Goal: Task Accomplishment & Management: Use online tool/utility

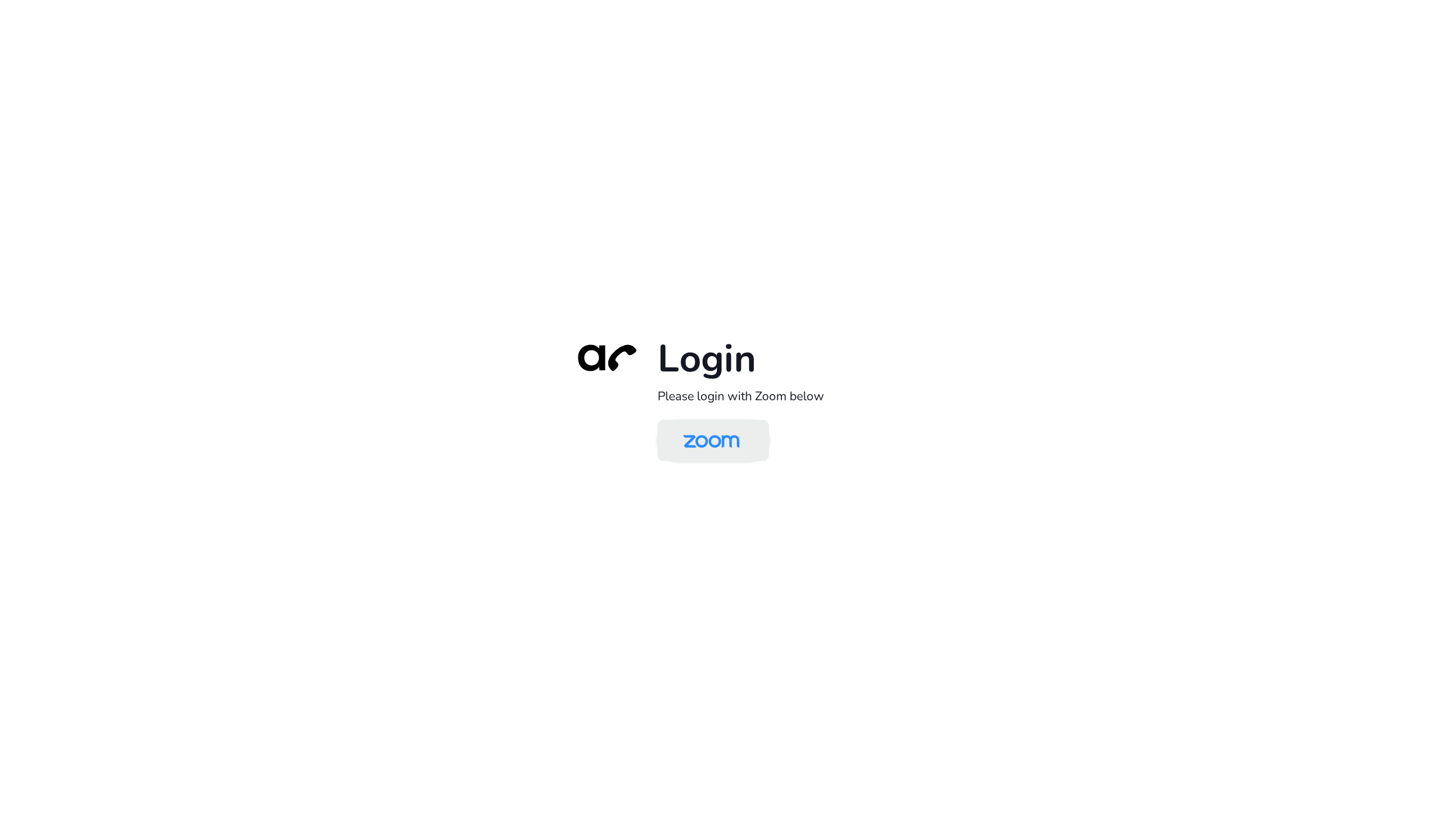
click at [732, 426] on img at bounding box center [712, 441] width 81 height 38
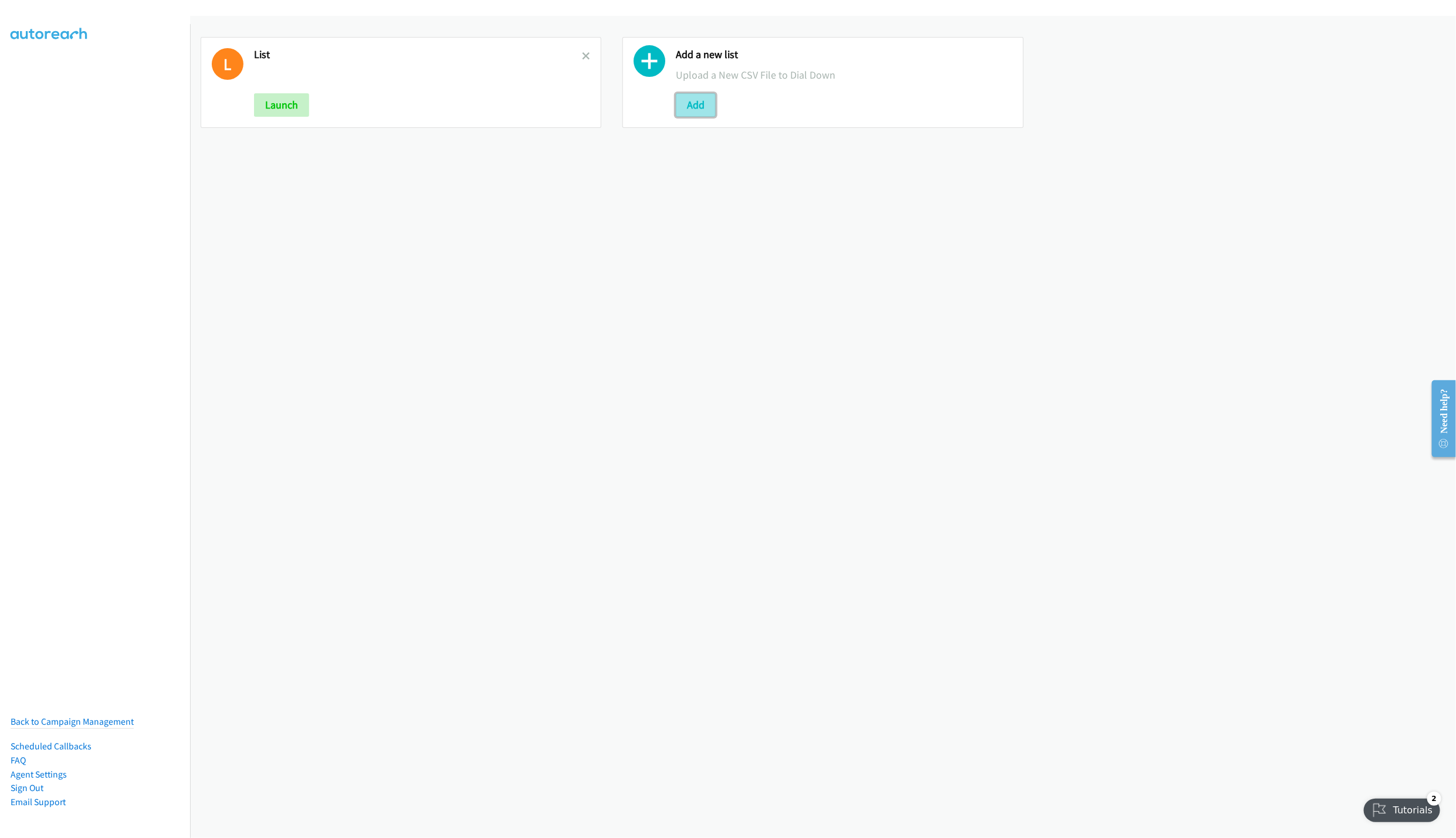
click at [680, 102] on button "Add" at bounding box center [695, 105] width 40 height 23
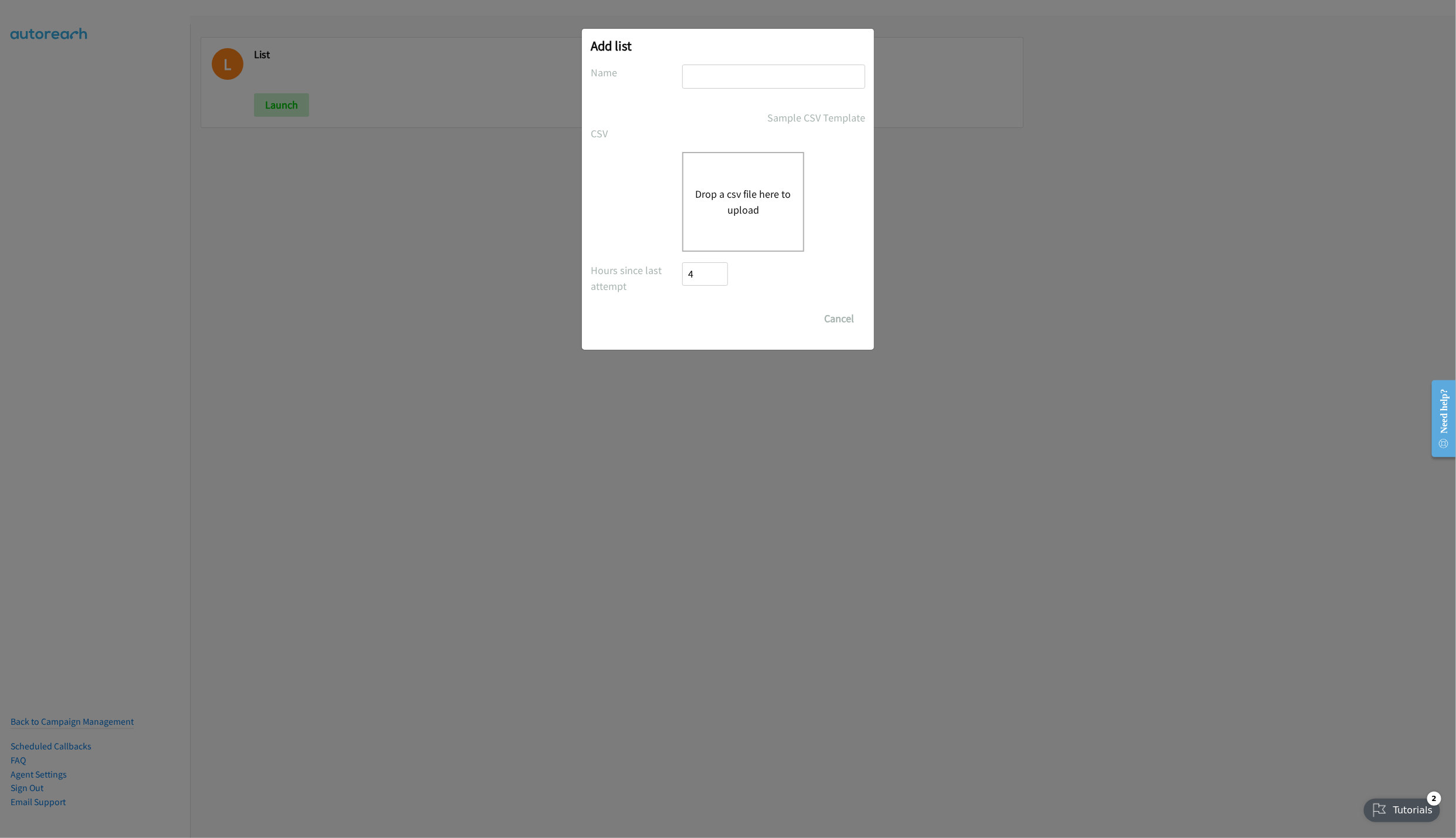
click at [786, 73] on input "text" at bounding box center [773, 76] width 183 height 24
type input "LIST"
click at [769, 194] on button "Drop a csv file here to upload" at bounding box center [743, 202] width 96 height 31
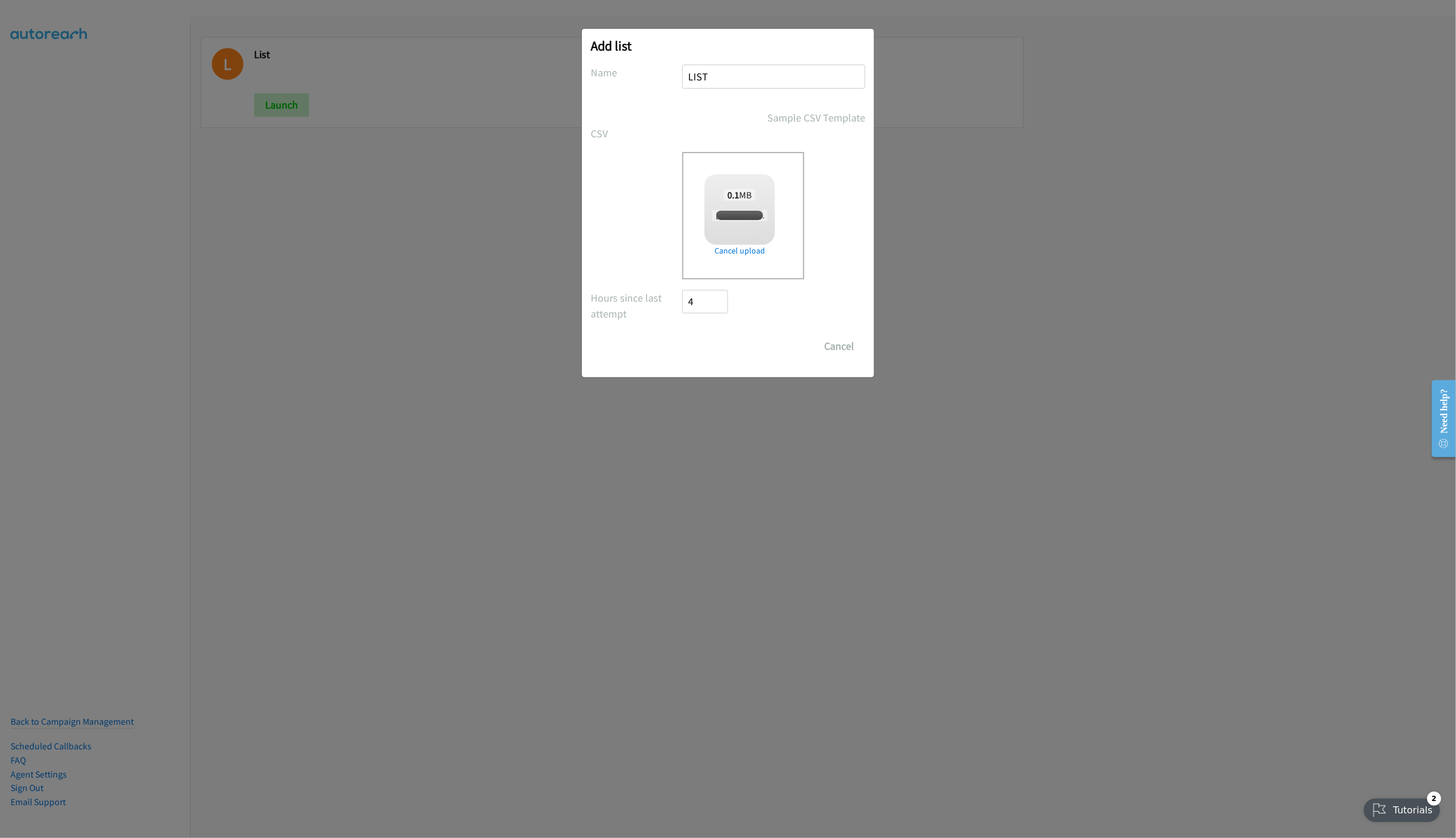
checkbox input "true"
click at [704, 340] on input "Save List" at bounding box center [713, 346] width 61 height 23
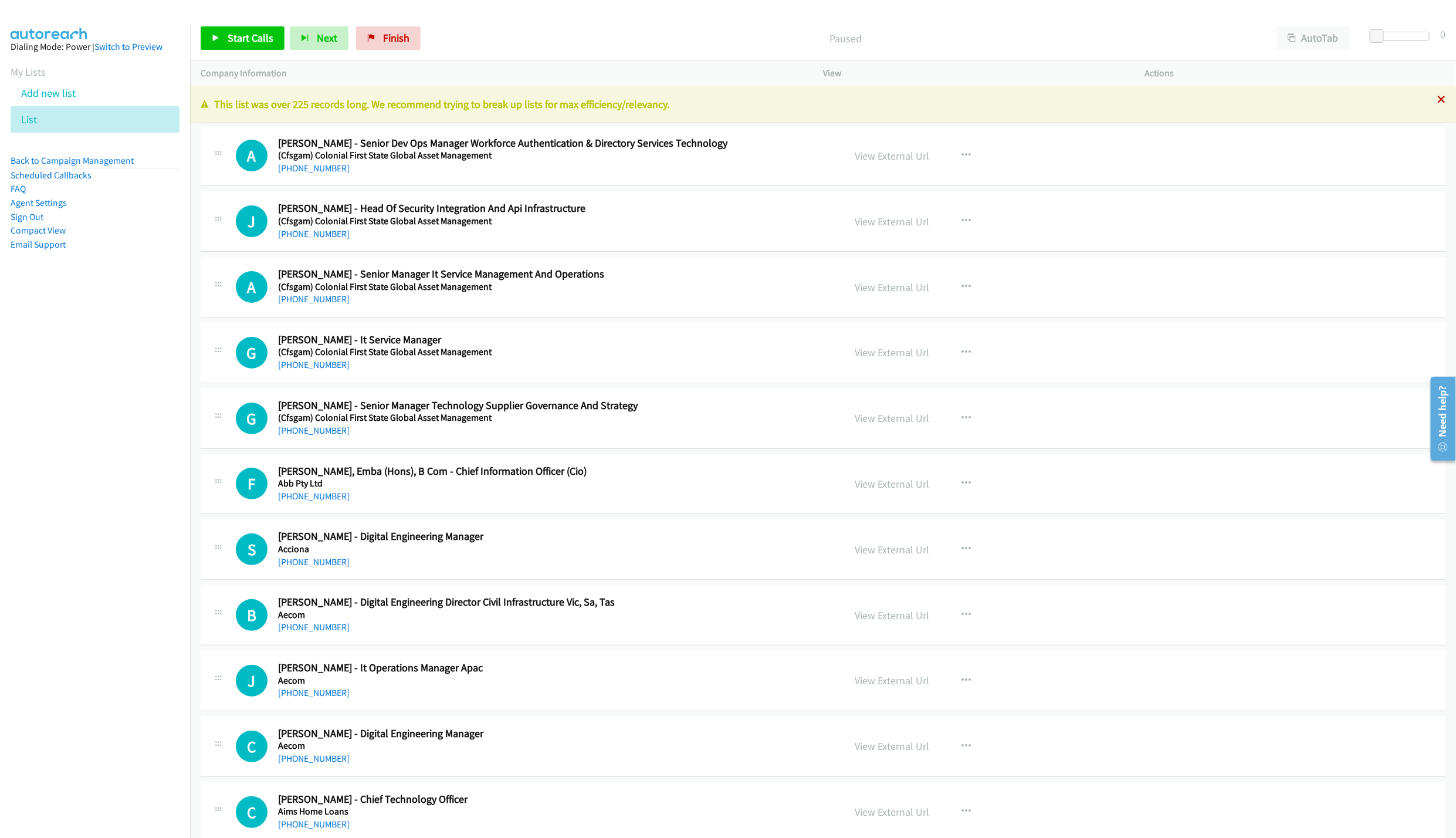
click at [1437, 100] on icon at bounding box center [1441, 100] width 8 height 8
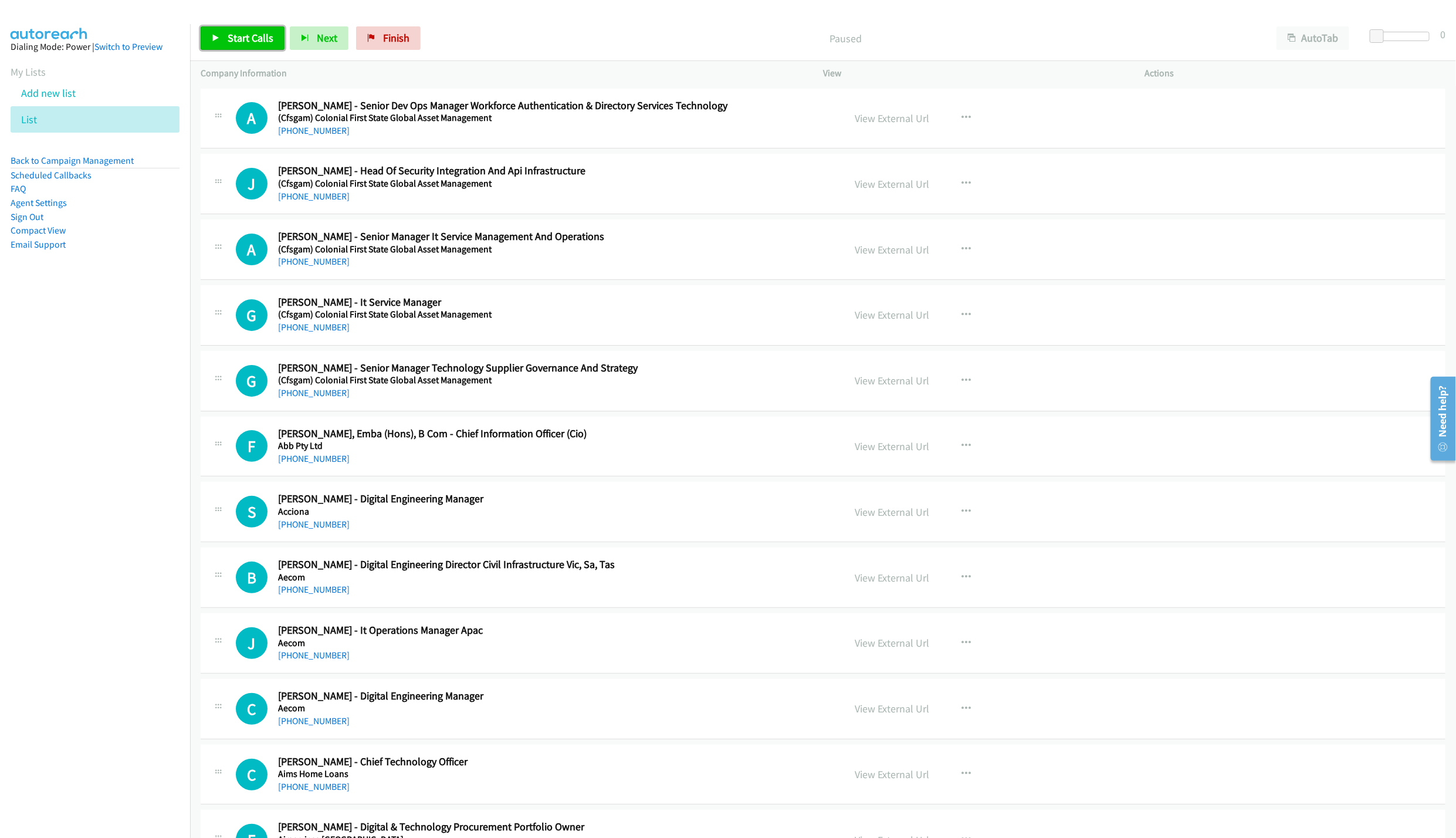
click at [242, 46] on link "Start Calls" at bounding box center [242, 38] width 84 height 23
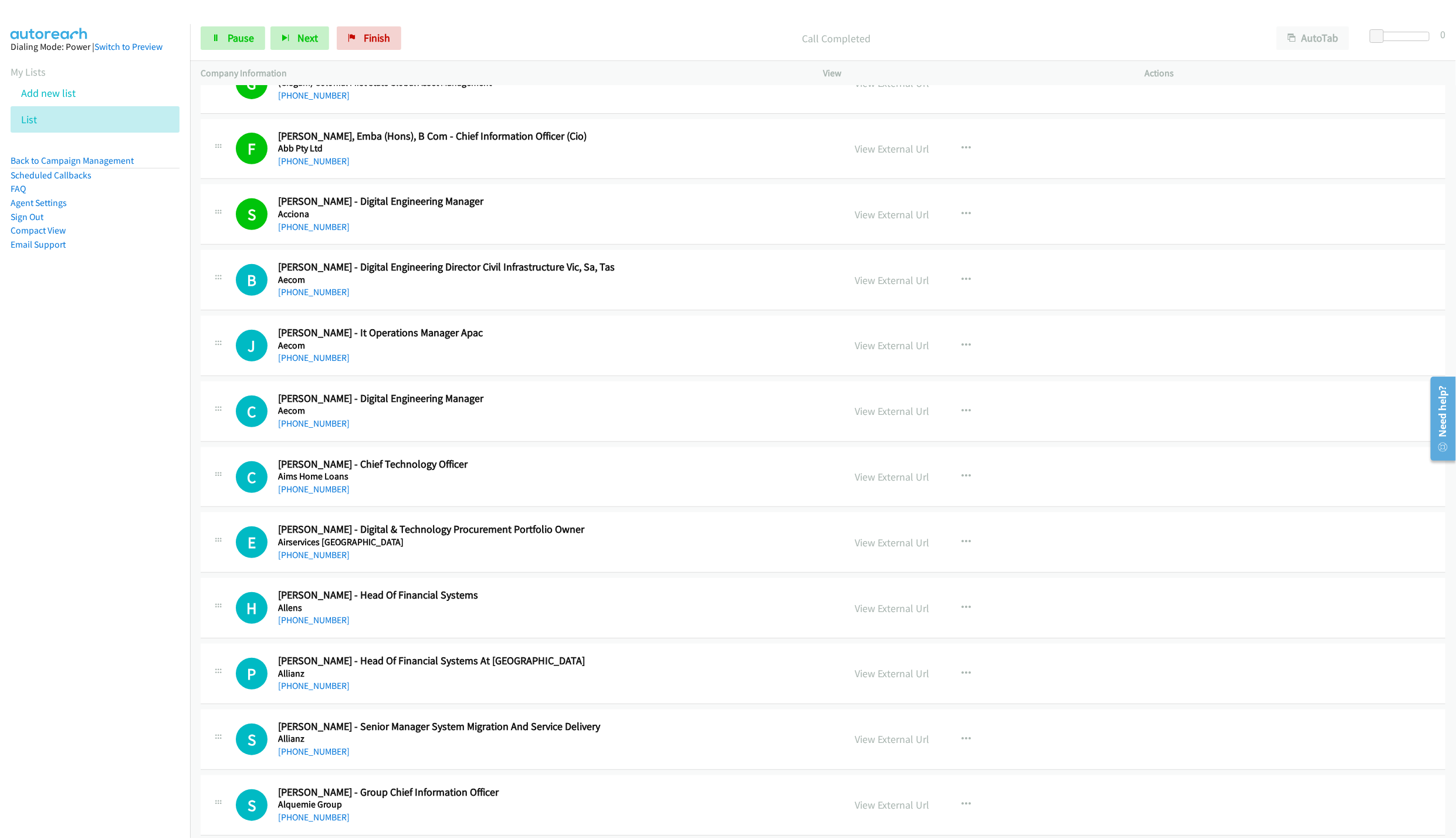
scroll to position [440, 0]
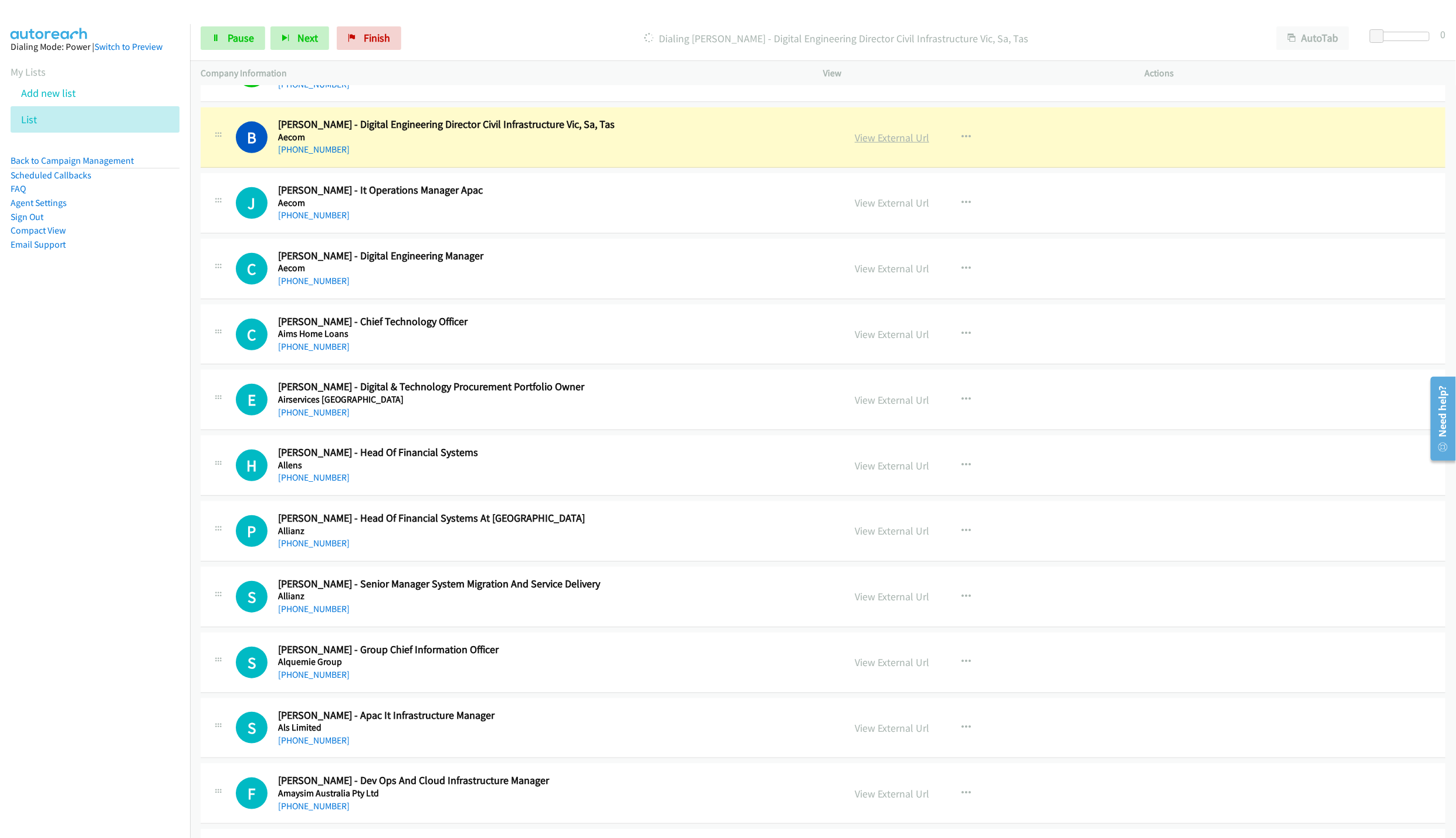
click at [868, 143] on link "View External Url" at bounding box center [891, 137] width 74 height 13
click at [217, 30] on link "Pause" at bounding box center [233, 38] width 65 height 23
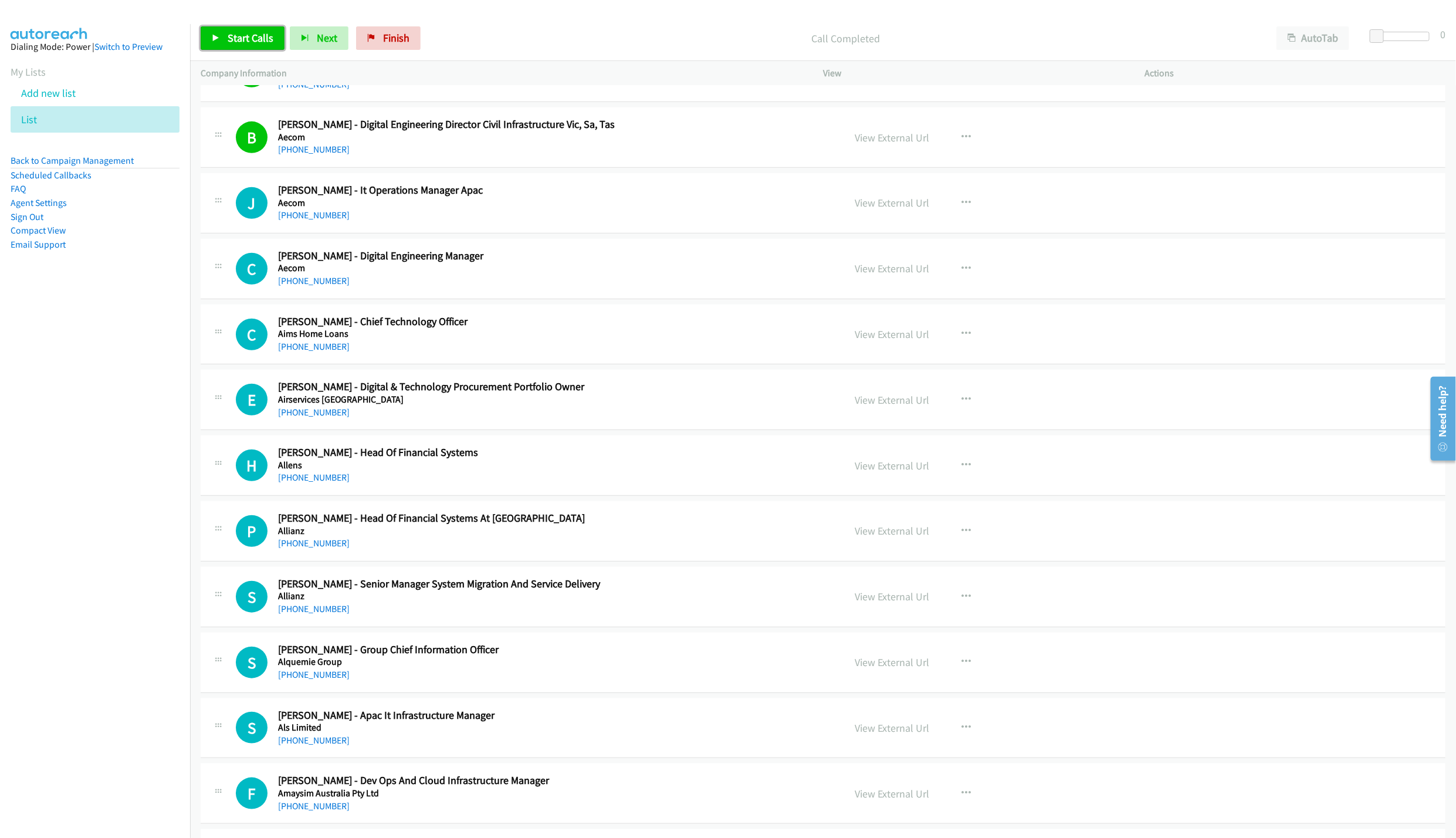
click at [228, 39] on span "Start Calls" at bounding box center [250, 38] width 46 height 13
click at [238, 44] on span "Pause" at bounding box center [241, 38] width 26 height 13
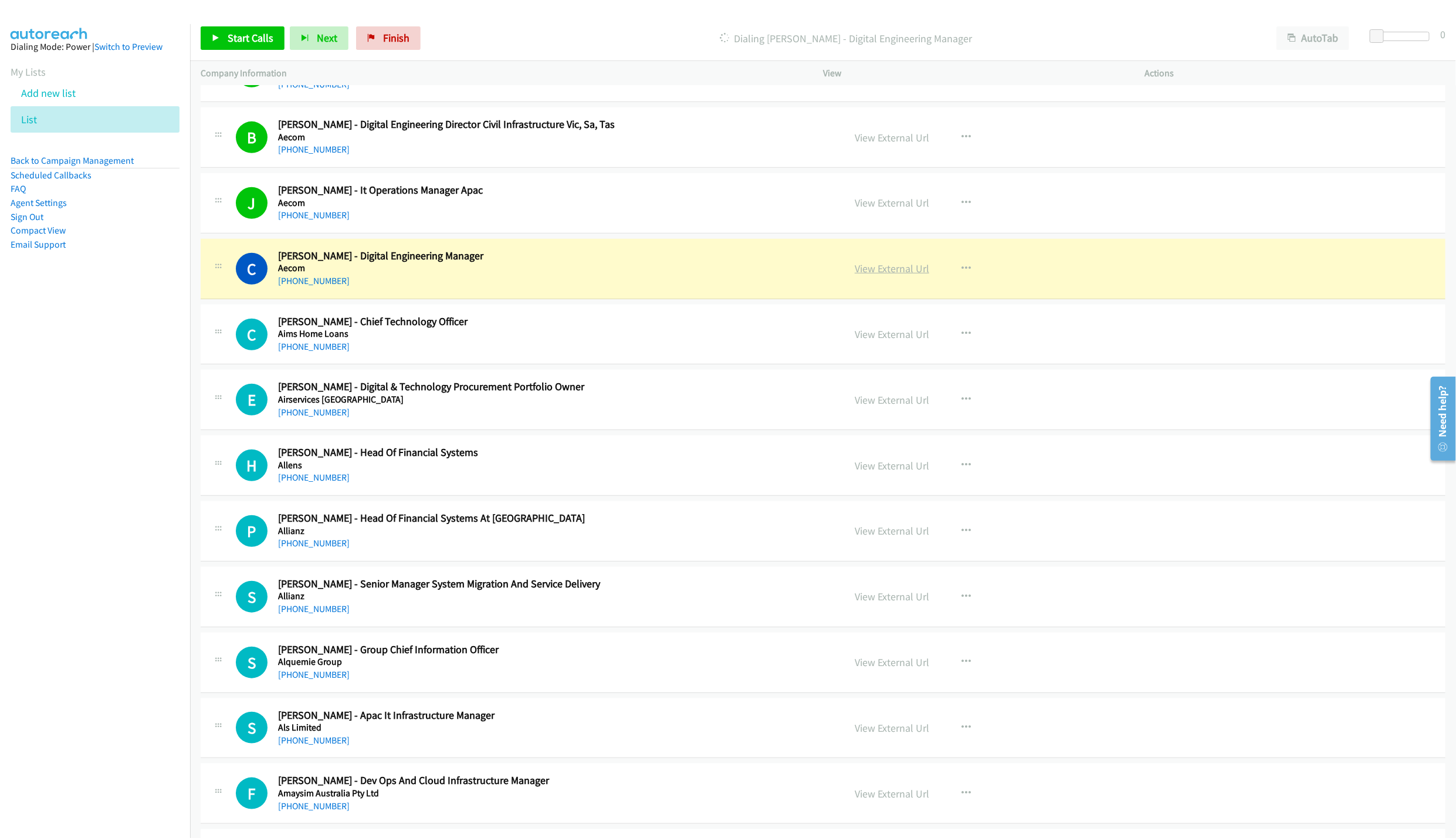
click at [903, 272] on link "View External Url" at bounding box center [891, 268] width 74 height 13
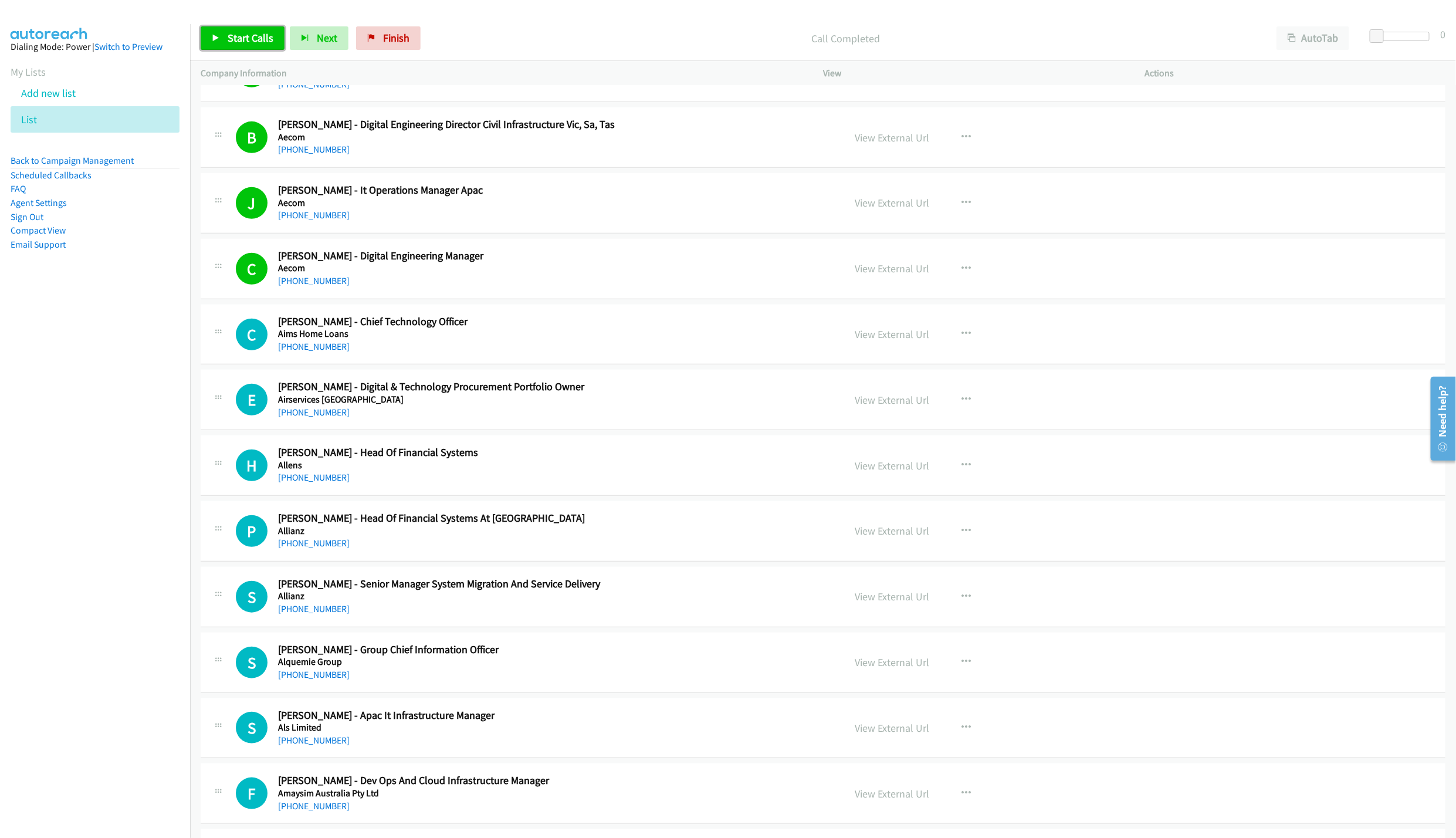
drag, startPoint x: 219, startPoint y: 39, endPoint x: 641, endPoint y: 185, distance: 446.5
click at [219, 39] on icon at bounding box center [216, 39] width 8 height 8
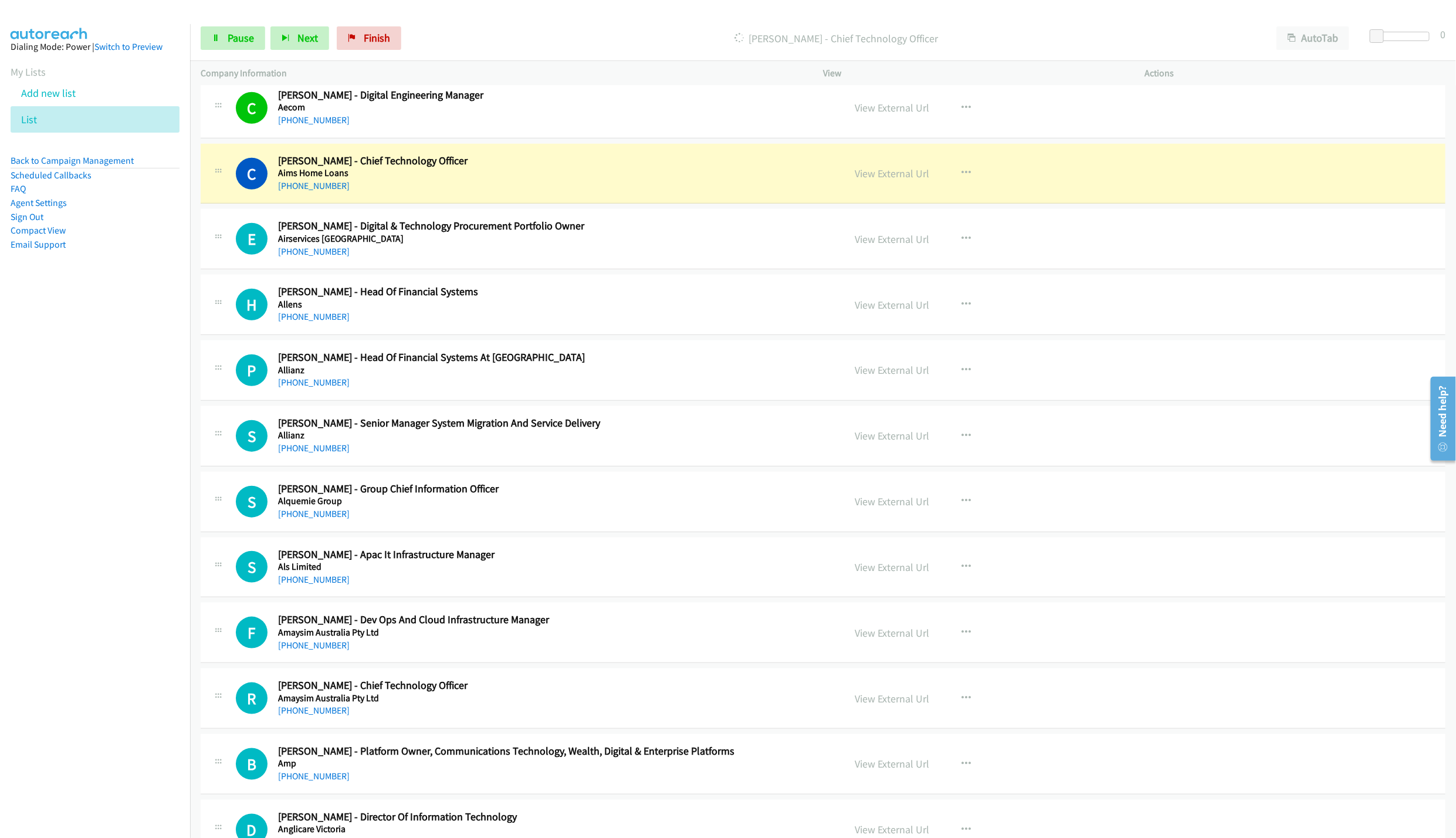
scroll to position [616, 0]
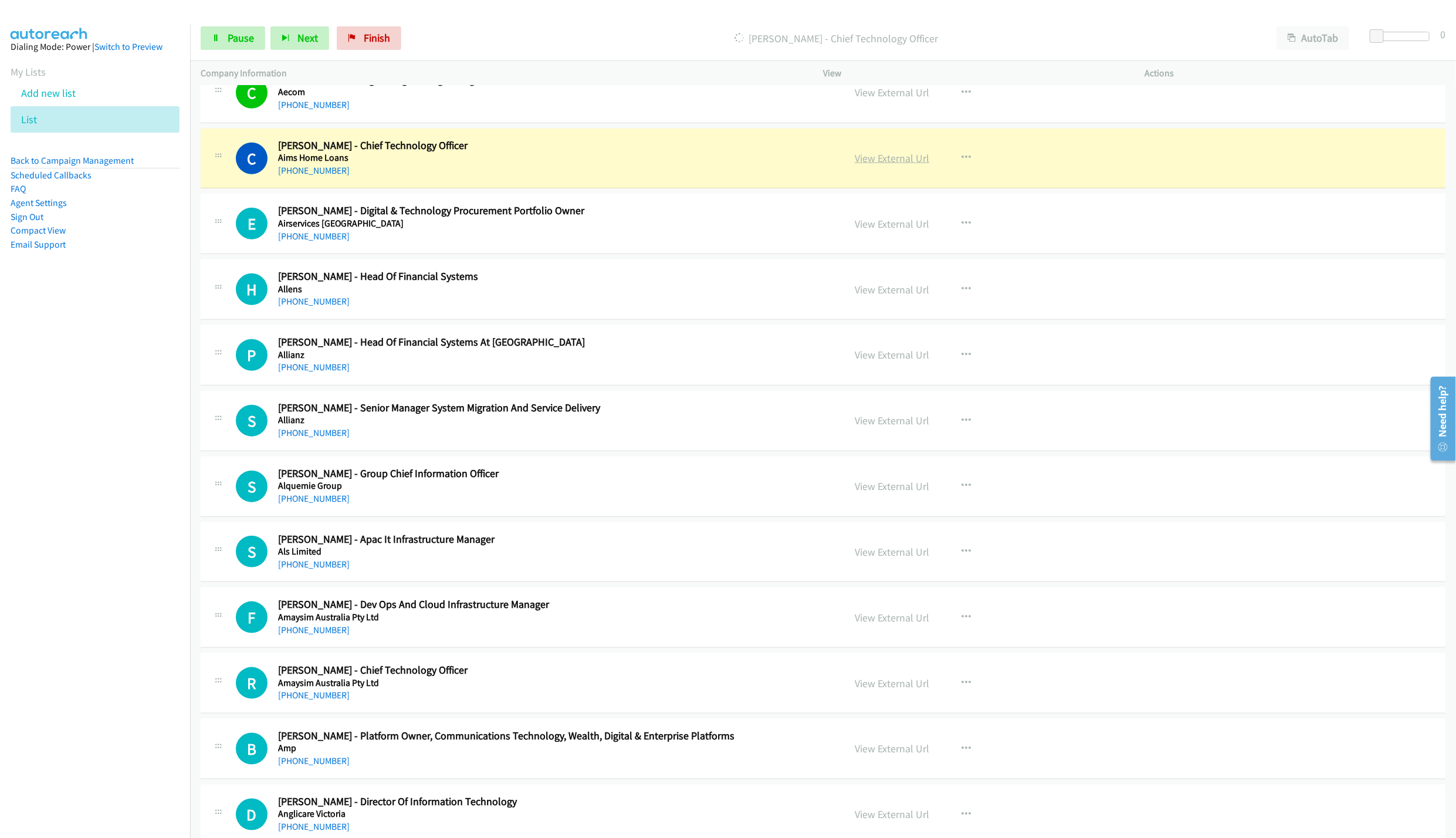
click at [911, 157] on link "View External Url" at bounding box center [891, 158] width 74 height 13
click at [241, 41] on span "Pause" at bounding box center [241, 38] width 26 height 13
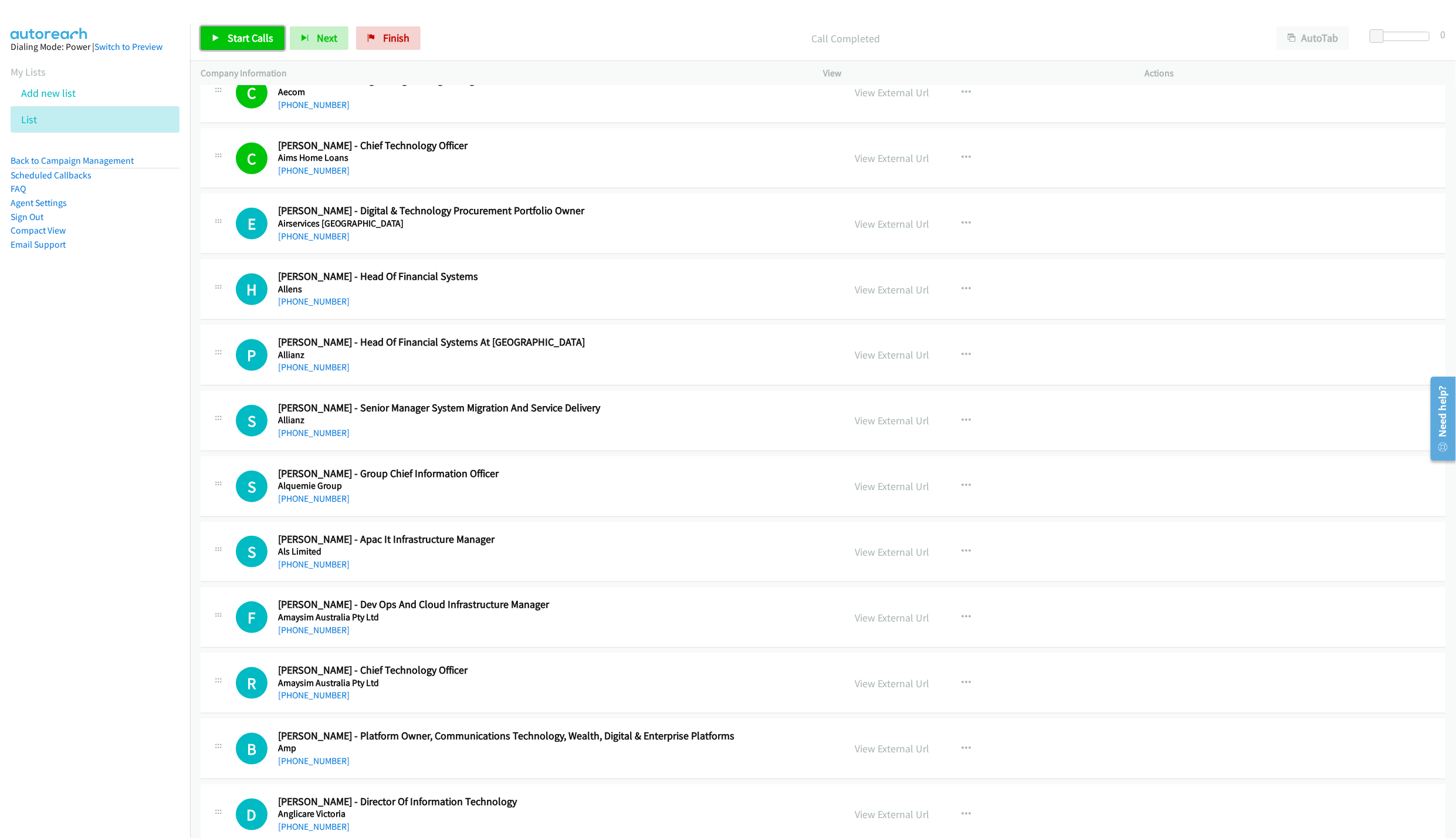
click at [247, 39] on span "Start Calls" at bounding box center [250, 38] width 46 height 13
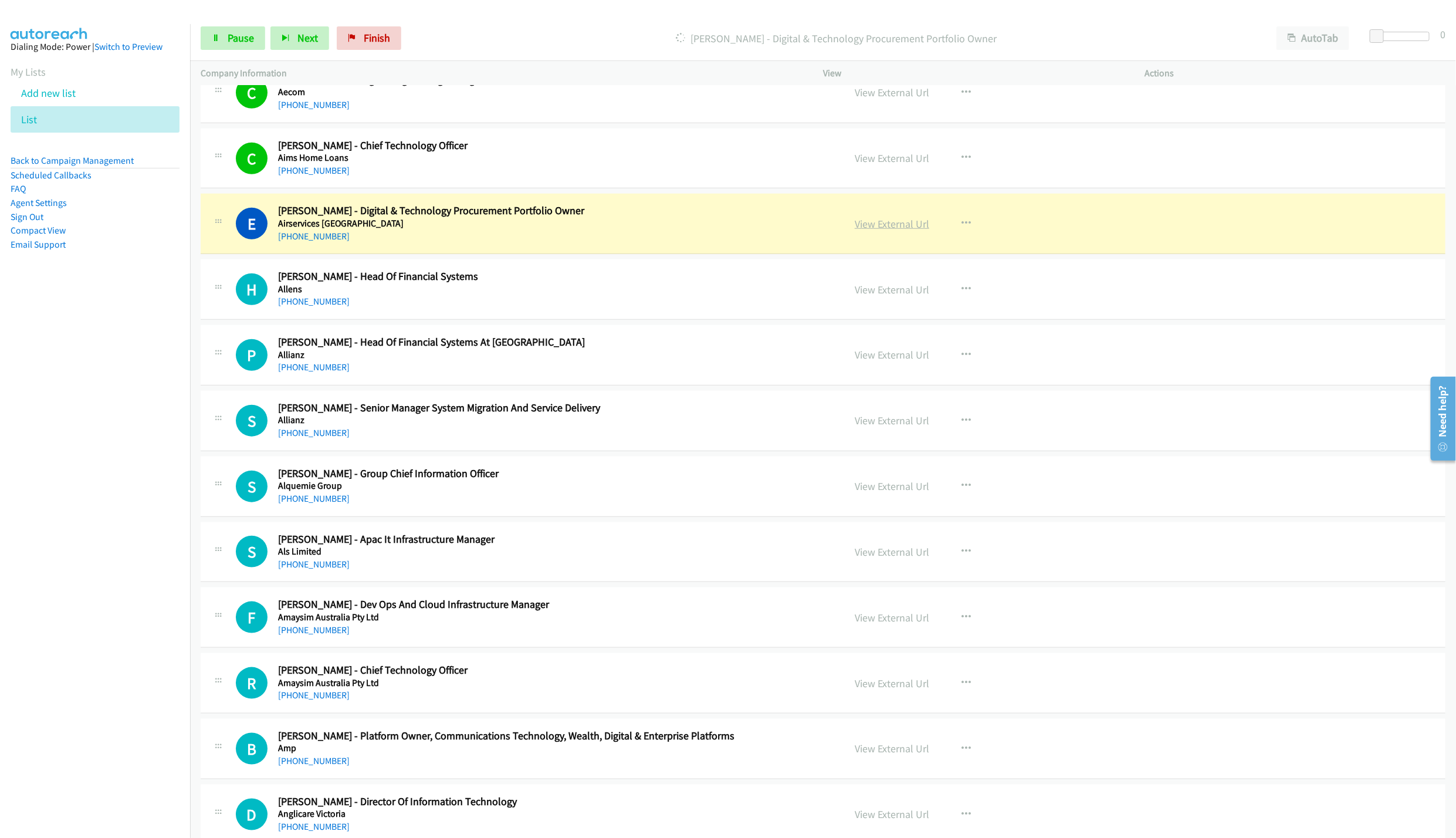
click at [877, 229] on link "View External Url" at bounding box center [891, 224] width 74 height 13
click at [210, 48] on link "Pause" at bounding box center [233, 38] width 65 height 23
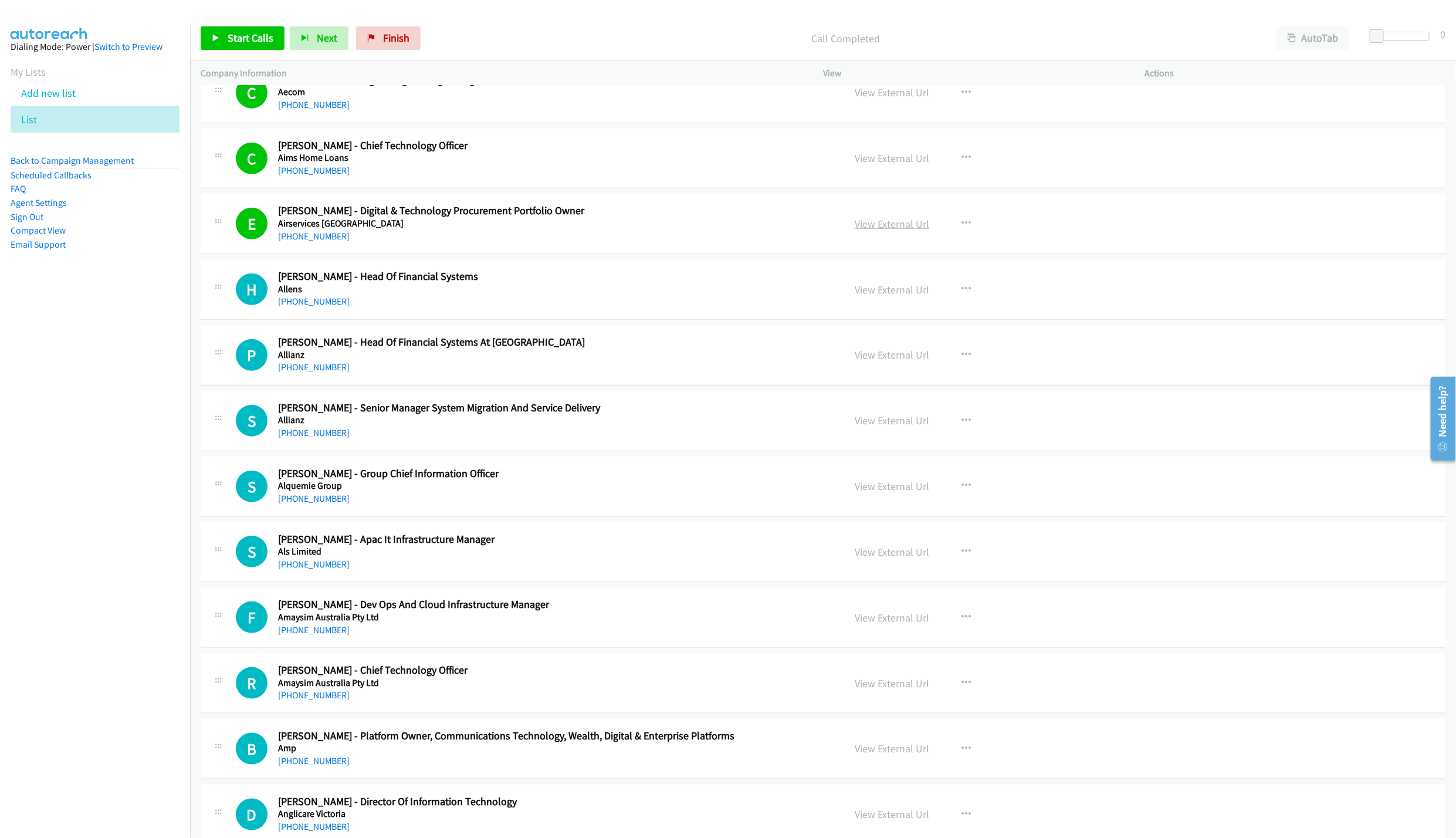
click at [896, 226] on link "View External Url" at bounding box center [891, 224] width 74 height 13
click at [367, 20] on div "Start Calls Pause Next Finish Call Completed AutoTab AutoTab 0" at bounding box center [823, 38] width 1266 height 46
click at [367, 30] on link "Finish" at bounding box center [388, 38] width 65 height 23
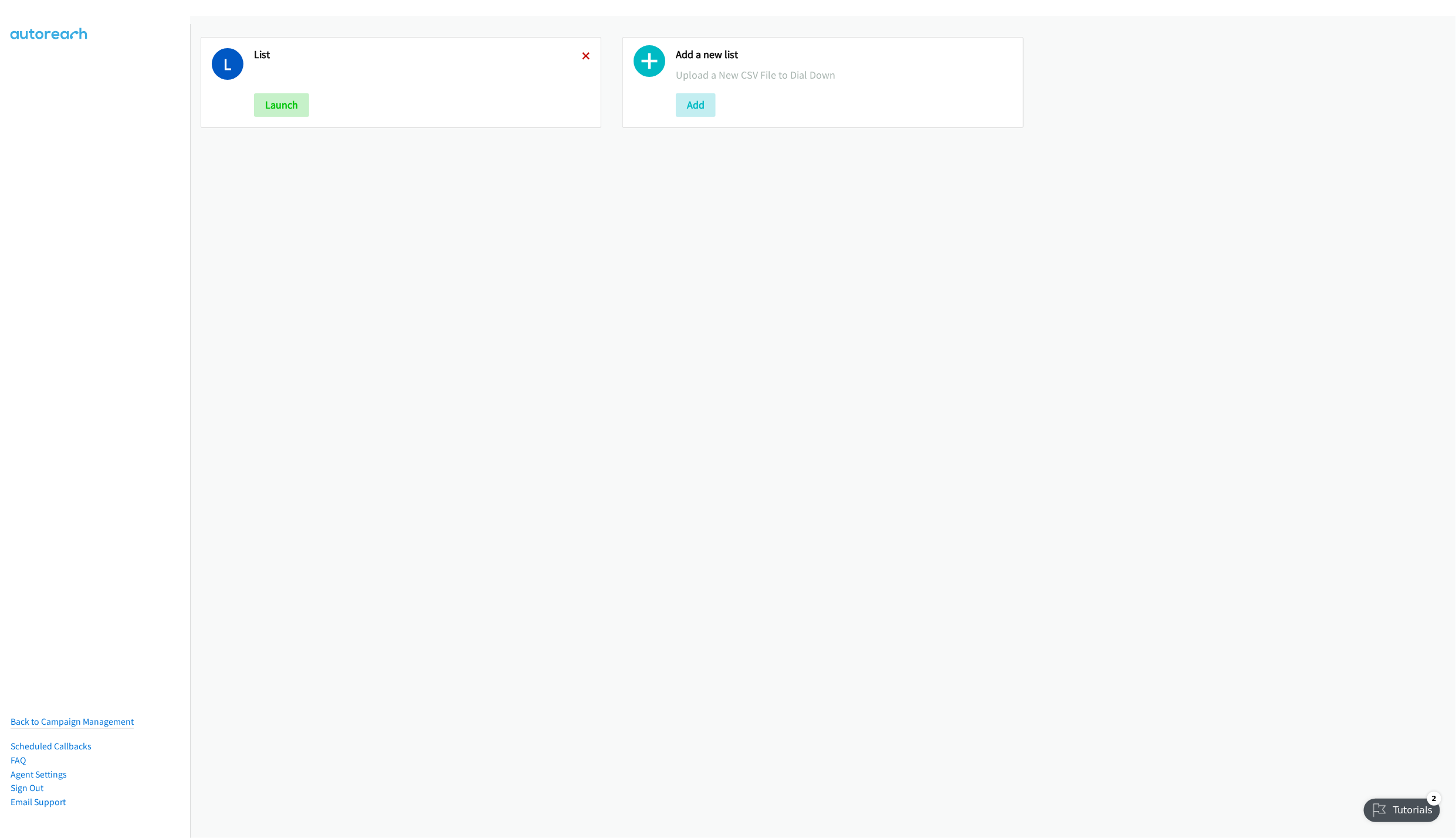
click at [582, 53] on icon at bounding box center [586, 57] width 8 height 8
click at [266, 102] on button "Add" at bounding box center [274, 105] width 40 height 23
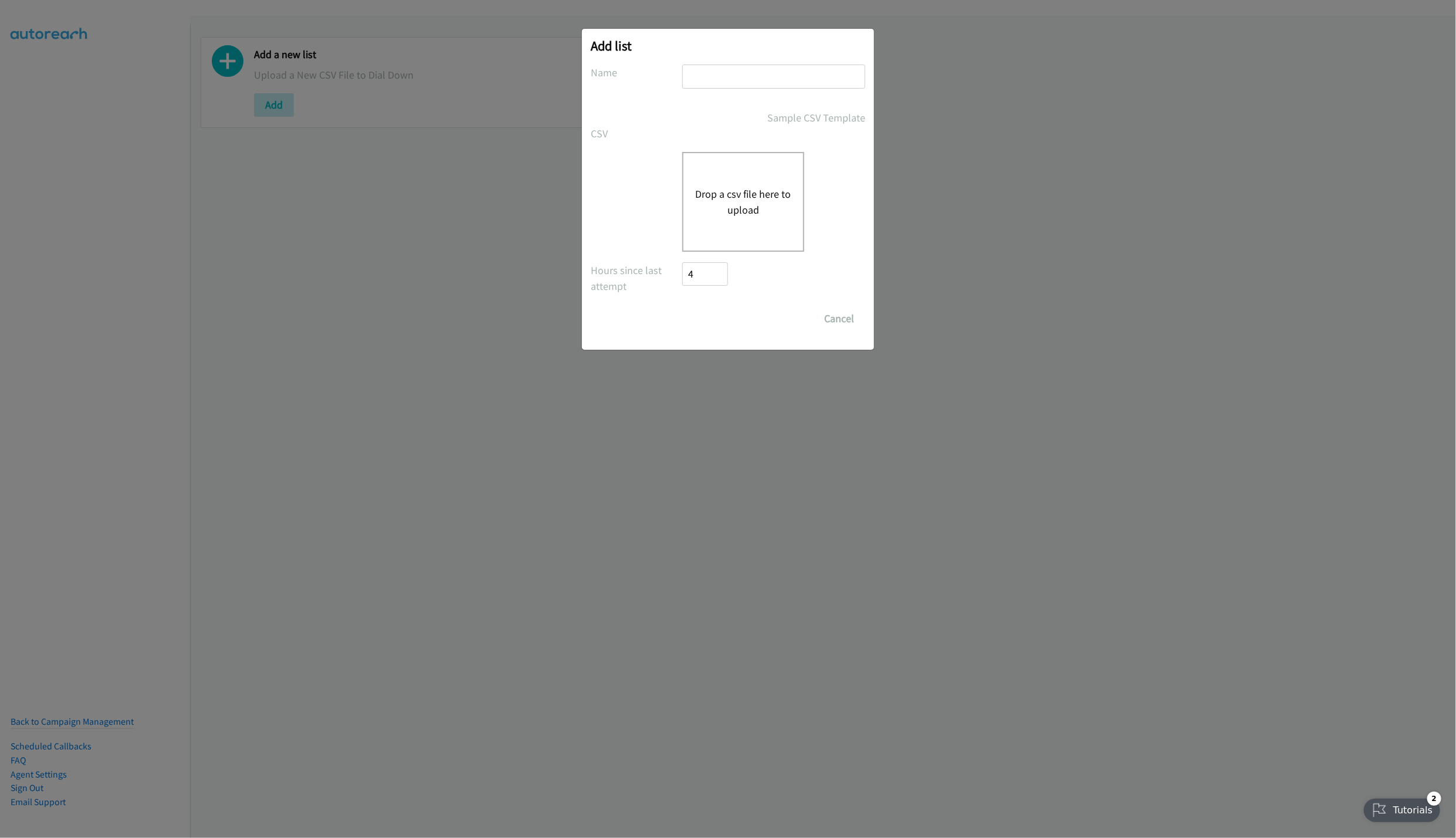
click at [783, 72] on input "text" at bounding box center [773, 76] width 183 height 24
type input "LIST"
click at [743, 186] on button "Drop a csv file here to upload" at bounding box center [743, 202] width 96 height 31
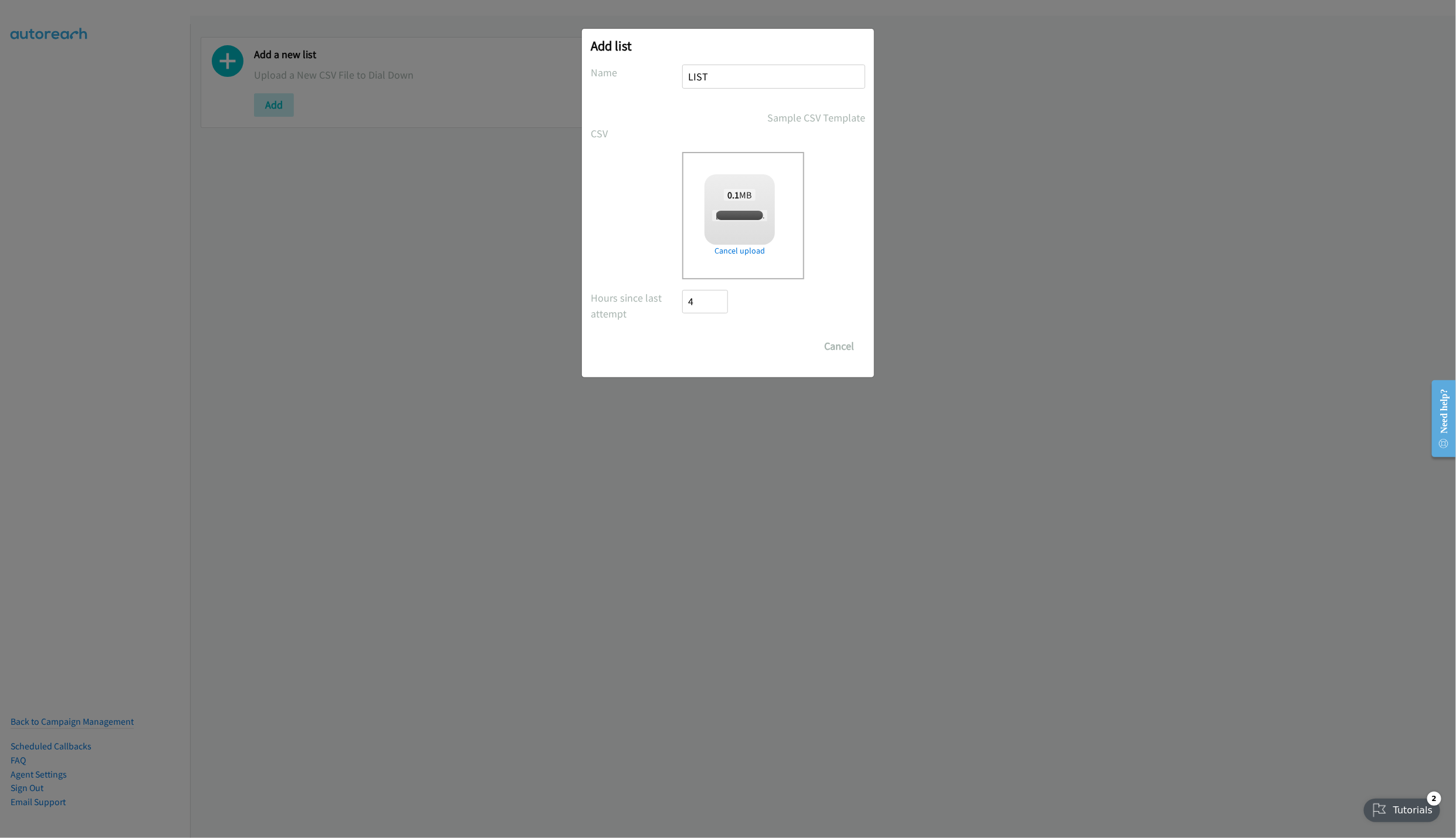
checkbox input "true"
click at [704, 344] on input "Save List" at bounding box center [713, 346] width 61 height 23
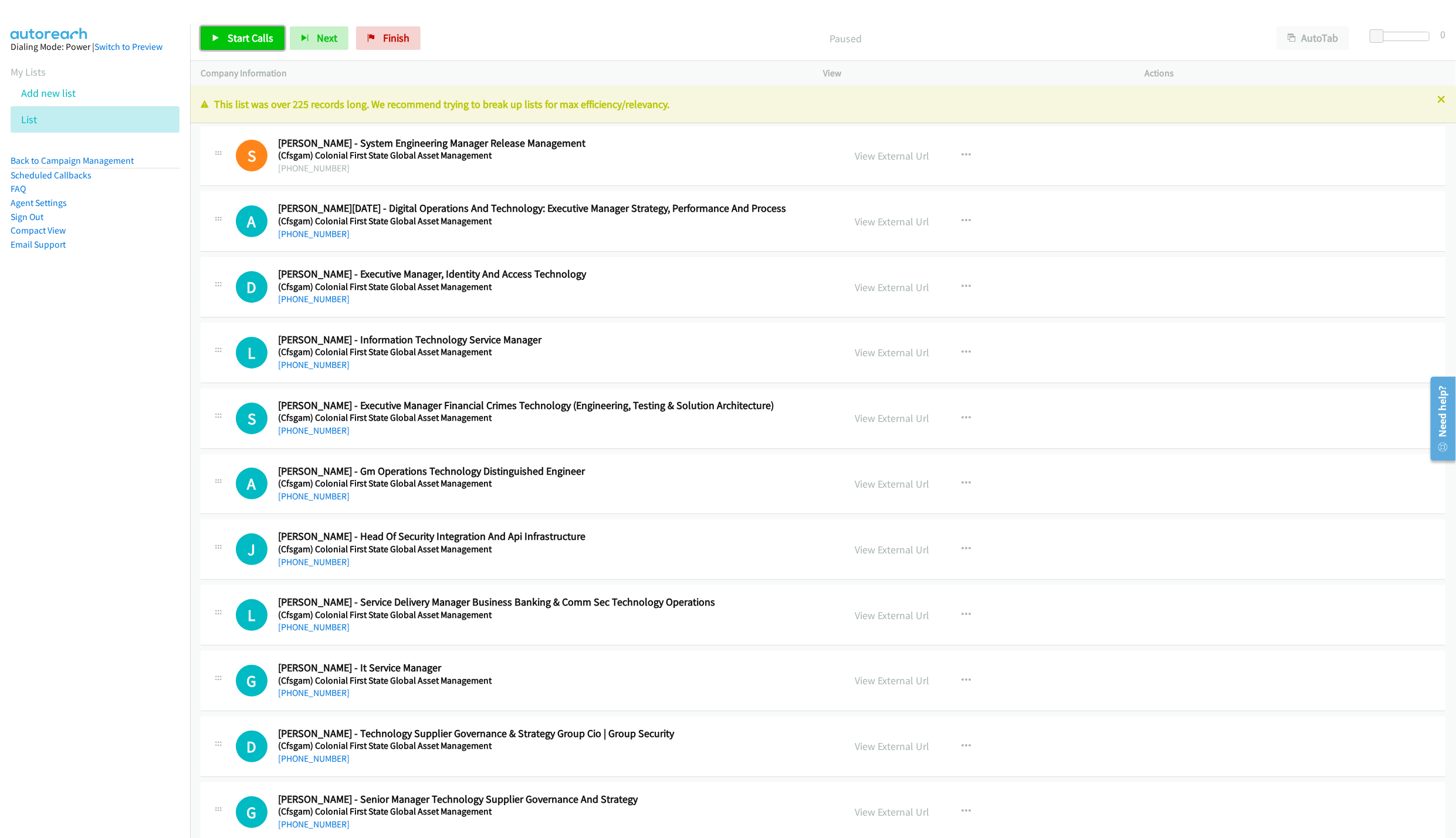
click at [238, 41] on span "Start Calls" at bounding box center [250, 38] width 46 height 13
click at [1432, 99] on div "This list was over 225 records long. We recommend trying to break up lists for …" at bounding box center [823, 104] width 1266 height 37
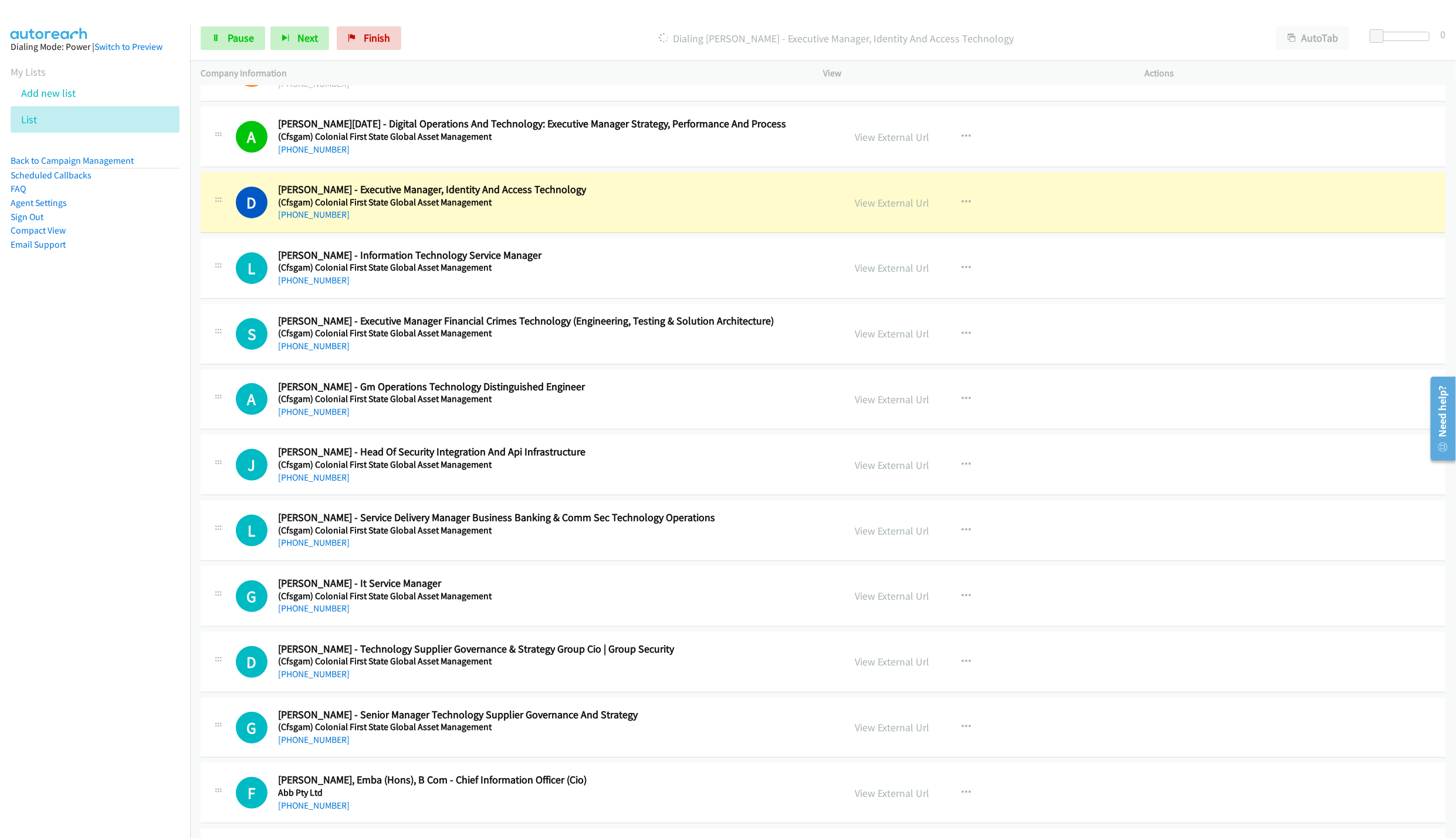
scroll to position [88, 0]
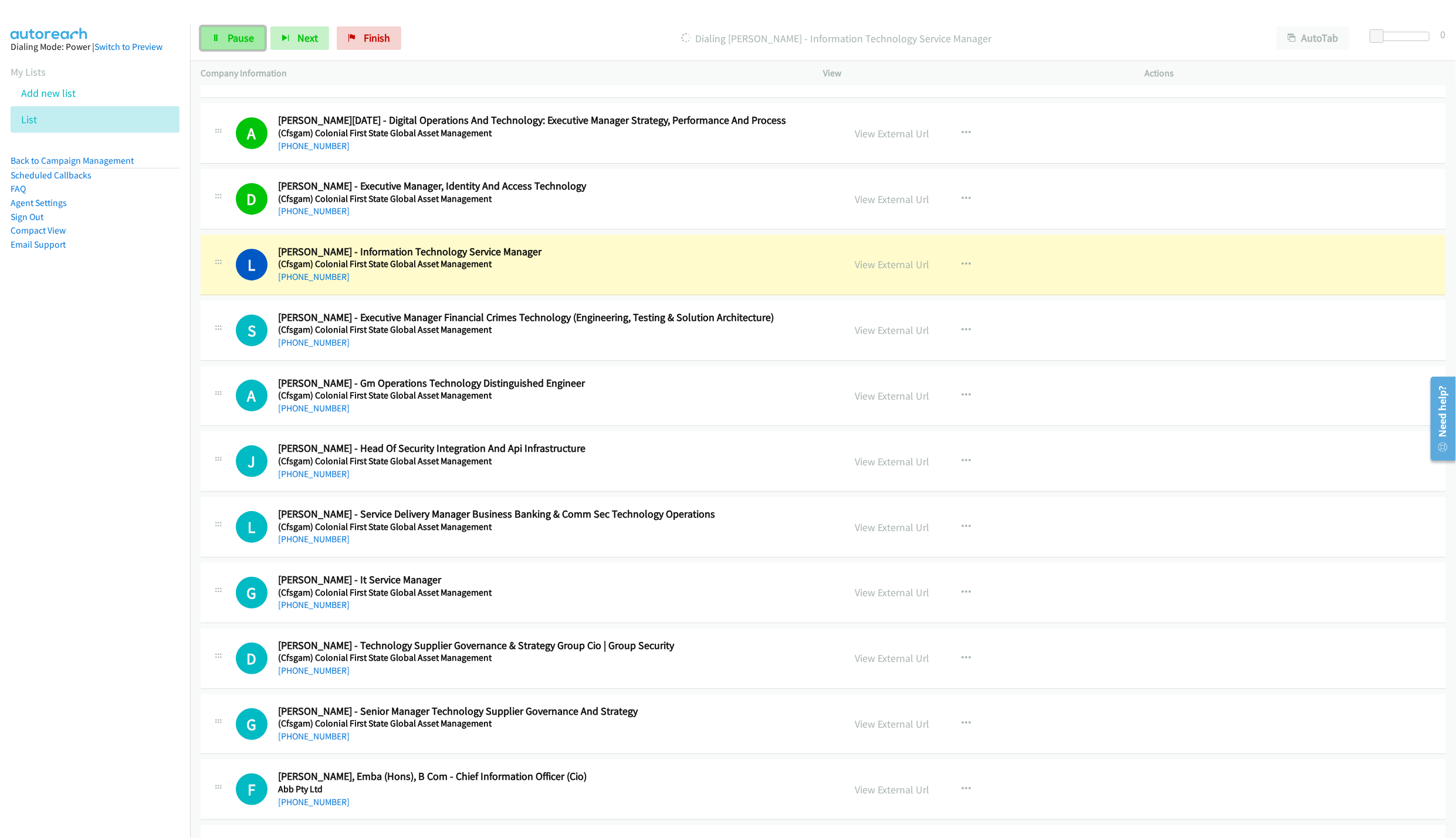
click at [217, 31] on link "Pause" at bounding box center [233, 38] width 65 height 23
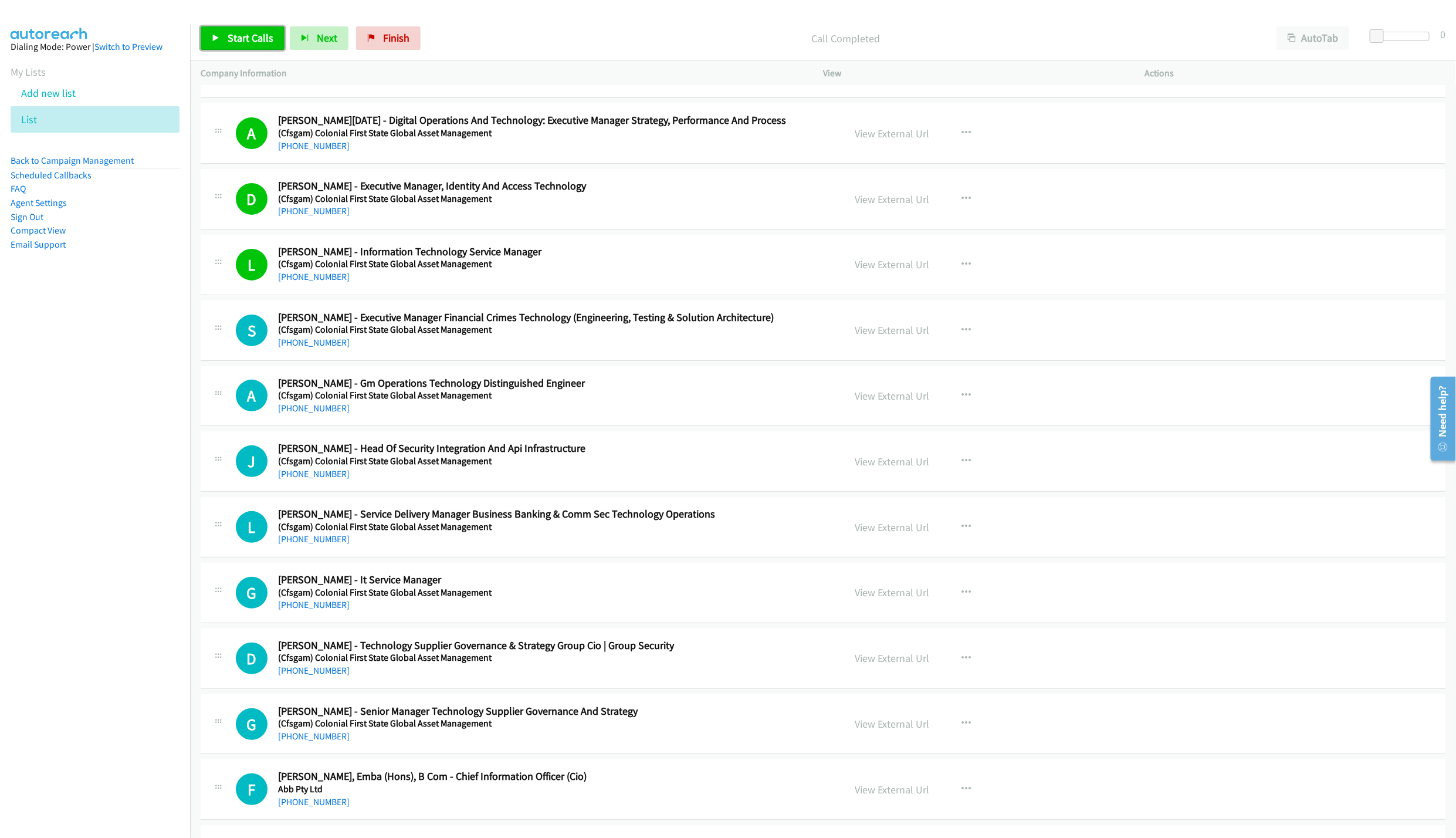
click at [224, 36] on link "Start Calls" at bounding box center [242, 38] width 84 height 23
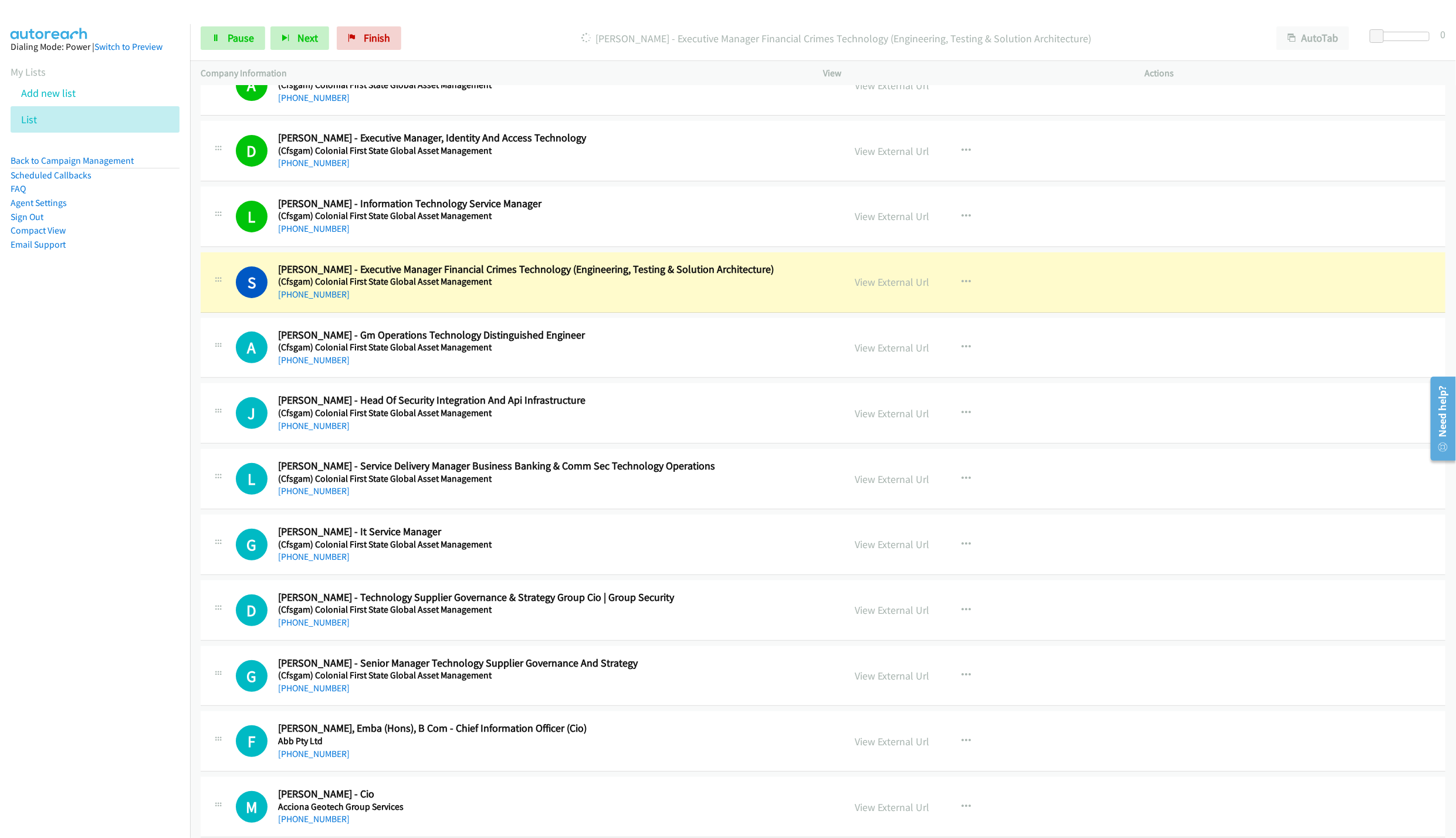
scroll to position [264, 0]
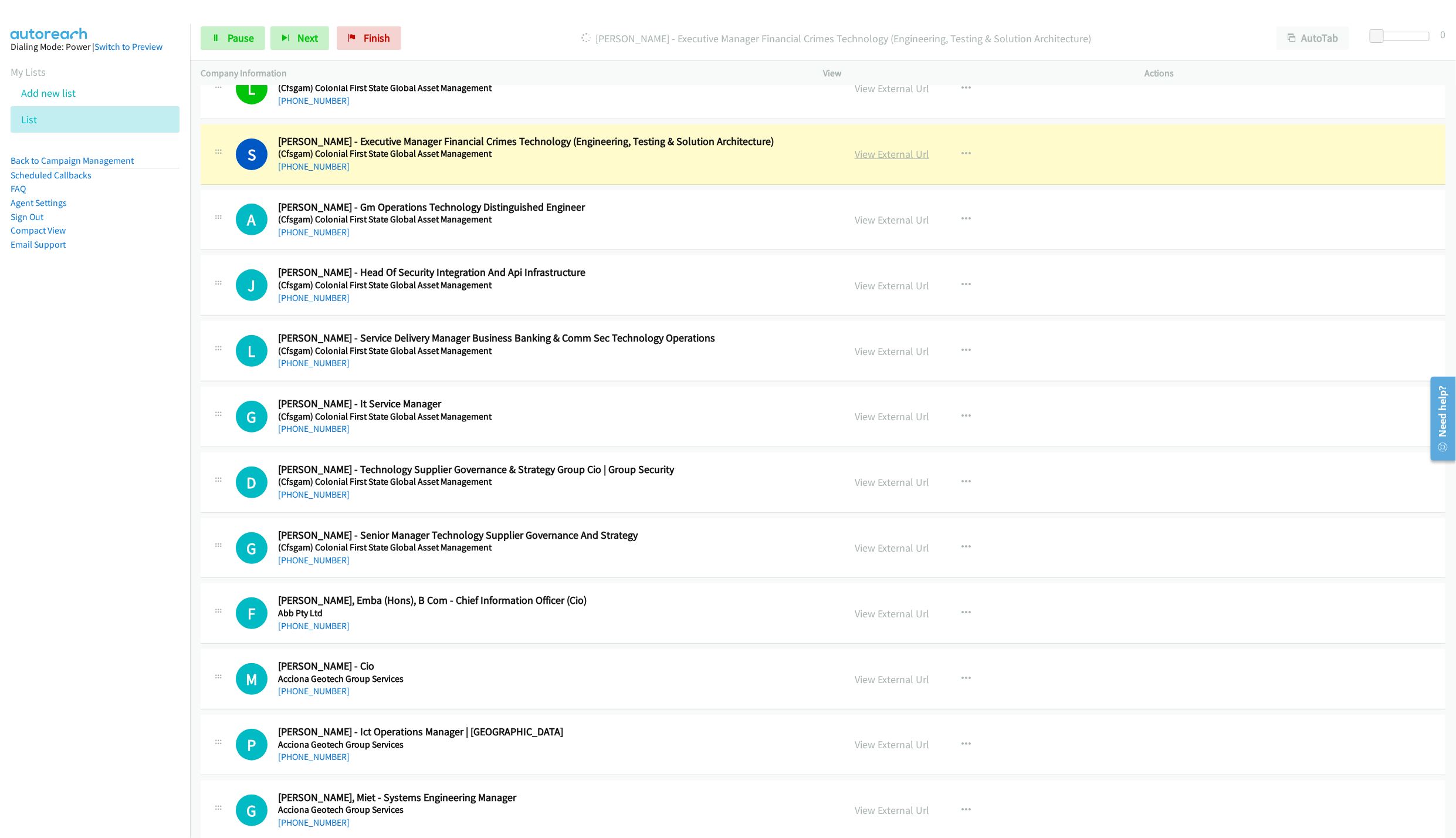
click at [895, 148] on link "View External Url" at bounding box center [891, 154] width 74 height 13
click at [225, 45] on link "Pause" at bounding box center [233, 38] width 65 height 23
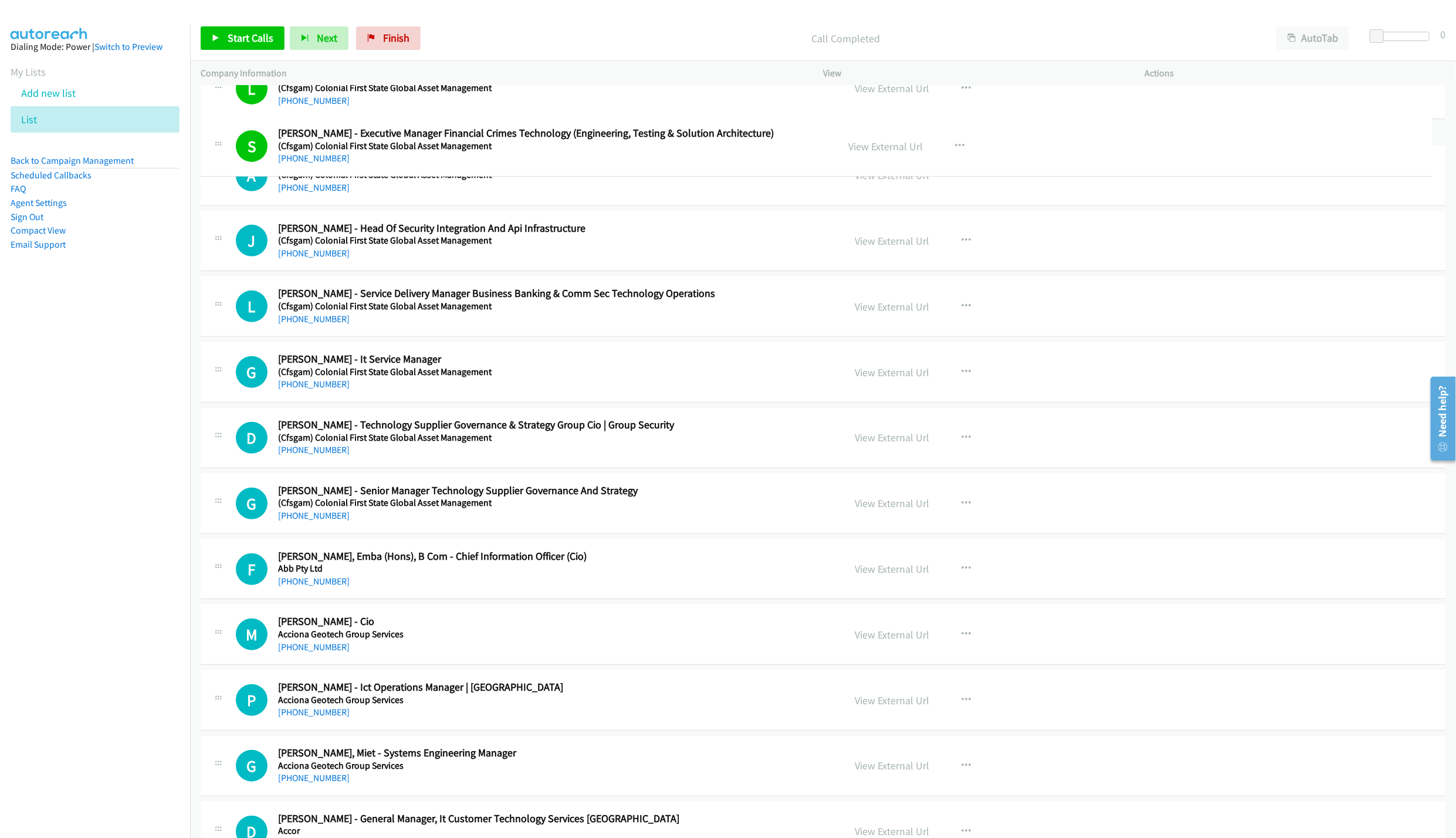
drag, startPoint x: 488, startPoint y: 157, endPoint x: 296, endPoint y: 148, distance: 192.2
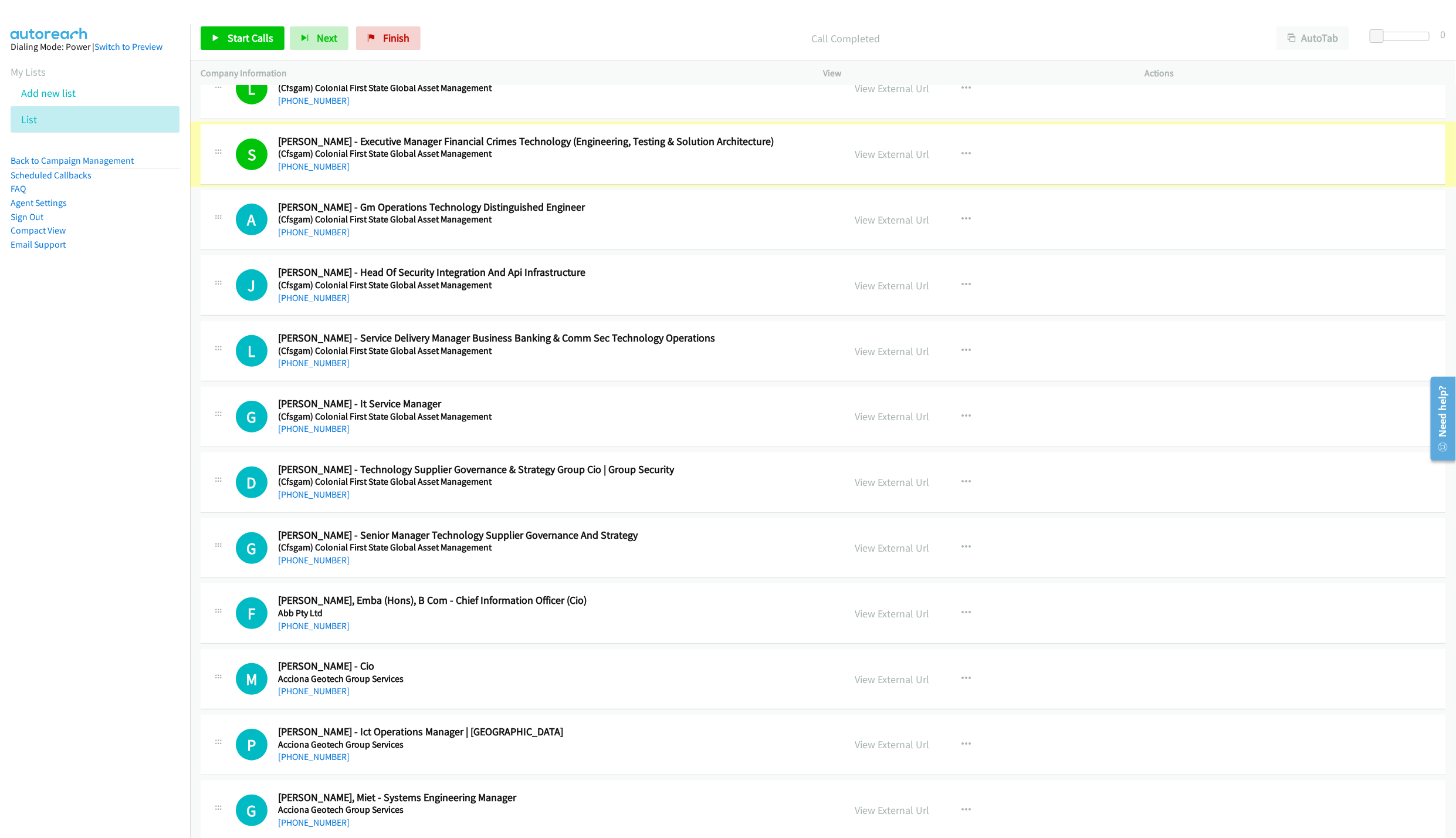
click at [287, 148] on h5 "(Cfsgam) Colonial First State Global Asset Management" at bounding box center [547, 154] width 538 height 12
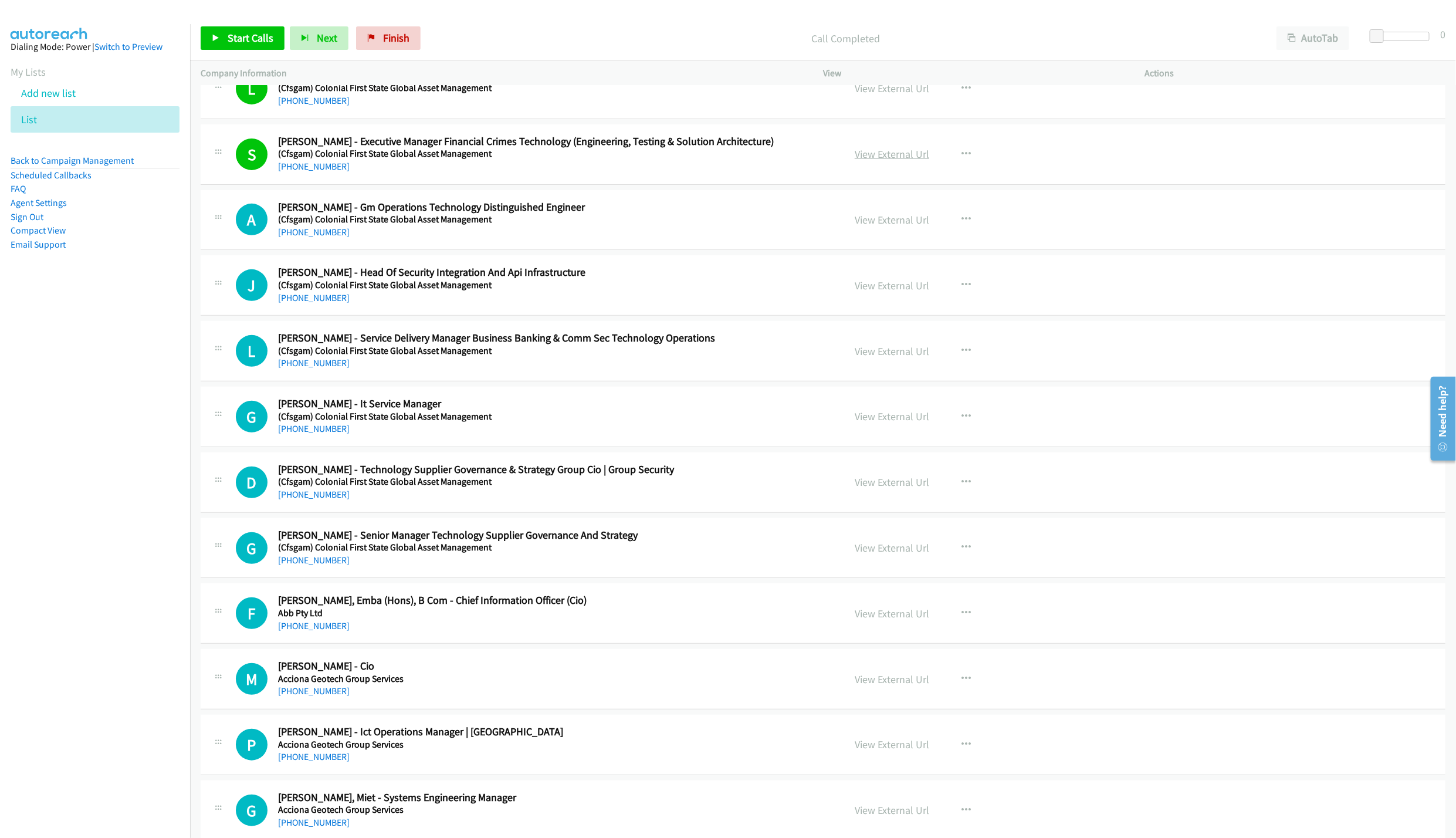
click at [882, 152] on link "View External Url" at bounding box center [891, 154] width 74 height 13
click at [883, 289] on link "View External Url" at bounding box center [891, 286] width 74 height 13
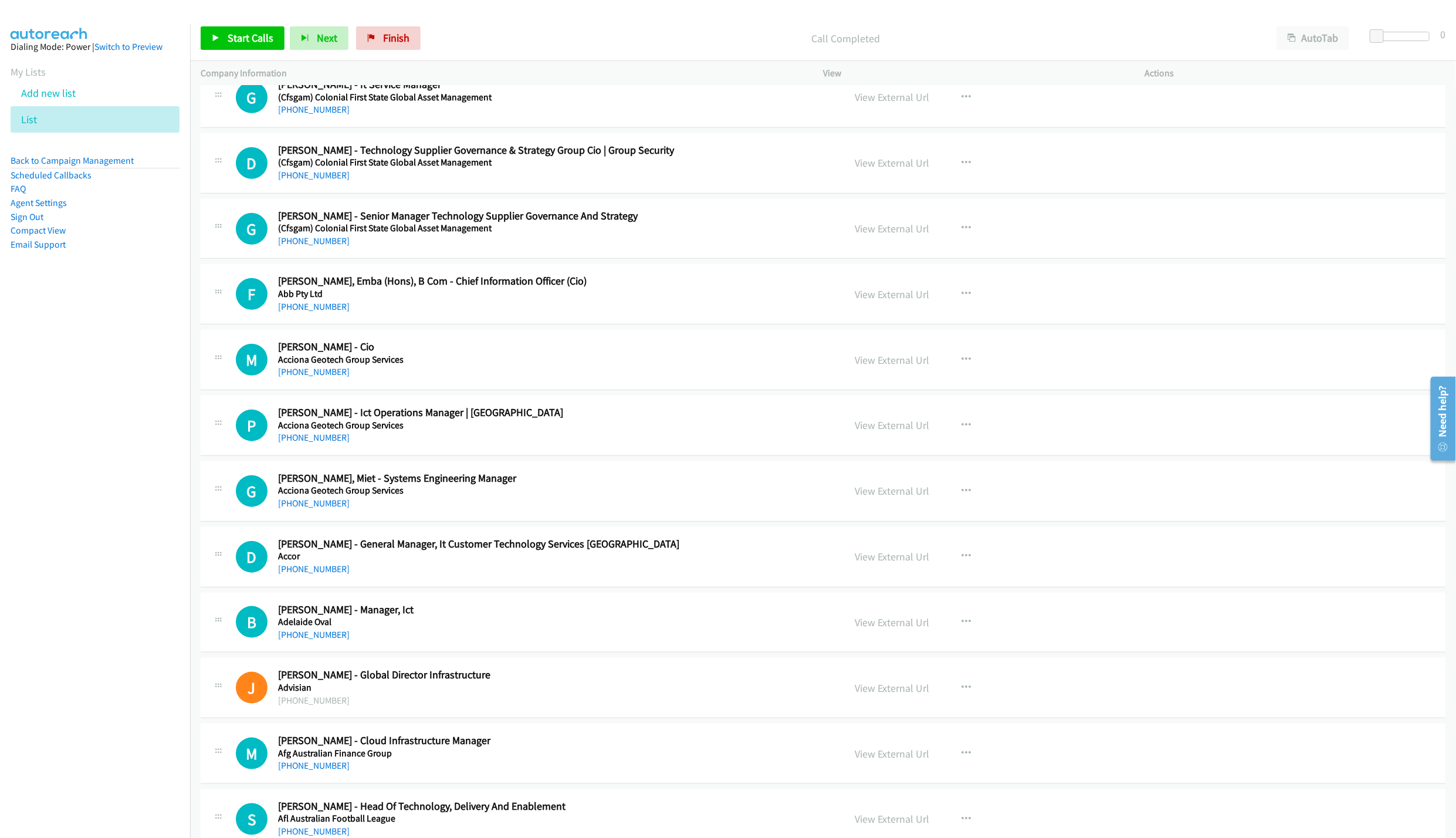
scroll to position [616, 0]
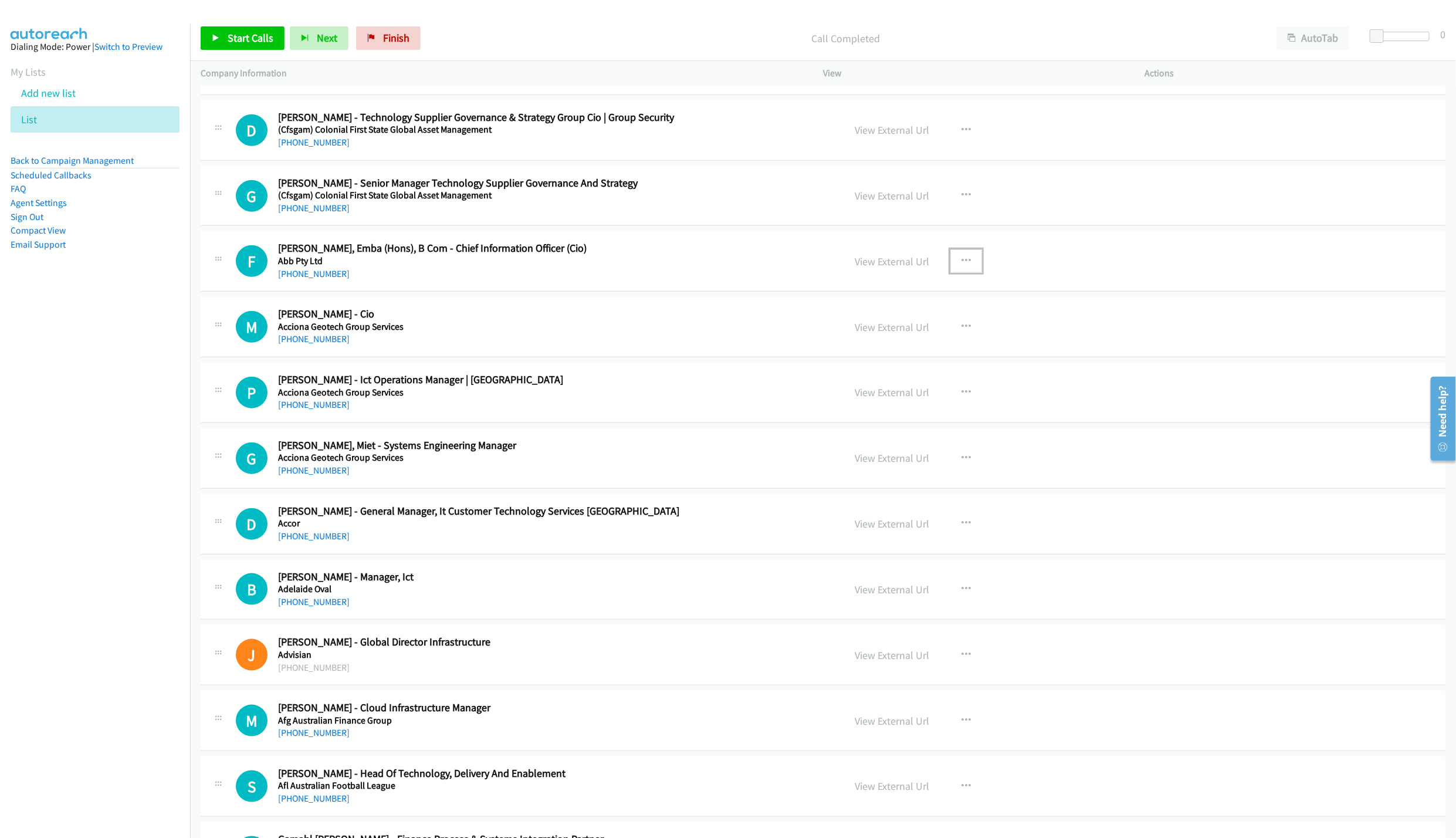
click at [961, 265] on icon "button" at bounding box center [965, 261] width 9 height 9
click at [872, 342] on link "Start Calls Here" at bounding box center [903, 338] width 156 height 23
click at [252, 30] on link "Start Calls" at bounding box center [242, 38] width 84 height 23
click at [248, 46] on link "Pause" at bounding box center [233, 38] width 65 height 23
click at [257, 42] on span "Start Calls" at bounding box center [250, 38] width 46 height 13
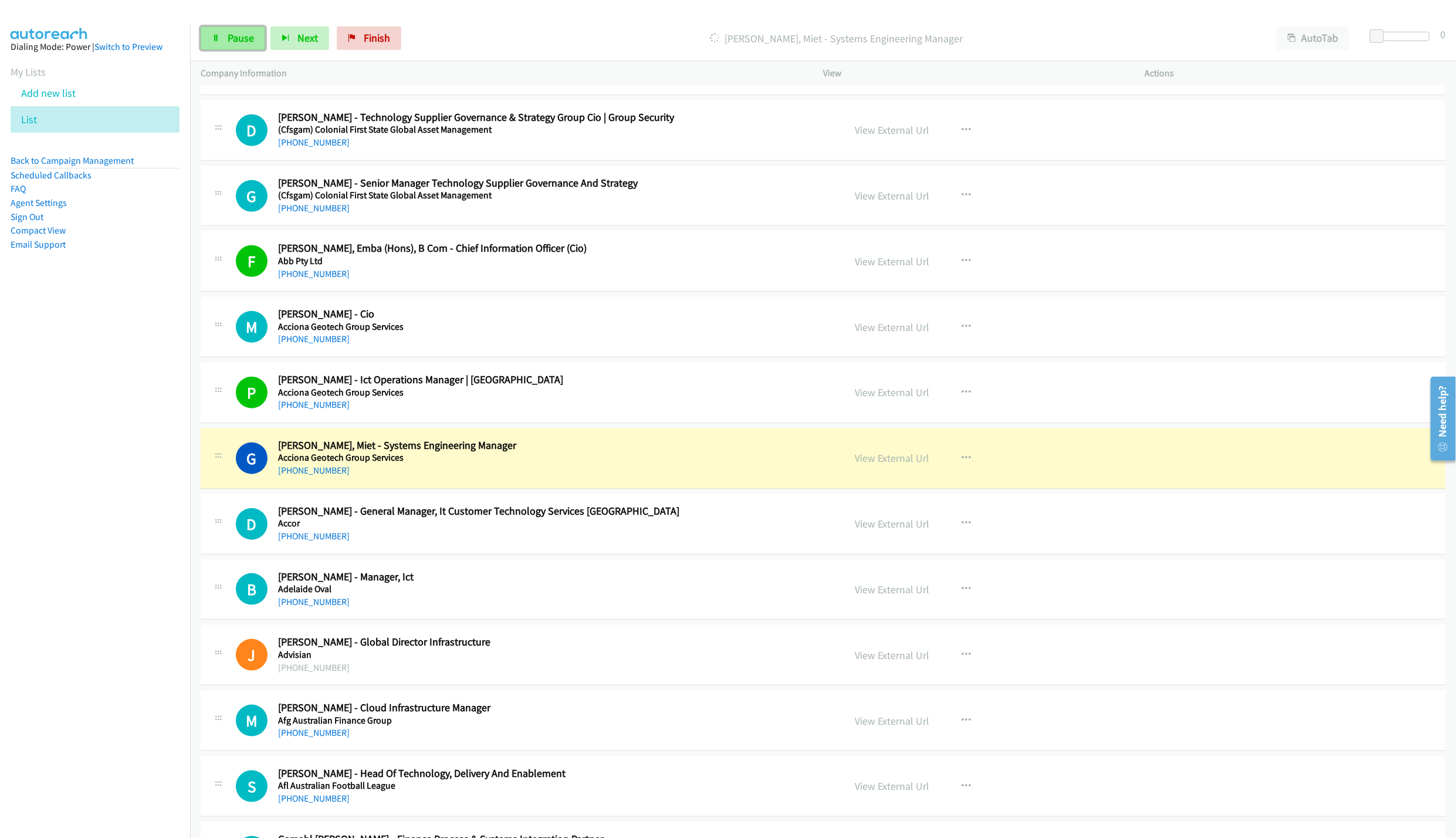
click at [228, 44] on span "Pause" at bounding box center [241, 38] width 26 height 13
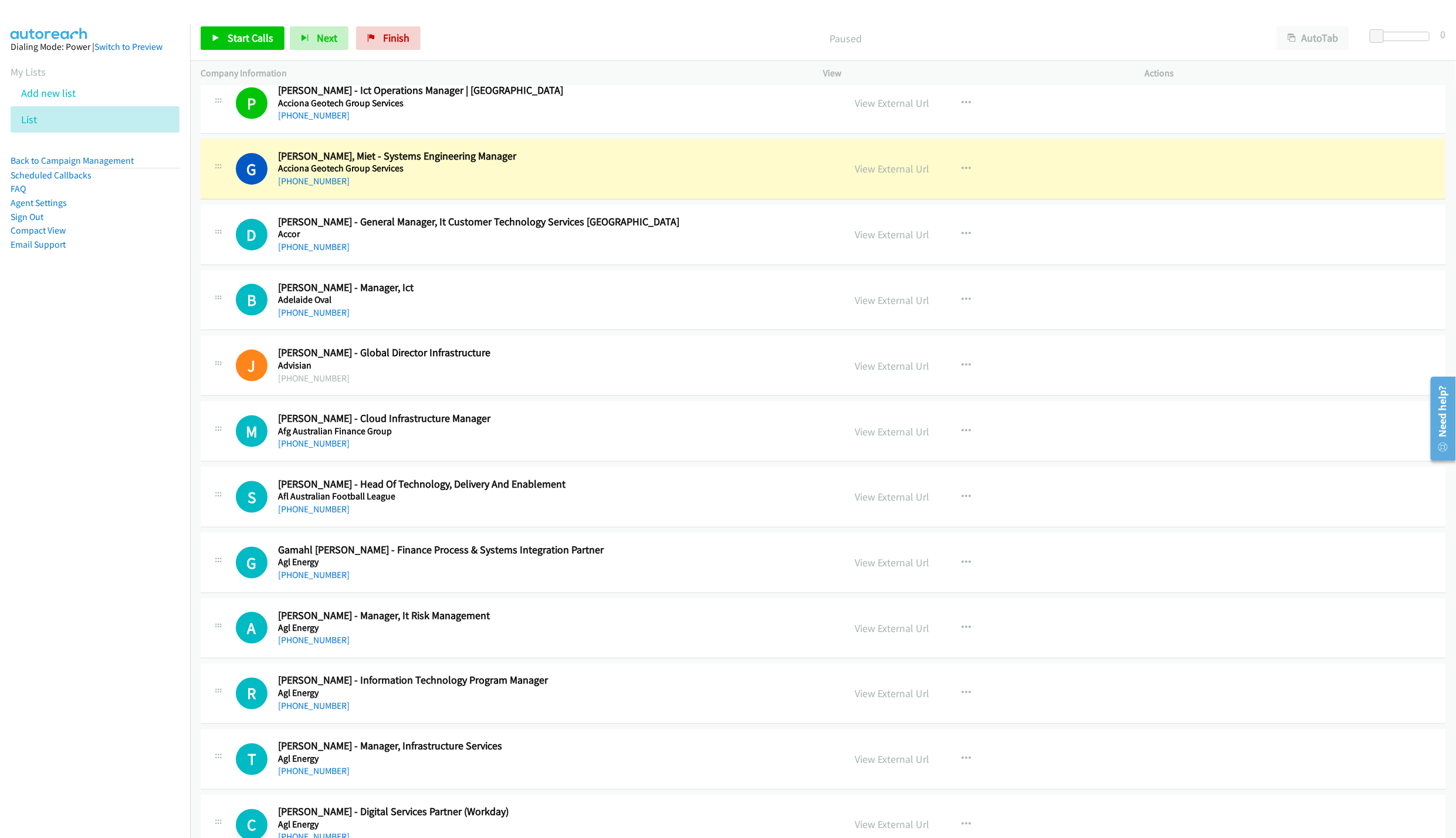
scroll to position [968, 0]
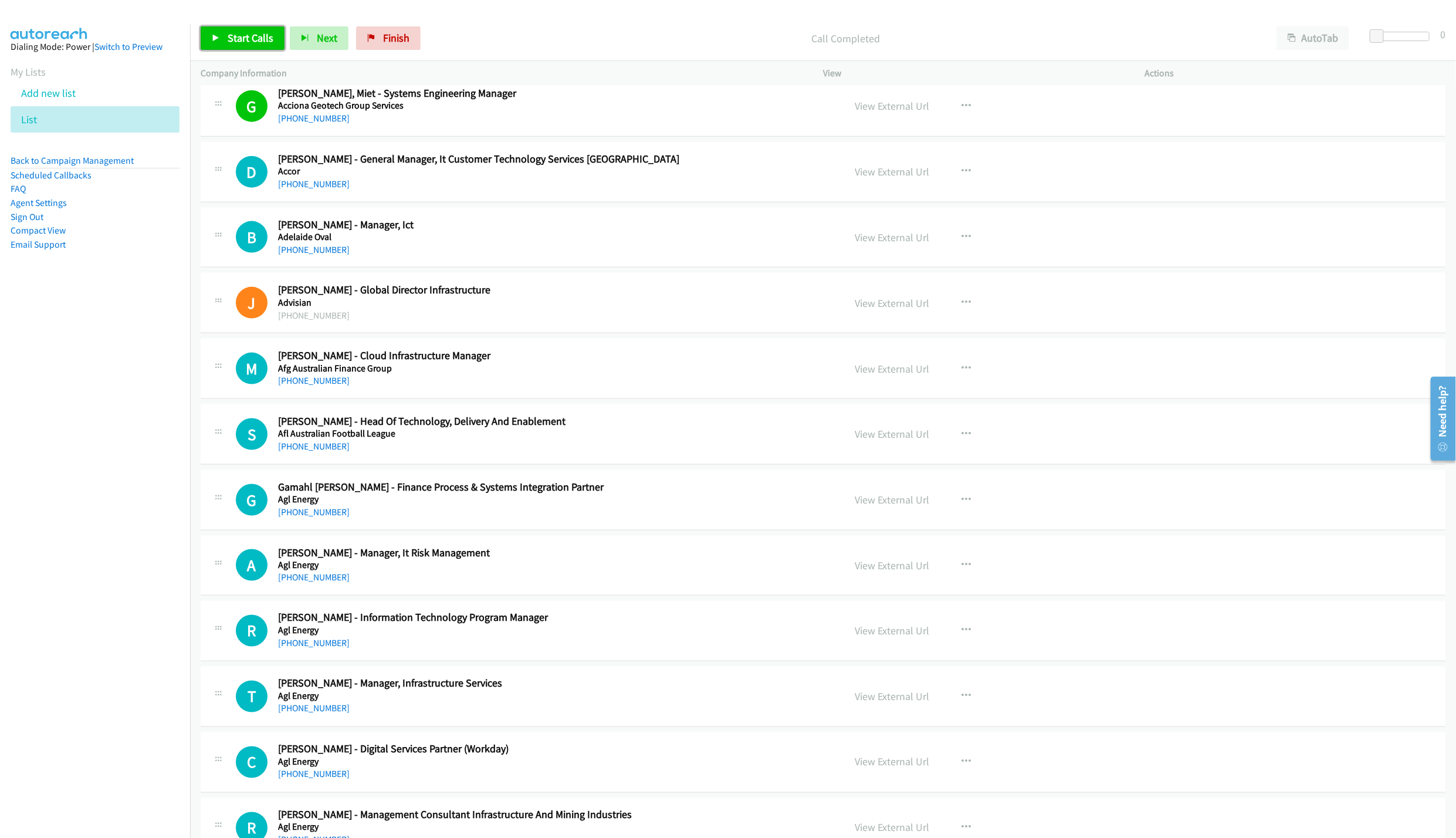
drag, startPoint x: 255, startPoint y: 39, endPoint x: 353, endPoint y: 17, distance: 100.4
click at [255, 39] on span "Start Calls" at bounding box center [250, 38] width 46 height 13
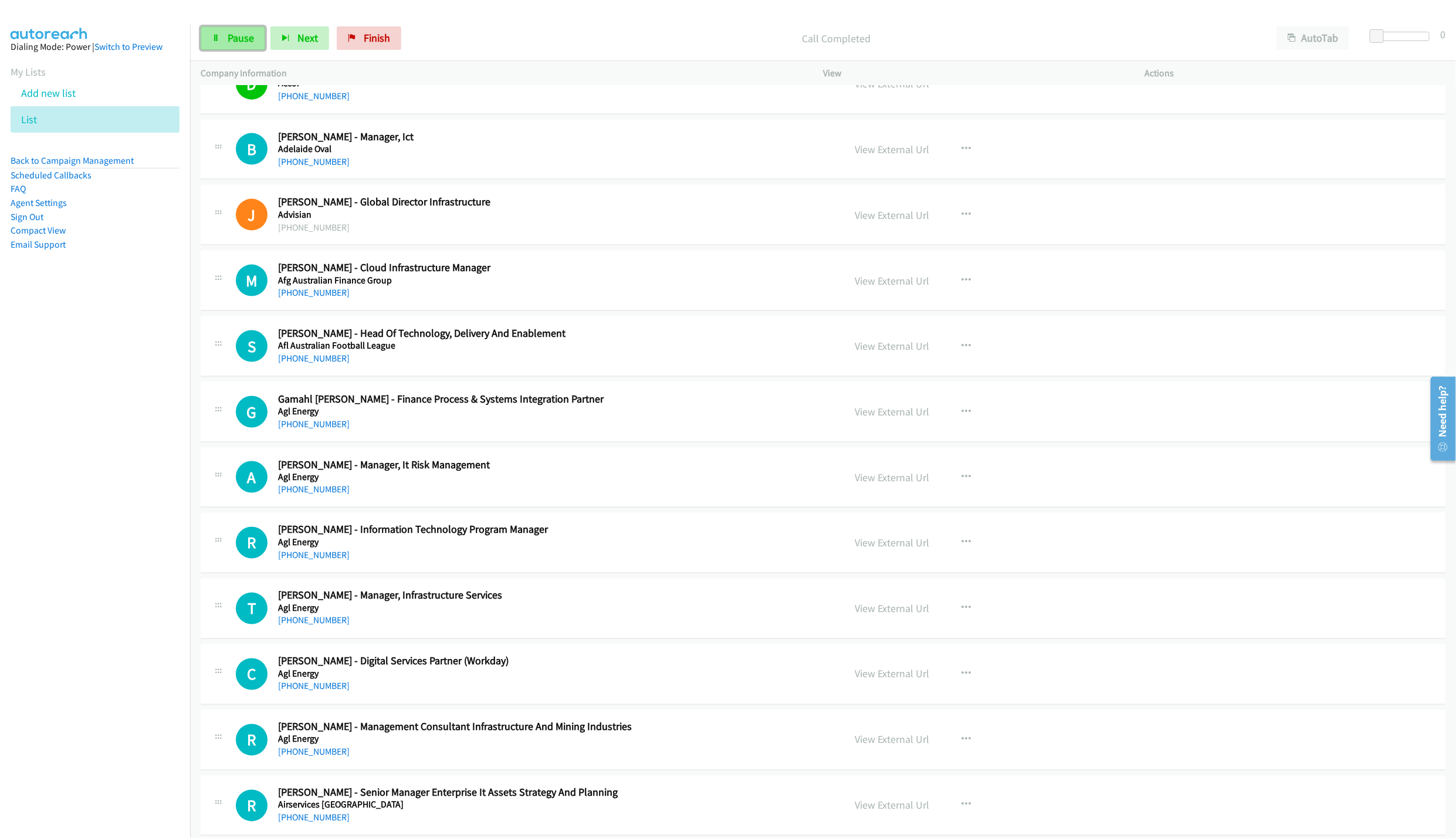
click at [228, 41] on span "Pause" at bounding box center [241, 38] width 26 height 13
click at [231, 31] on span "Start Calls" at bounding box center [250, 38] width 46 height 13
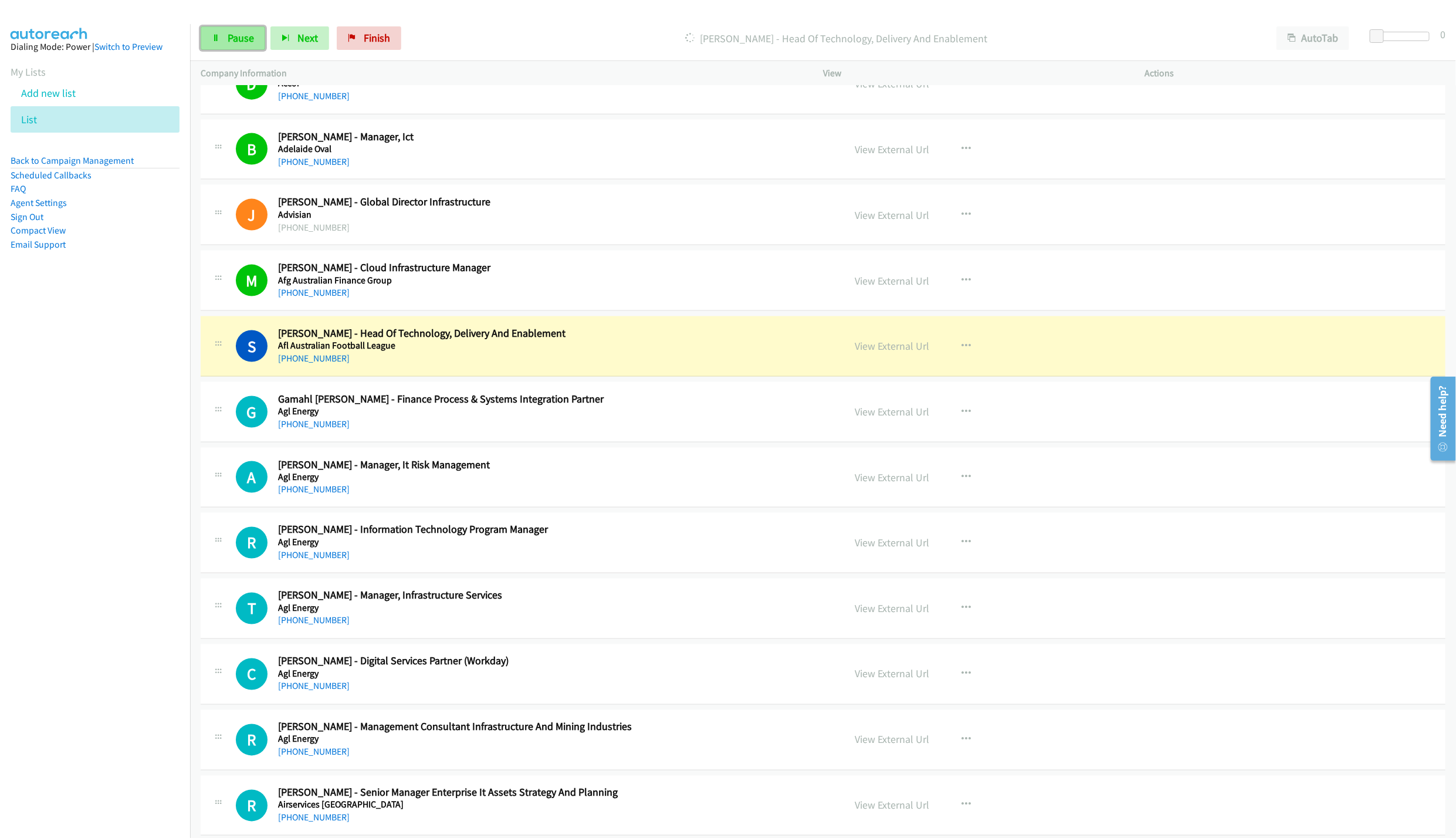
click at [238, 39] on span "Pause" at bounding box center [241, 38] width 26 height 13
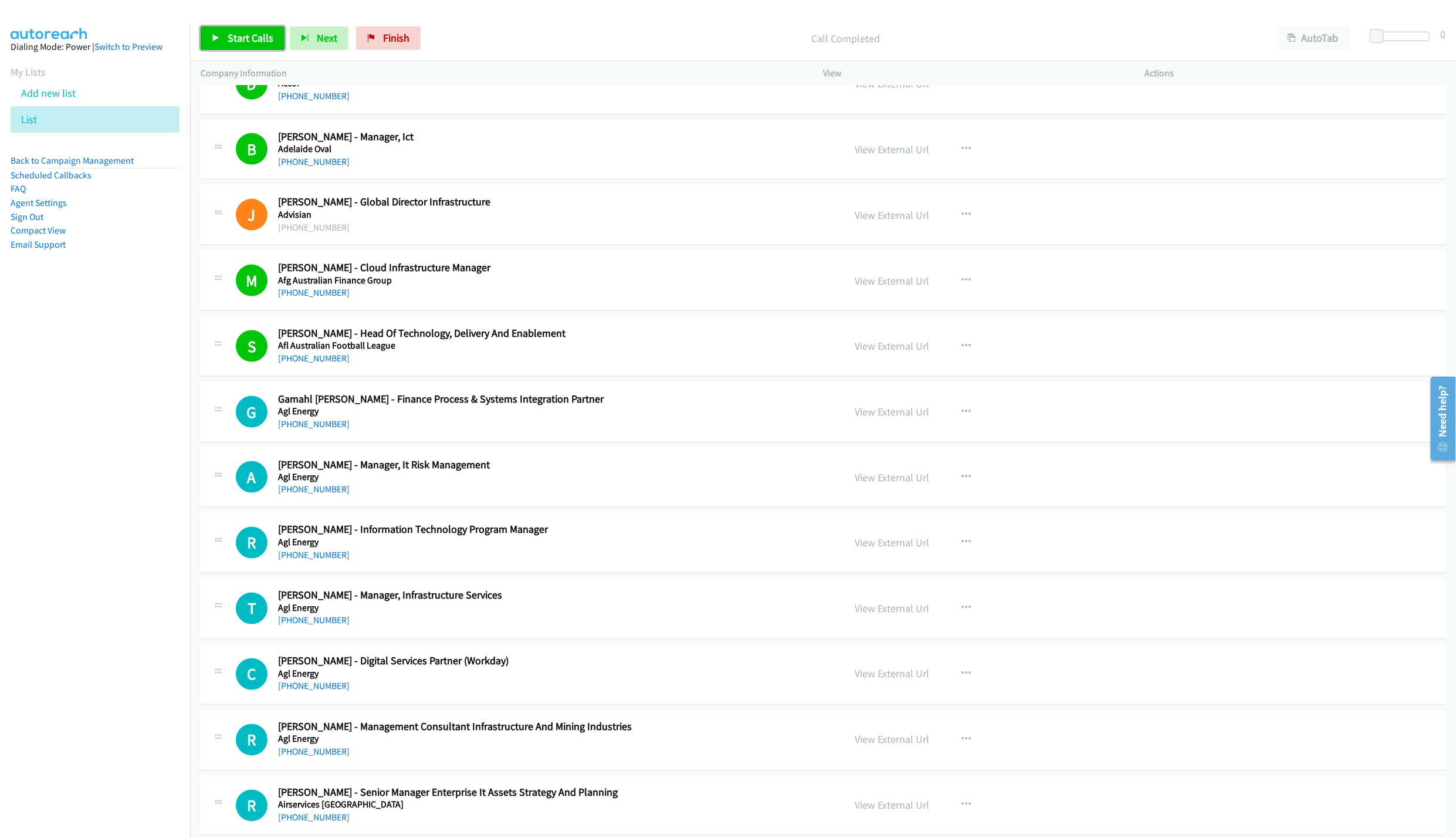
click at [248, 37] on span "Start Calls" at bounding box center [250, 38] width 46 height 13
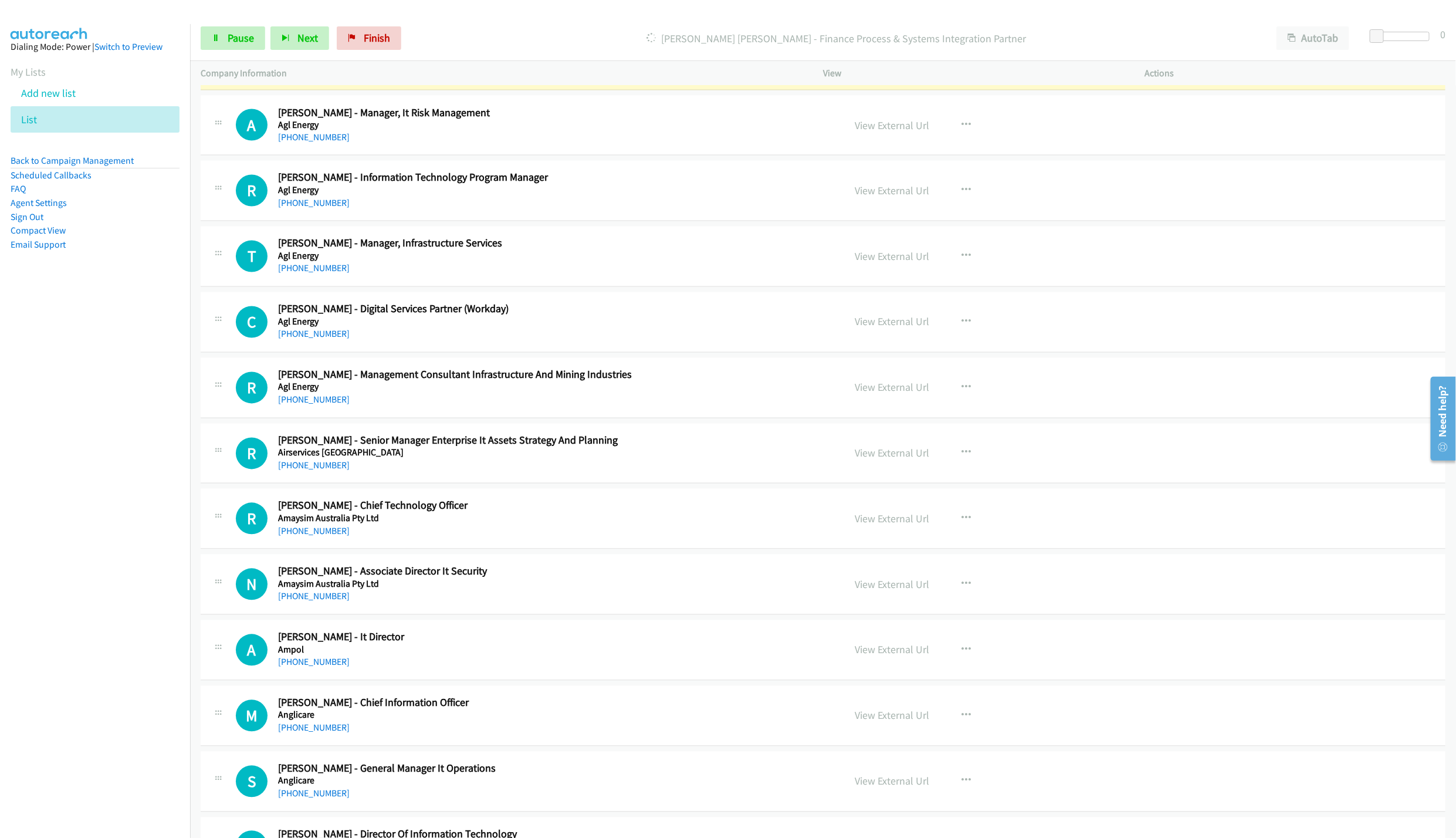
scroll to position [1320, 0]
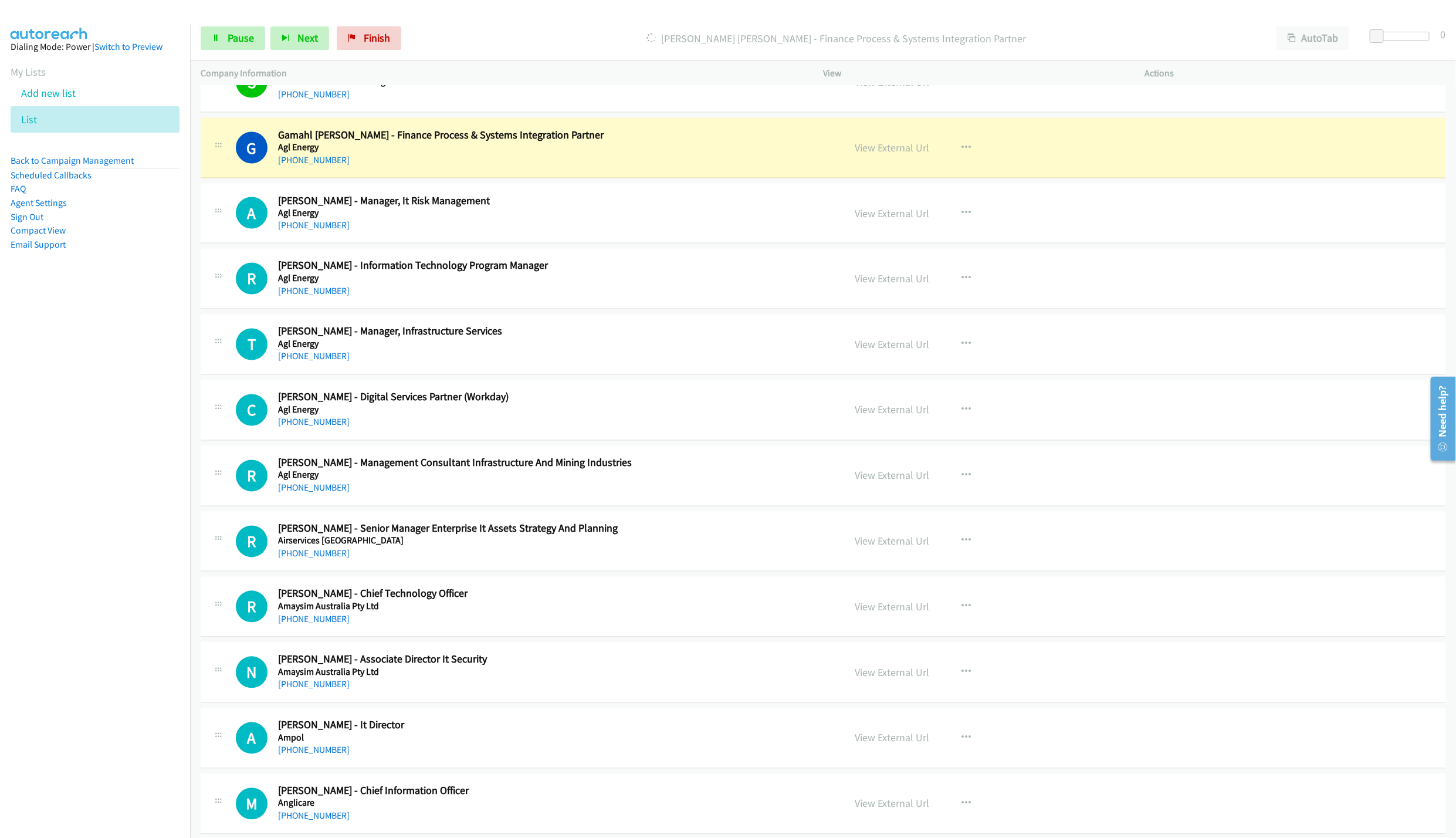
click at [230, 25] on div "Start Calls Pause Next Finish [PERSON_NAME] - Finance Process & Systems Integra…" at bounding box center [823, 38] width 1266 height 46
click at [228, 36] on span "Pause" at bounding box center [241, 38] width 26 height 13
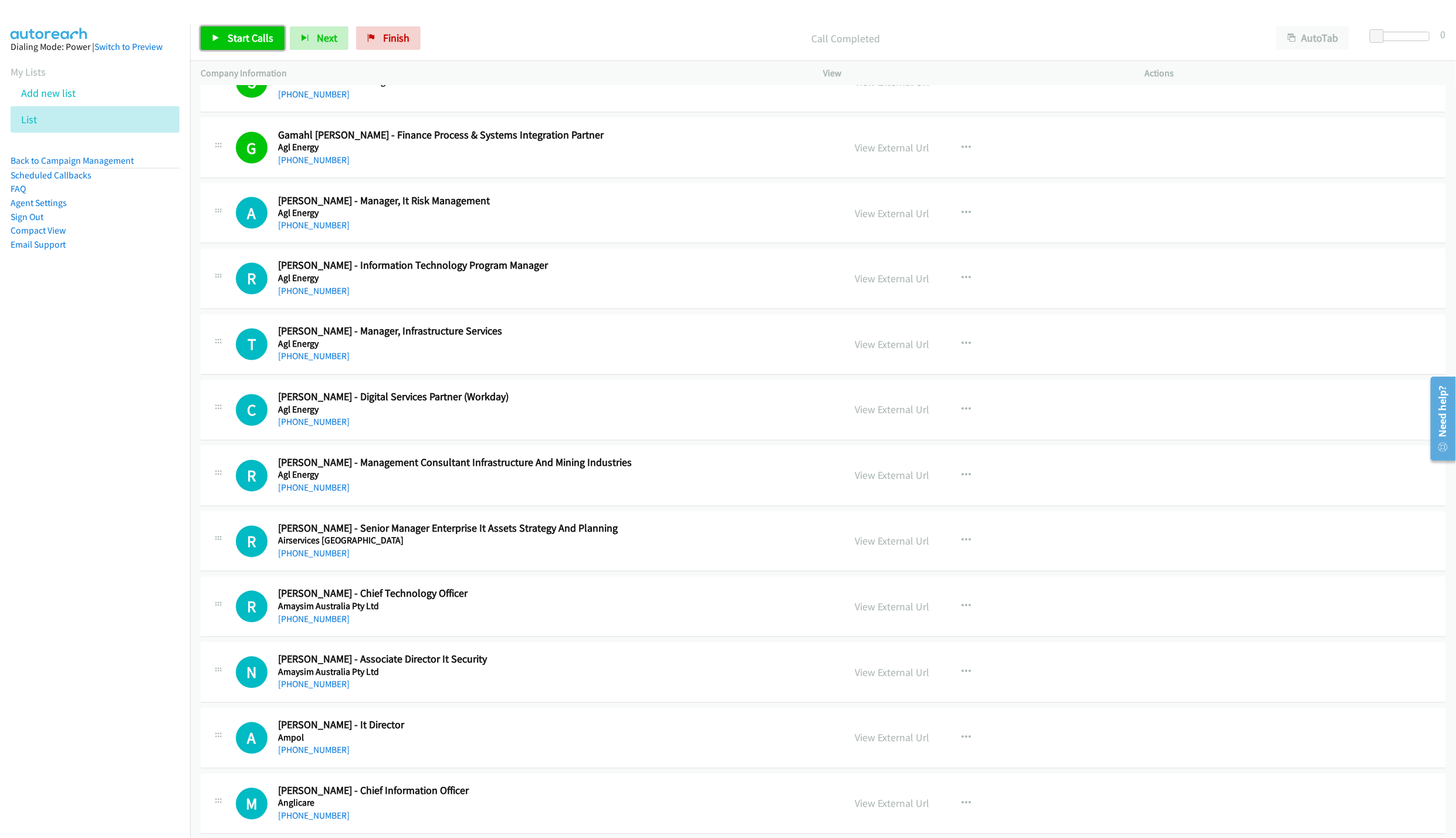
click at [224, 34] on link "Start Calls" at bounding box center [242, 38] width 84 height 23
click at [229, 39] on span "Pause" at bounding box center [241, 38] width 26 height 13
click at [208, 44] on link "Start Calls" at bounding box center [242, 38] width 84 height 23
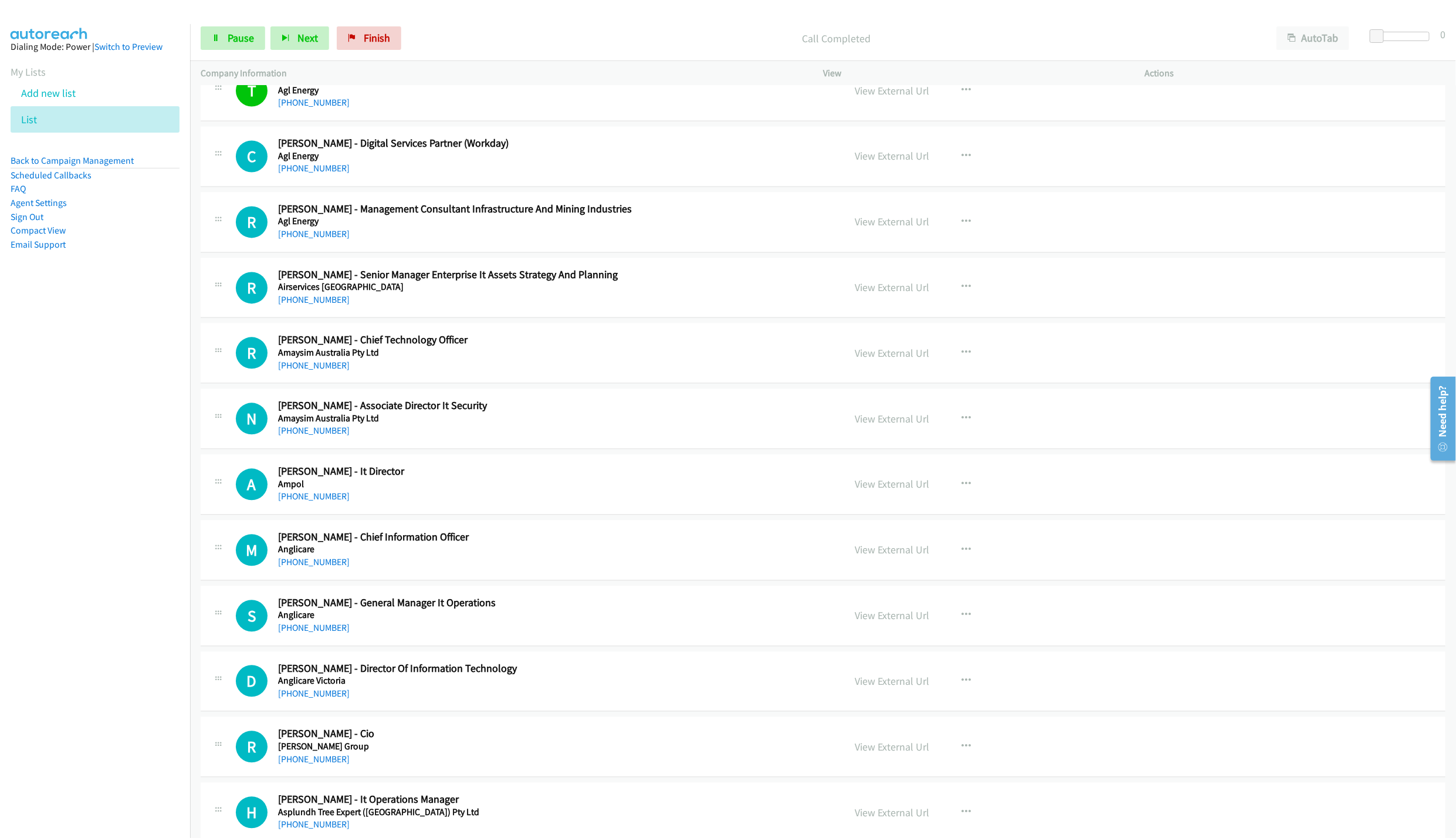
scroll to position [1584, 0]
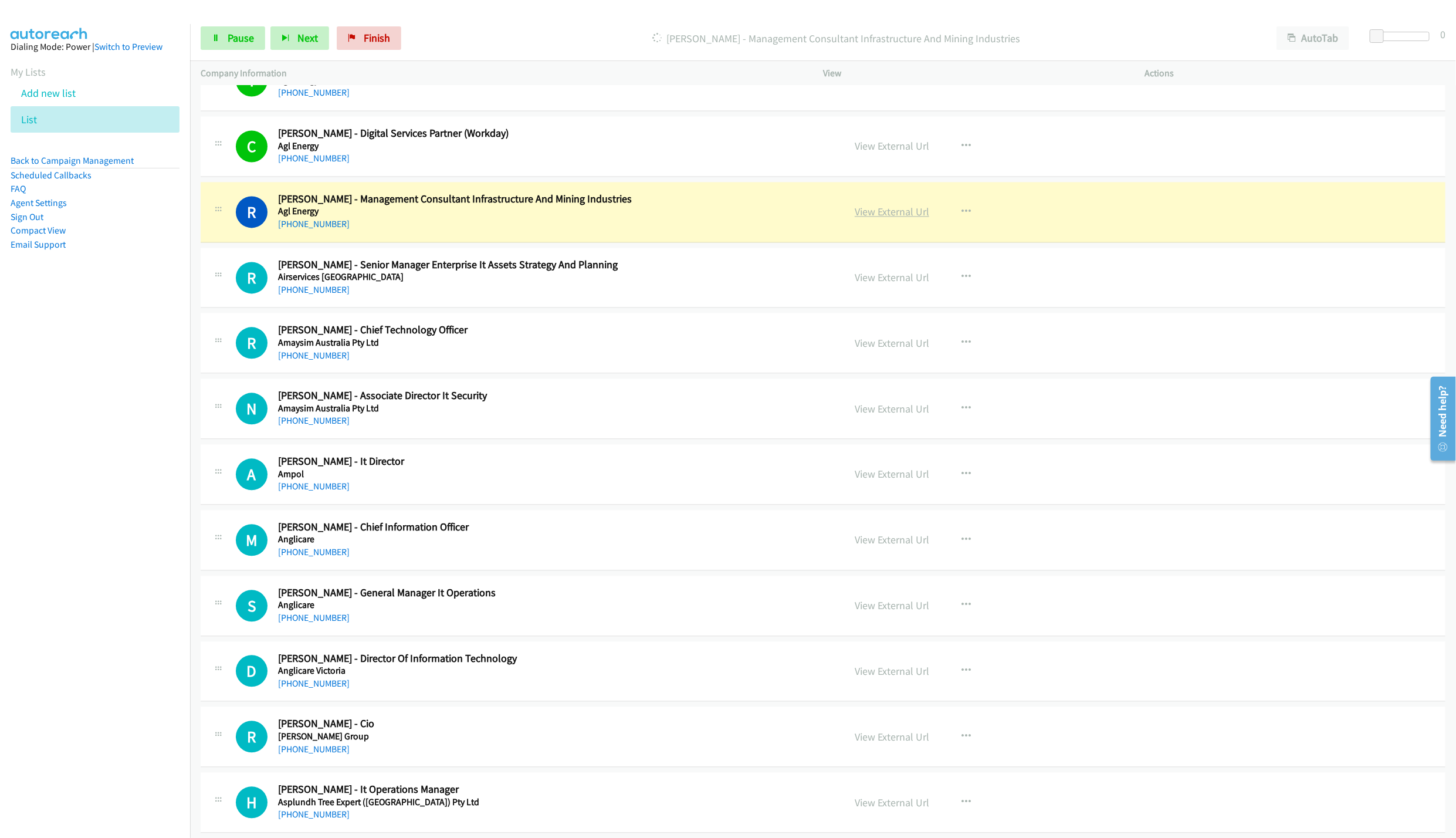
click at [868, 217] on link "View External Url" at bounding box center [891, 211] width 74 height 13
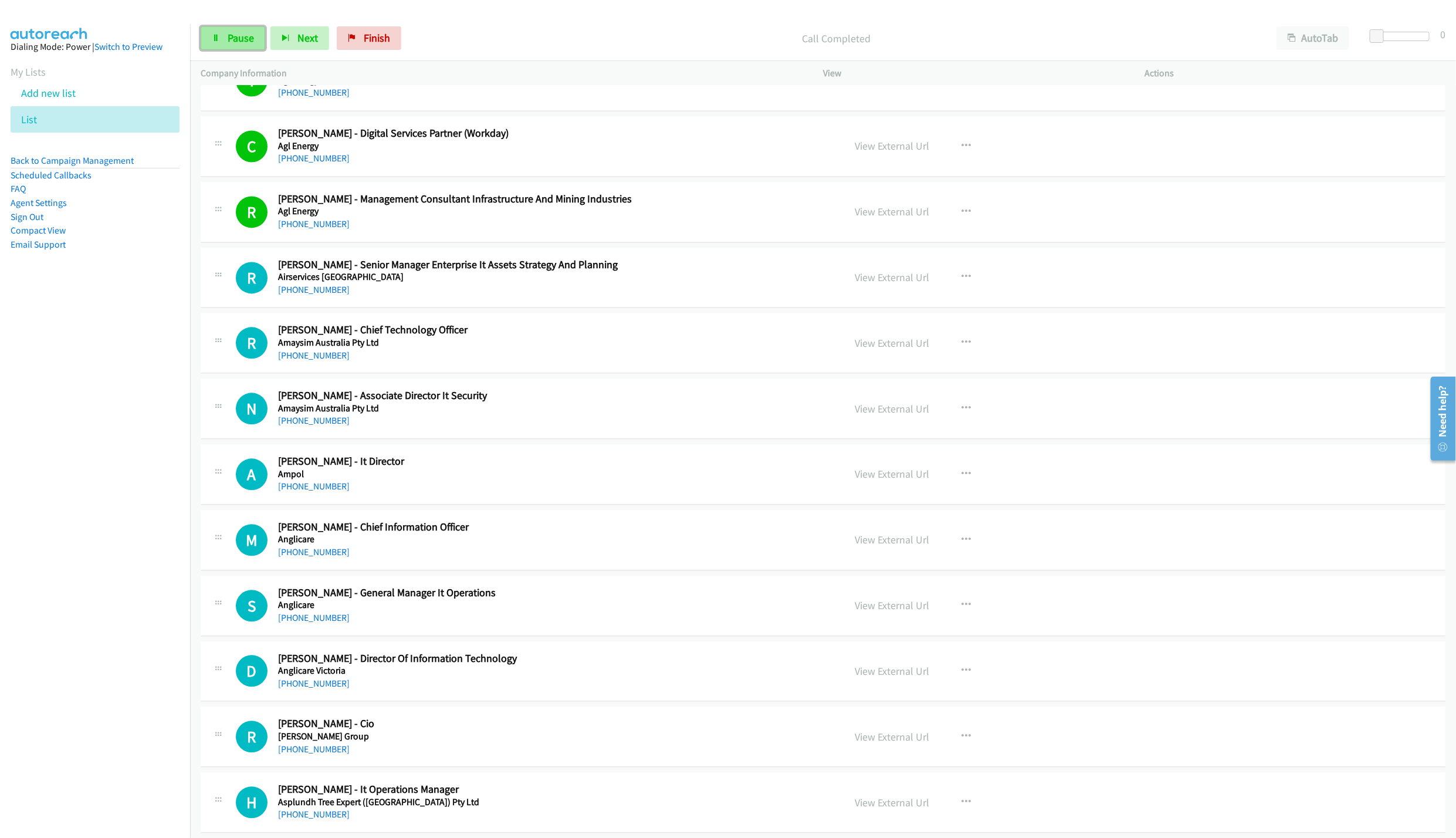
drag, startPoint x: 229, startPoint y: 37, endPoint x: 257, endPoint y: 50, distance: 30.9
click at [229, 37] on span "Pause" at bounding box center [241, 38] width 26 height 13
click at [226, 39] on link "Start Calls" at bounding box center [242, 38] width 84 height 23
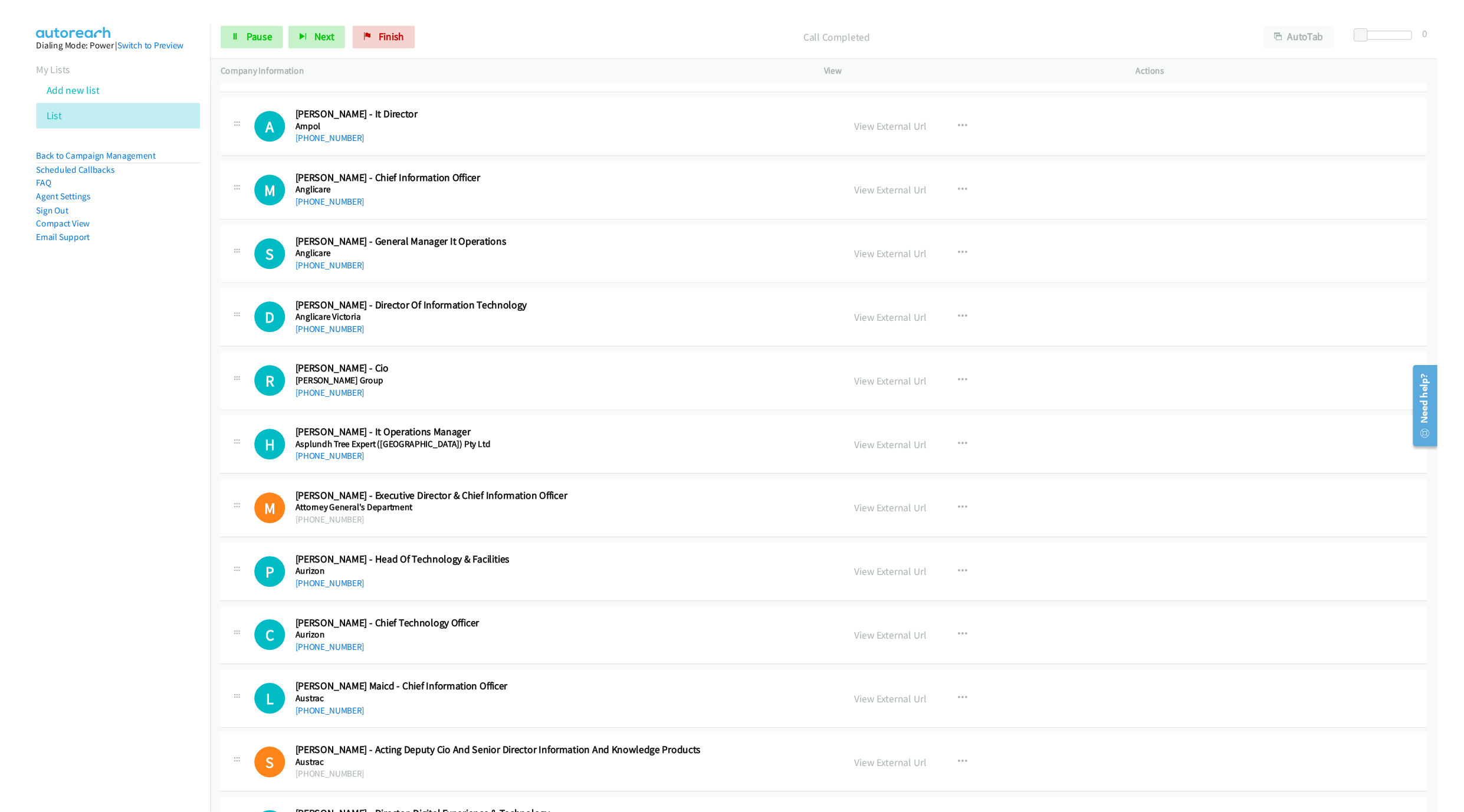
scroll to position [1945, 0]
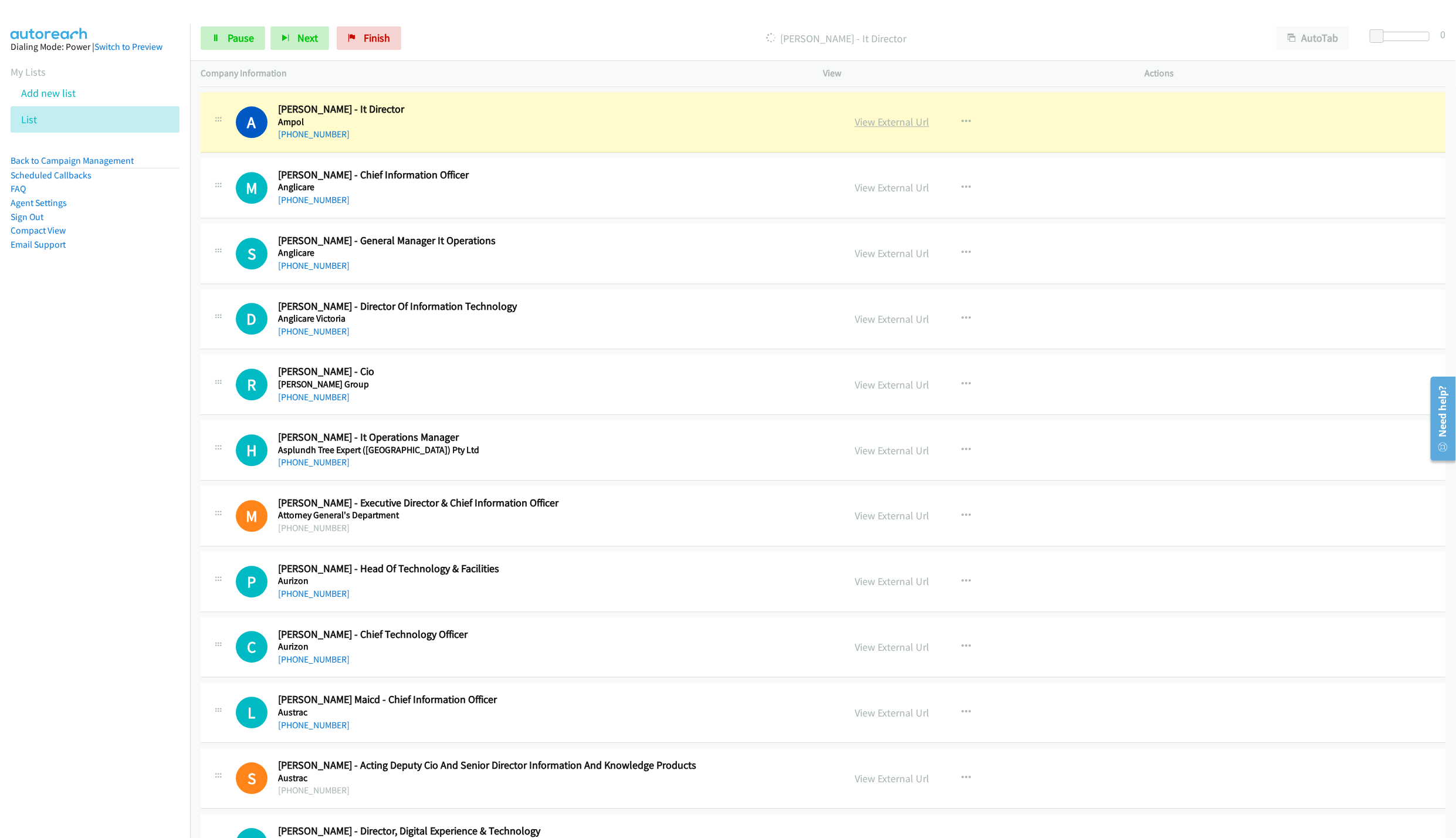
click at [885, 128] on link "View External Url" at bounding box center [891, 122] width 74 height 13
click at [215, 37] on icon at bounding box center [216, 39] width 8 height 8
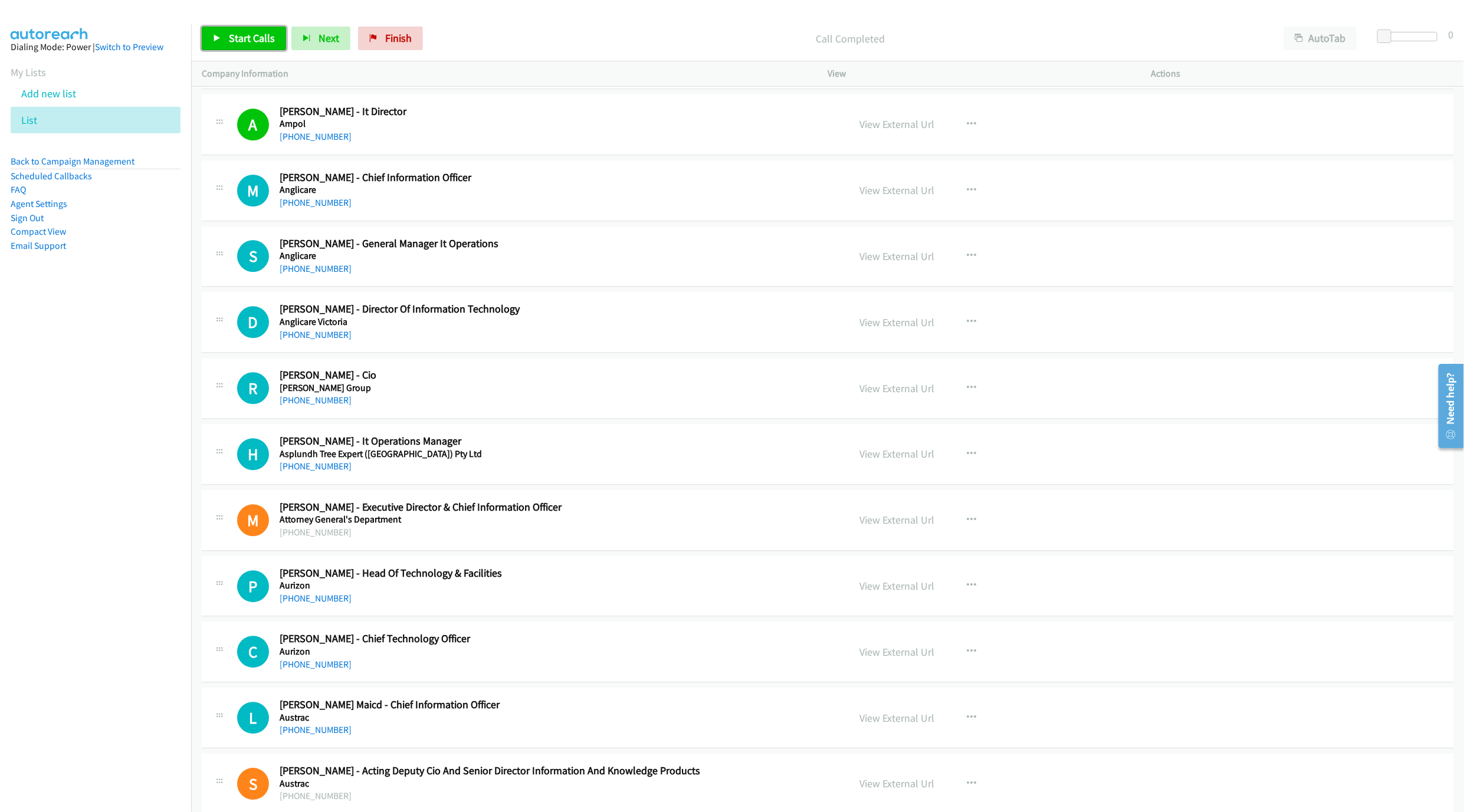
click at [264, 39] on span "Start Calls" at bounding box center [251, 38] width 46 height 13
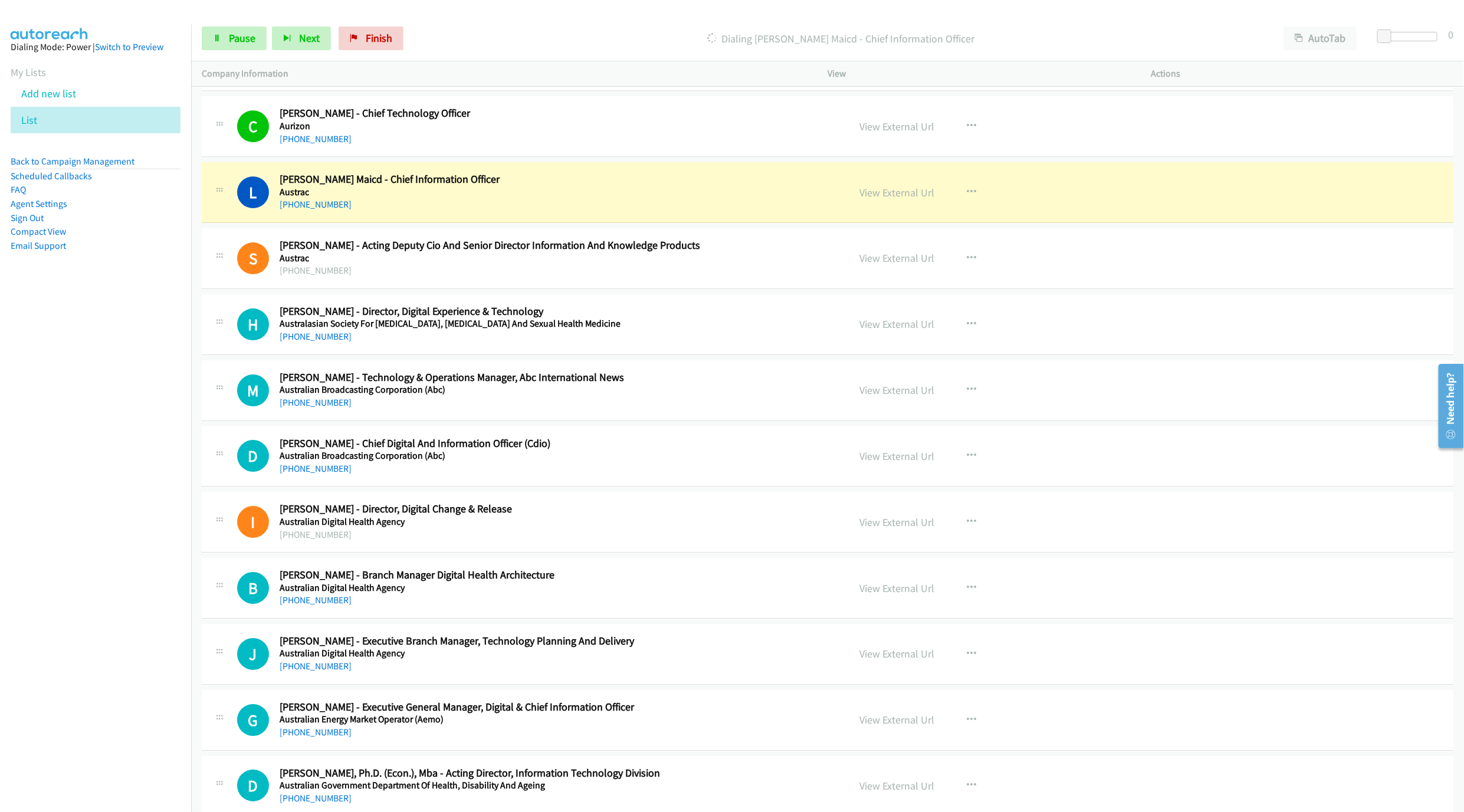
scroll to position [2476, 0]
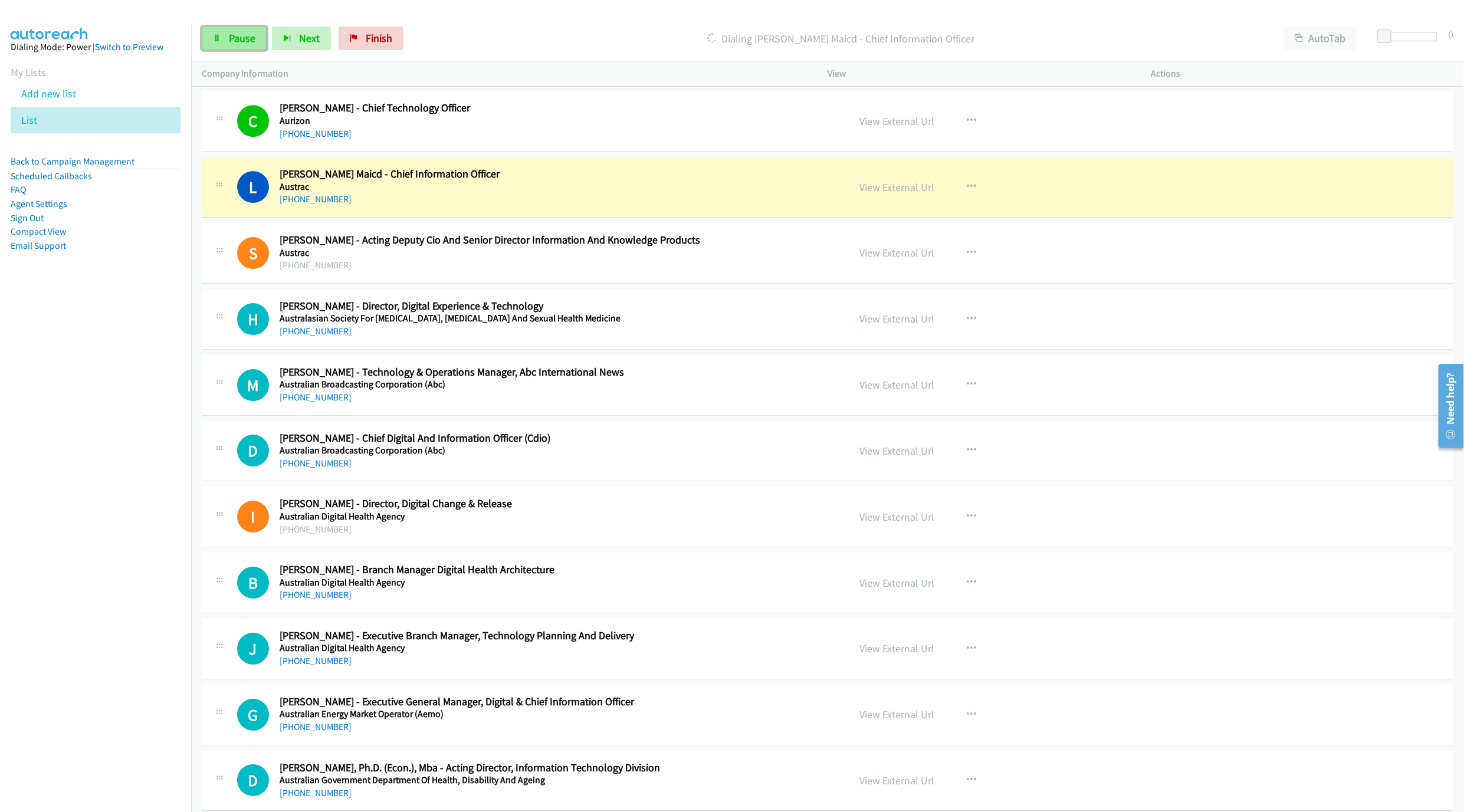
click at [224, 39] on link "Pause" at bounding box center [234, 38] width 65 height 23
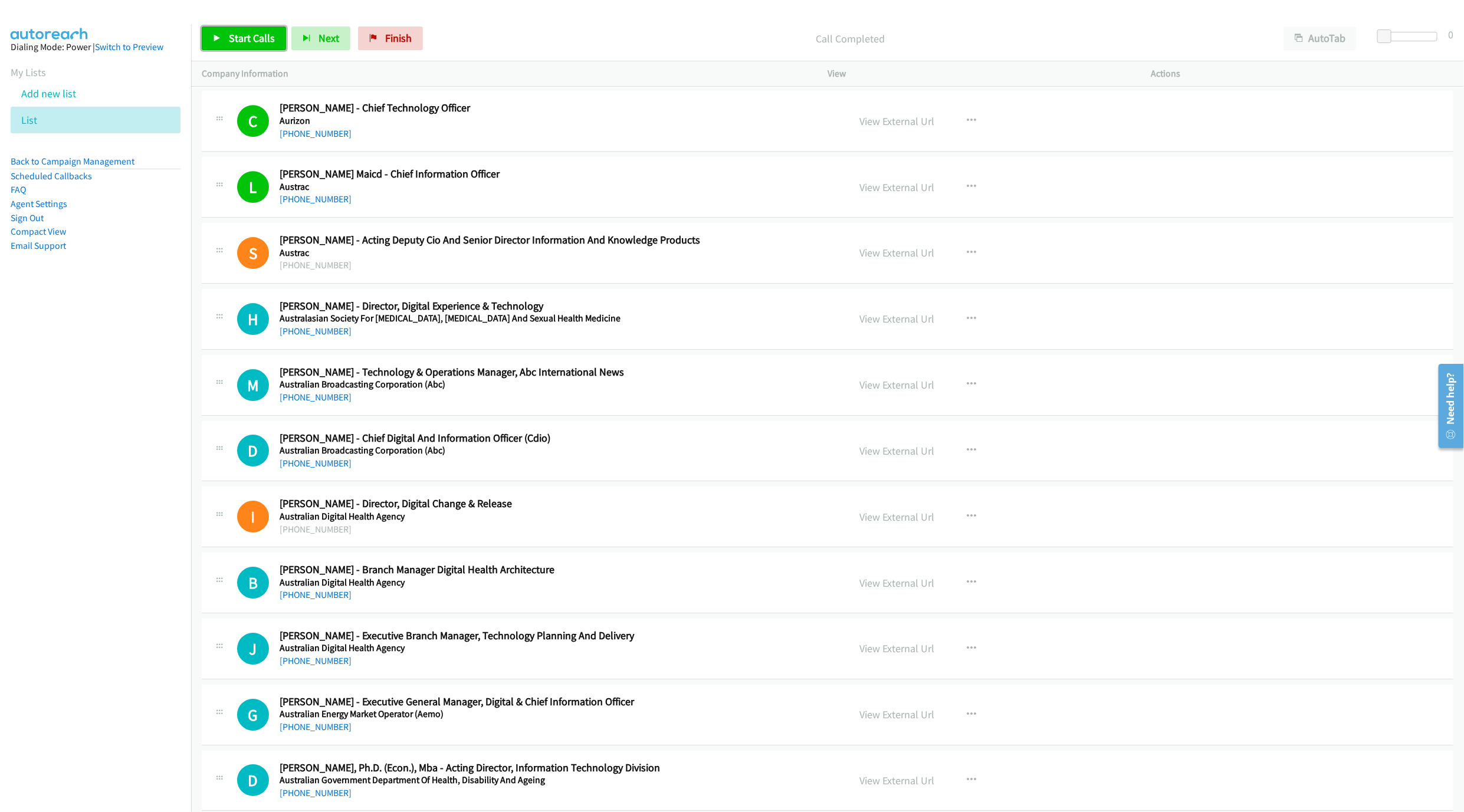
click at [248, 46] on link "Start Calls" at bounding box center [243, 38] width 84 height 23
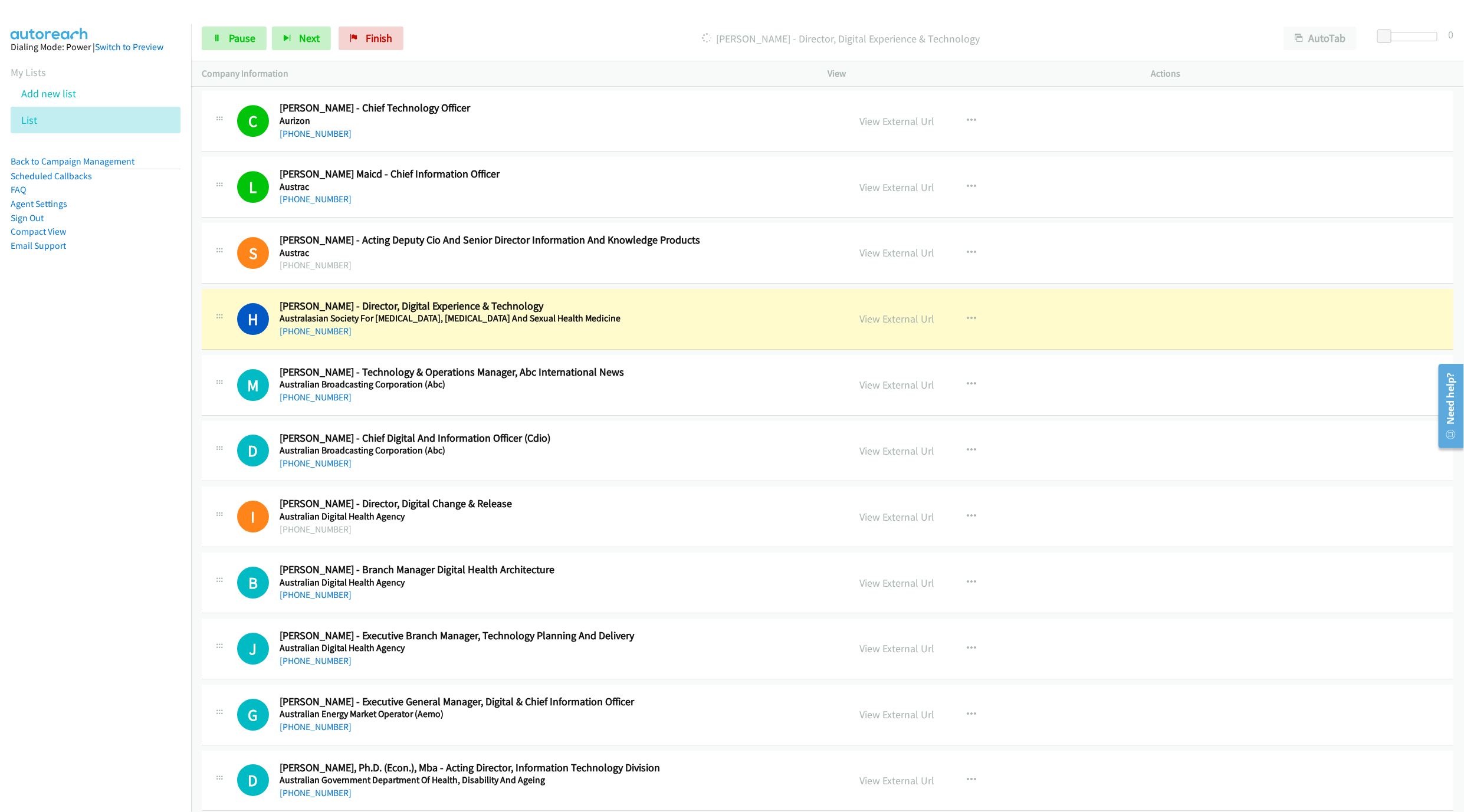
click at [734, 339] on div "[PHONE_NUMBER]" at bounding box center [550, 331] width 541 height 14
click at [881, 325] on link "View External Url" at bounding box center [896, 319] width 75 height 13
click at [236, 41] on span "Pause" at bounding box center [242, 38] width 27 height 13
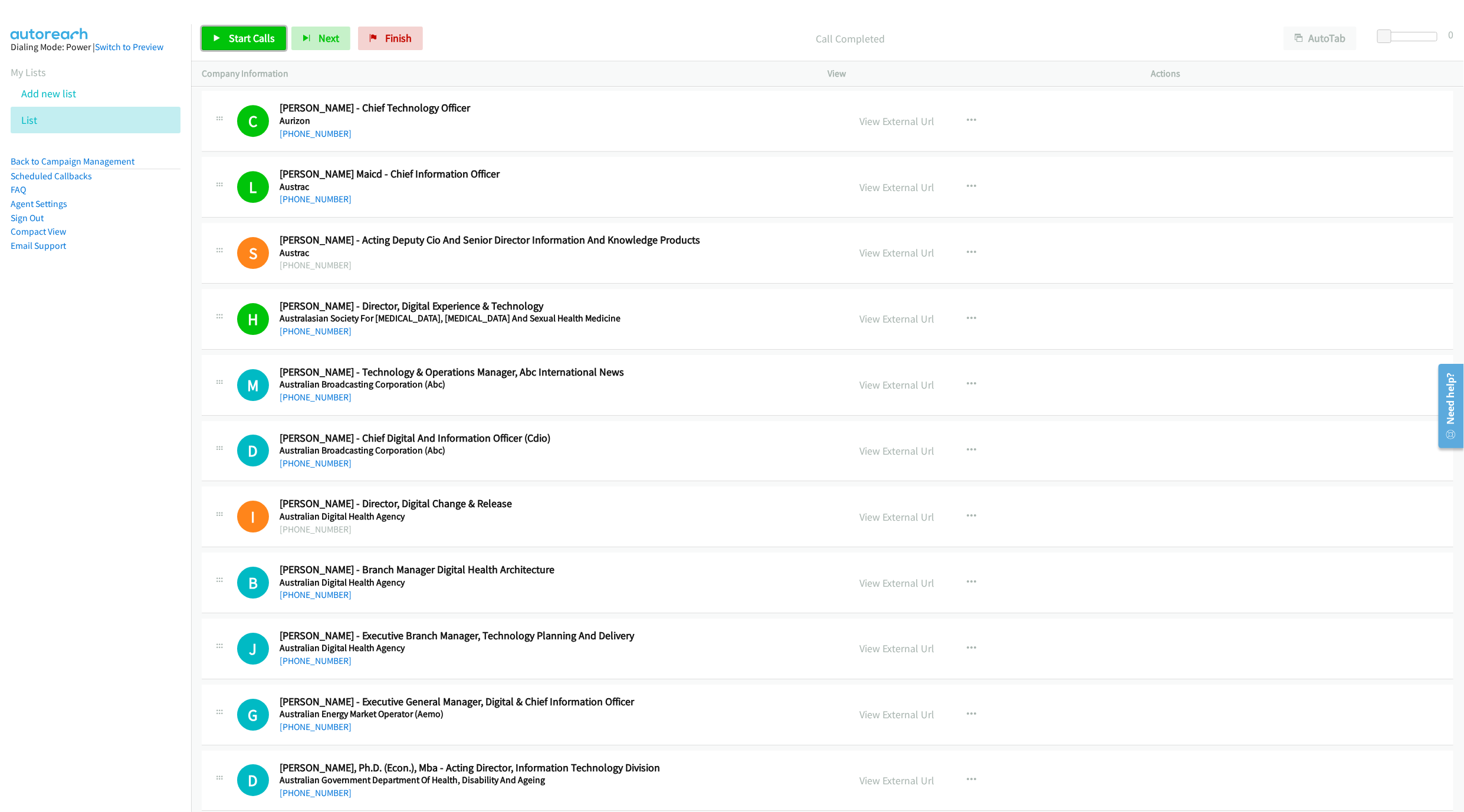
click at [224, 36] on link "Start Calls" at bounding box center [243, 38] width 84 height 23
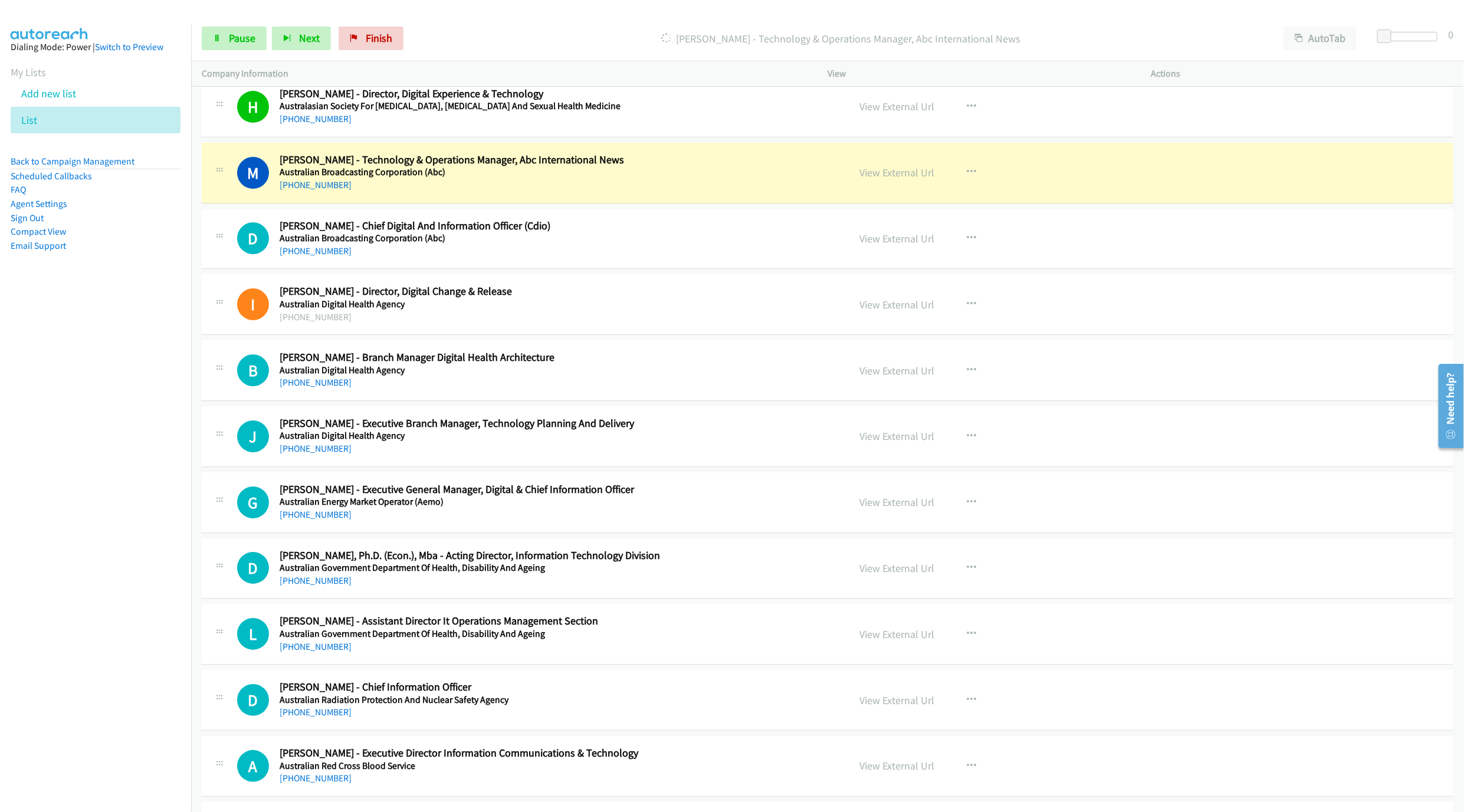
scroll to position [2653, 0]
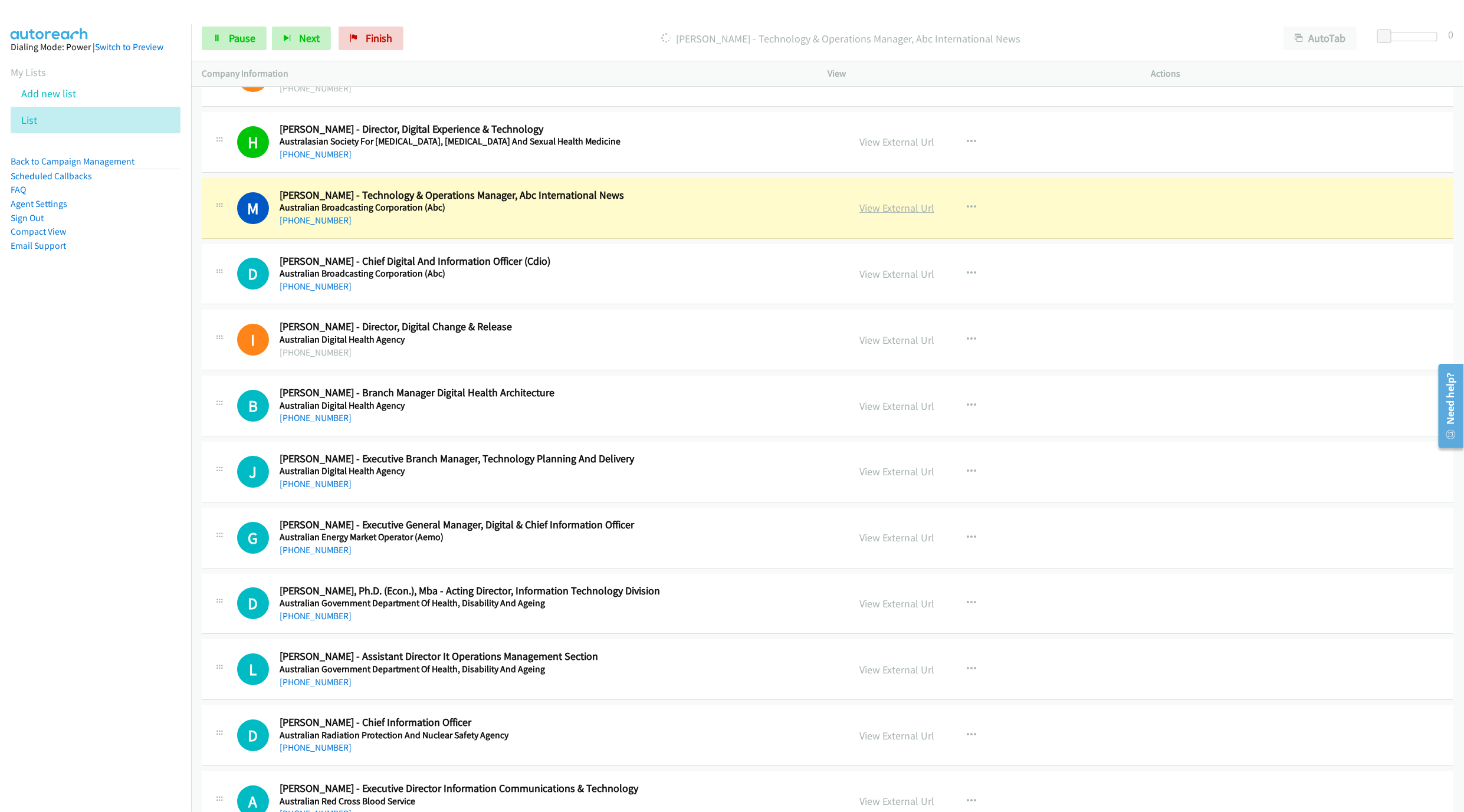
click at [883, 215] on link "View External Url" at bounding box center [896, 208] width 75 height 13
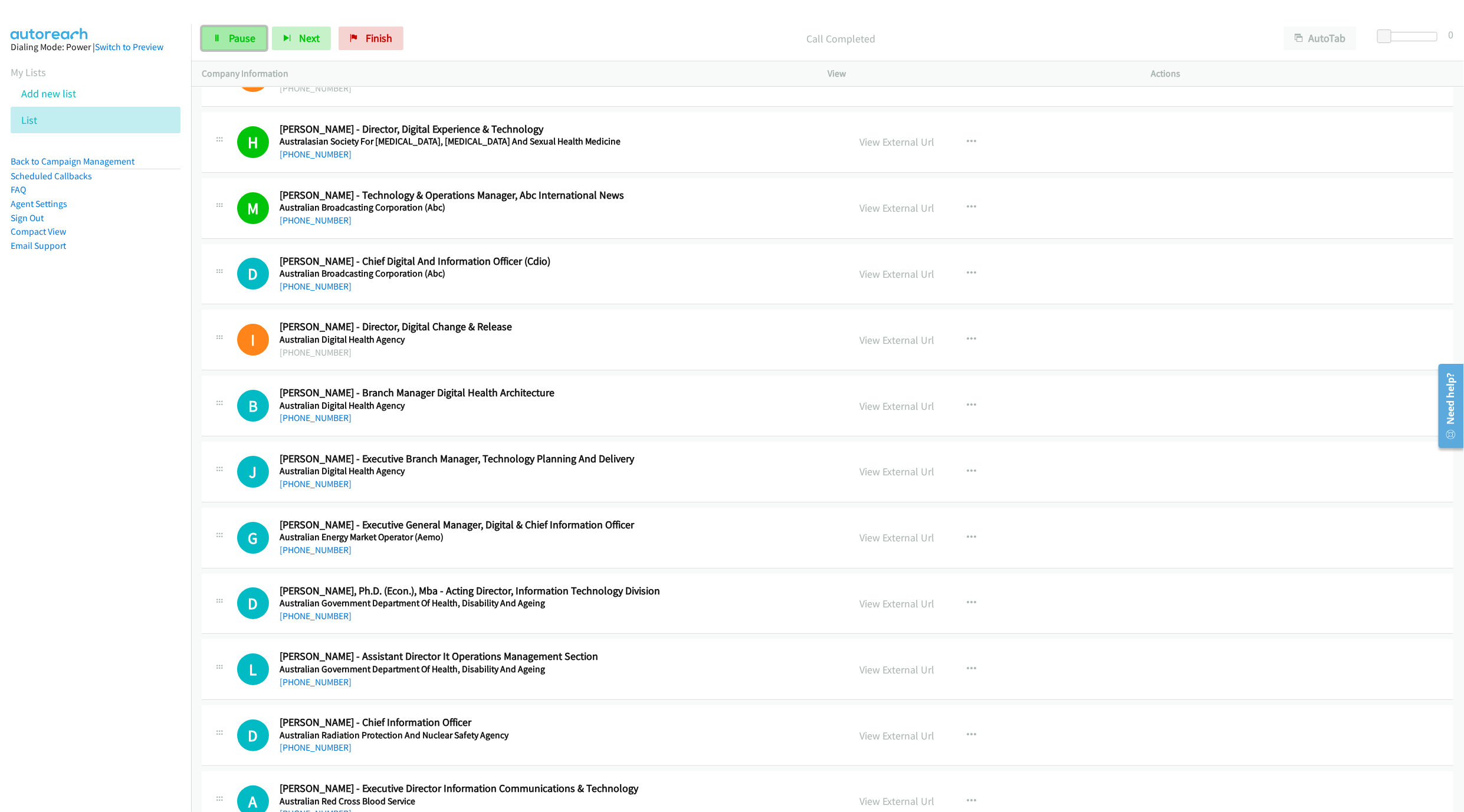
click at [251, 47] on link "Pause" at bounding box center [234, 38] width 65 height 23
click at [241, 47] on link "Start Calls" at bounding box center [243, 38] width 84 height 23
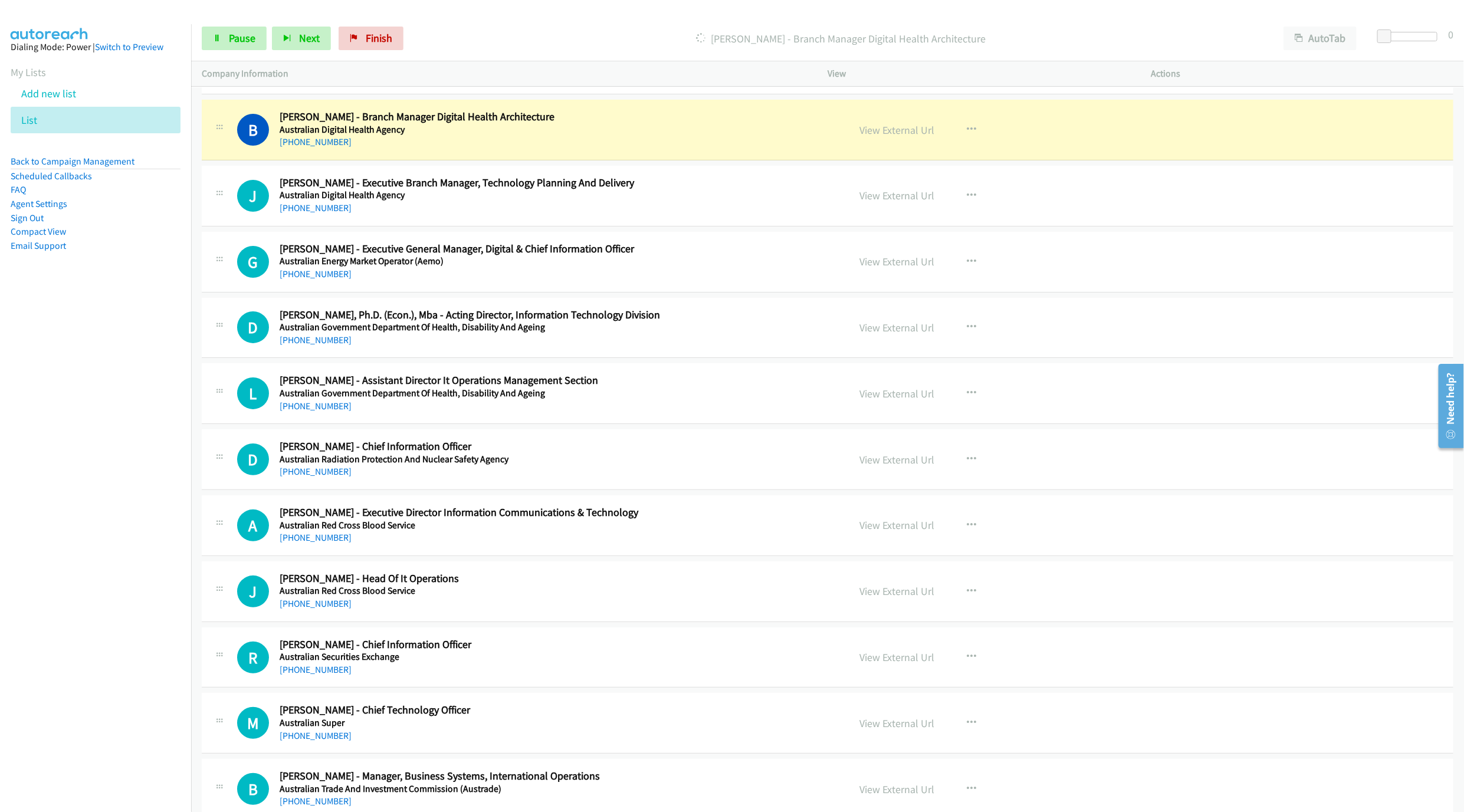
scroll to position [2919, 0]
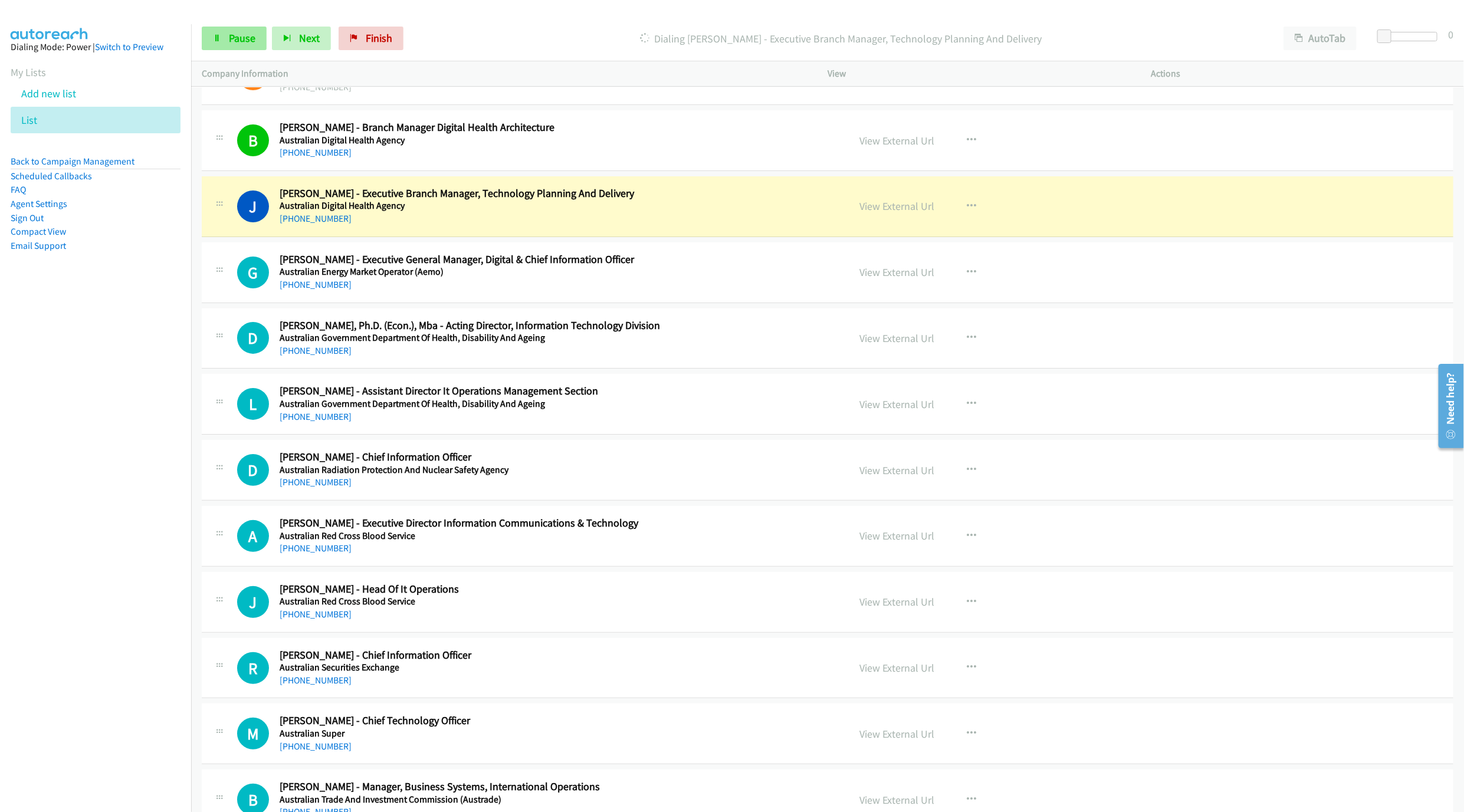
drag, startPoint x: 201, startPoint y: 27, endPoint x: 256, endPoint y: 42, distance: 57.0
click at [201, 27] on div "Start Calls Pause Next Finish Dialing [PERSON_NAME] - Executive Branch Manager,…" at bounding box center [827, 38] width 1273 height 46
click at [234, 39] on span "Pause" at bounding box center [242, 38] width 27 height 13
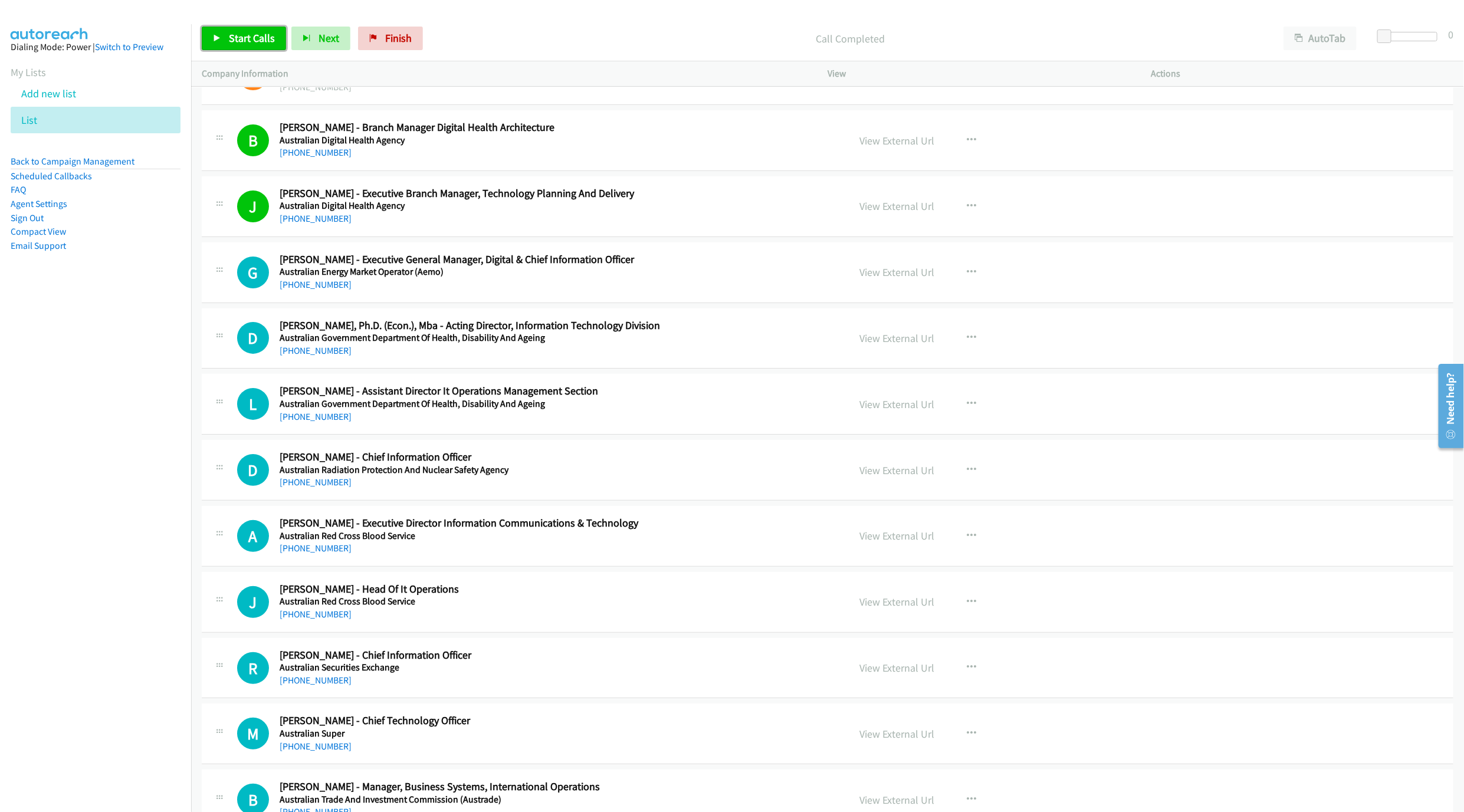
click at [241, 32] on span "Start Calls" at bounding box center [251, 38] width 46 height 13
click at [238, 39] on span "Pause" at bounding box center [242, 38] width 27 height 13
click at [234, 39] on span "Start Calls" at bounding box center [251, 38] width 46 height 13
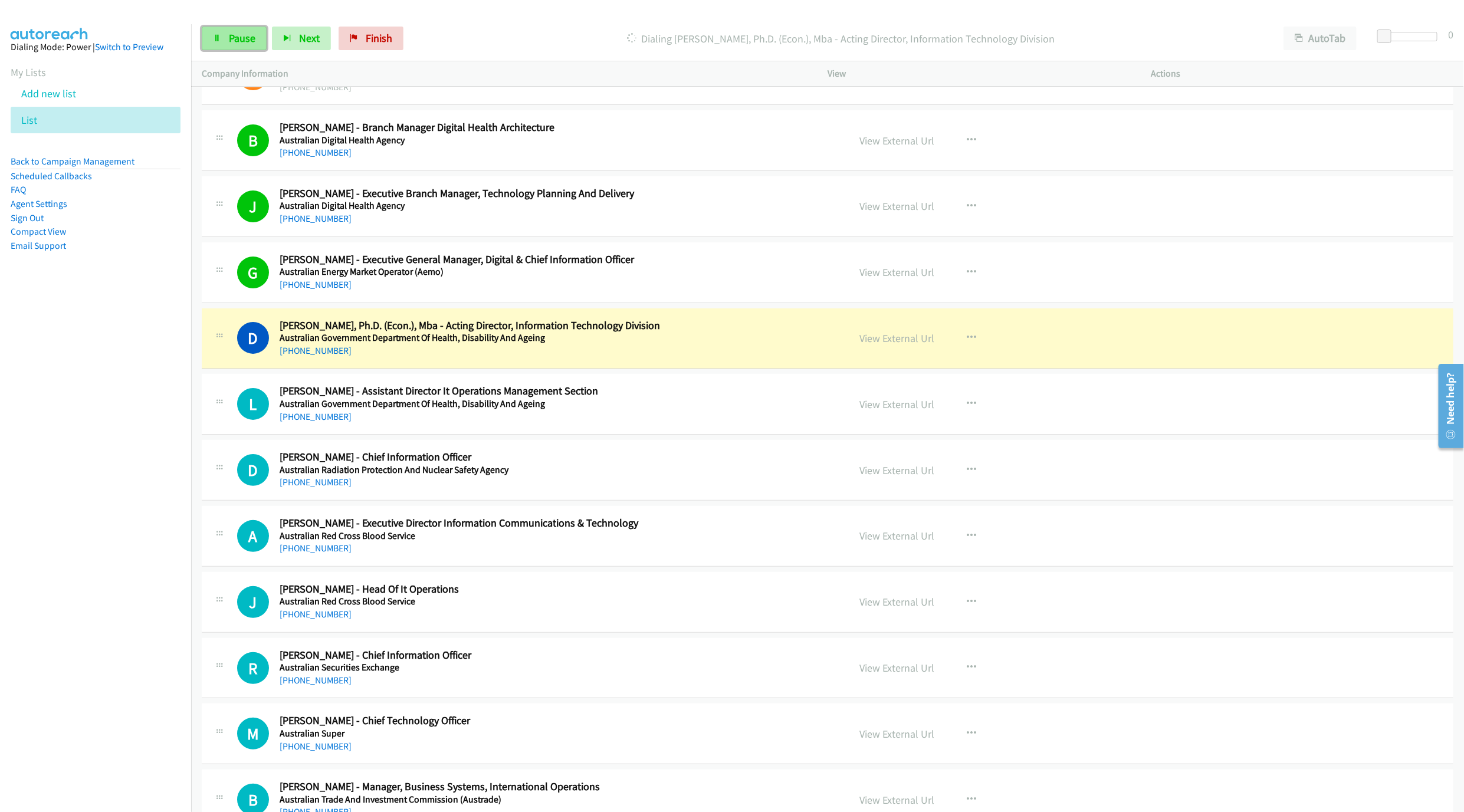
click at [234, 39] on span "Pause" at bounding box center [242, 38] width 27 height 13
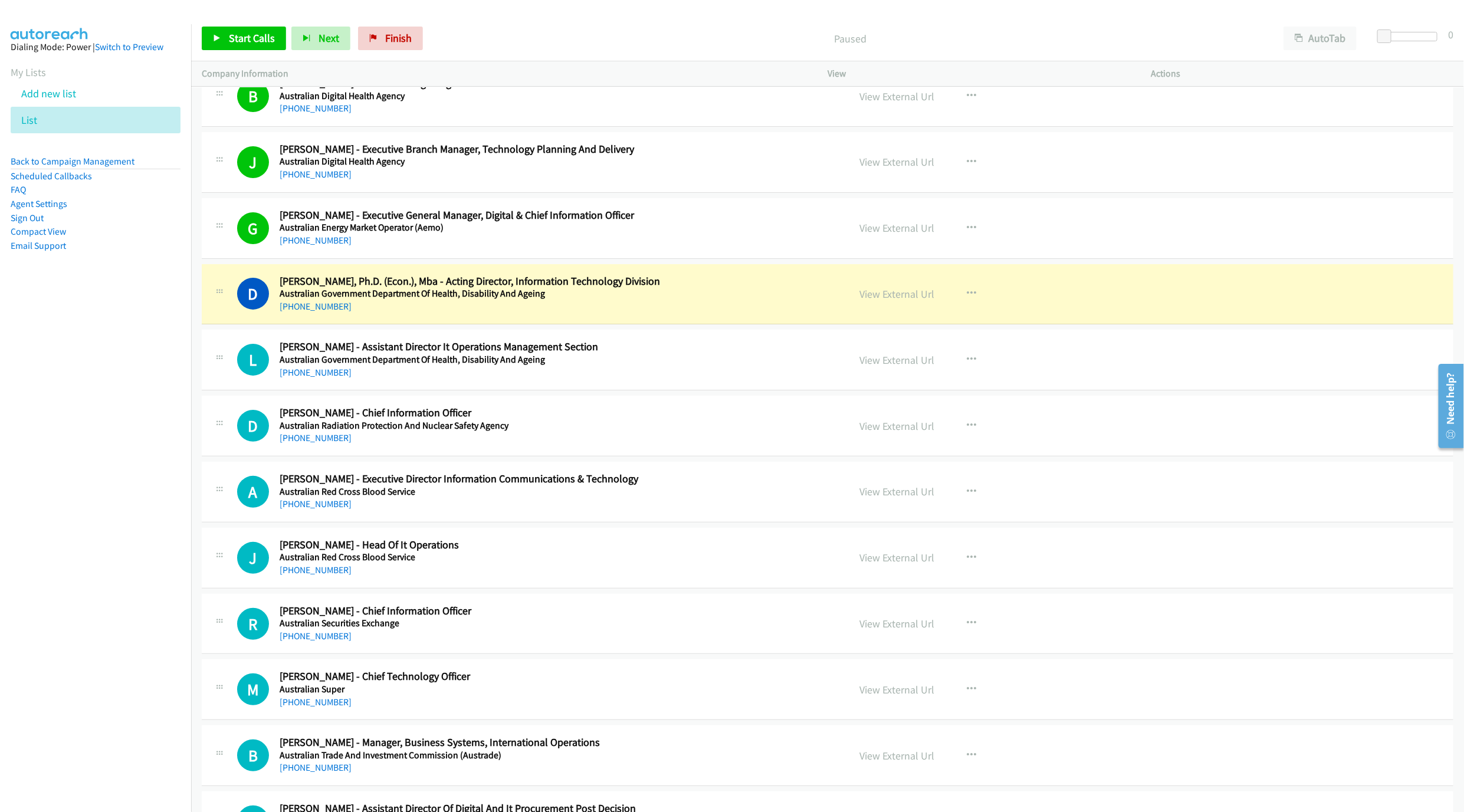
scroll to position [3095, 0]
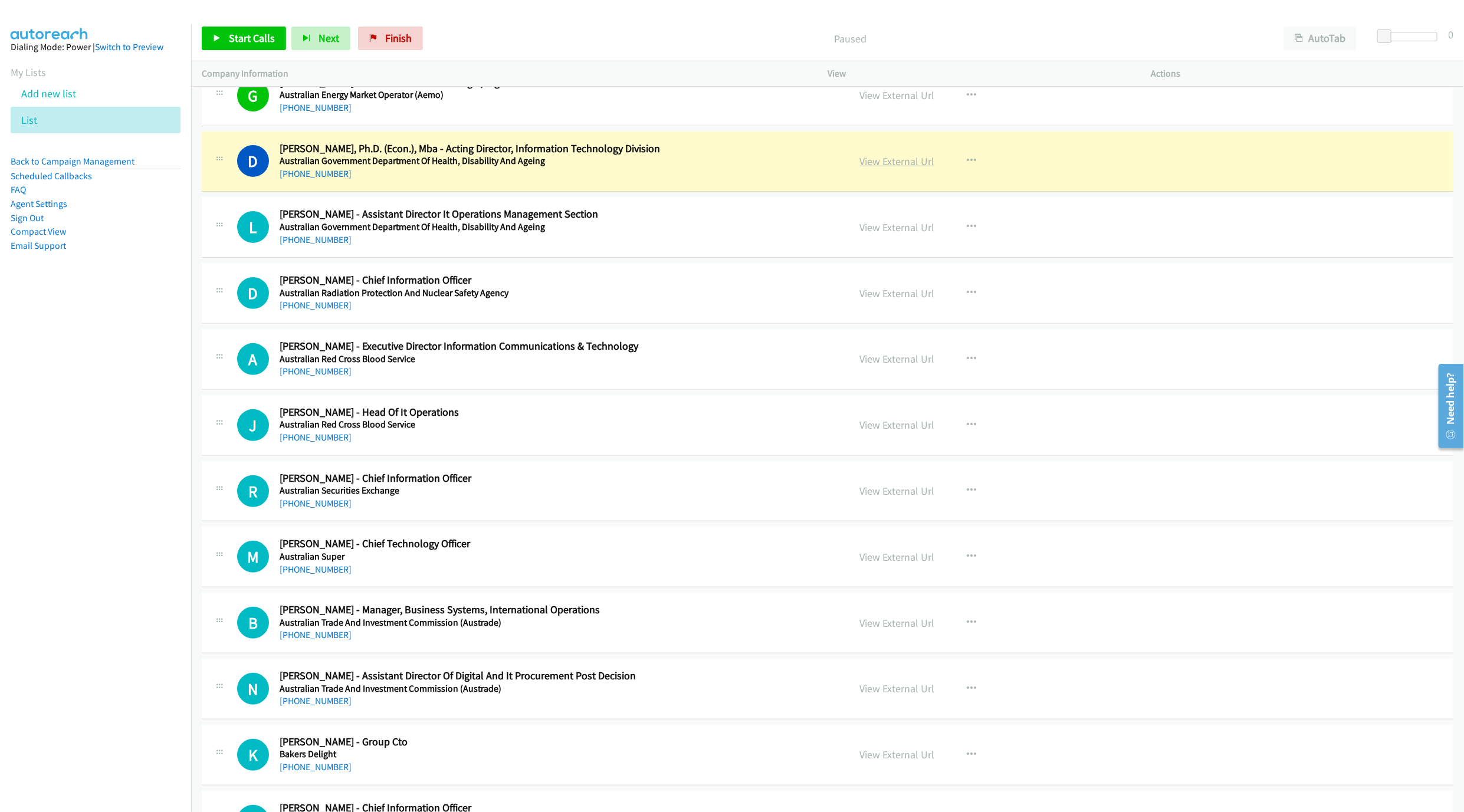
click at [906, 168] on link "View External Url" at bounding box center [896, 161] width 75 height 13
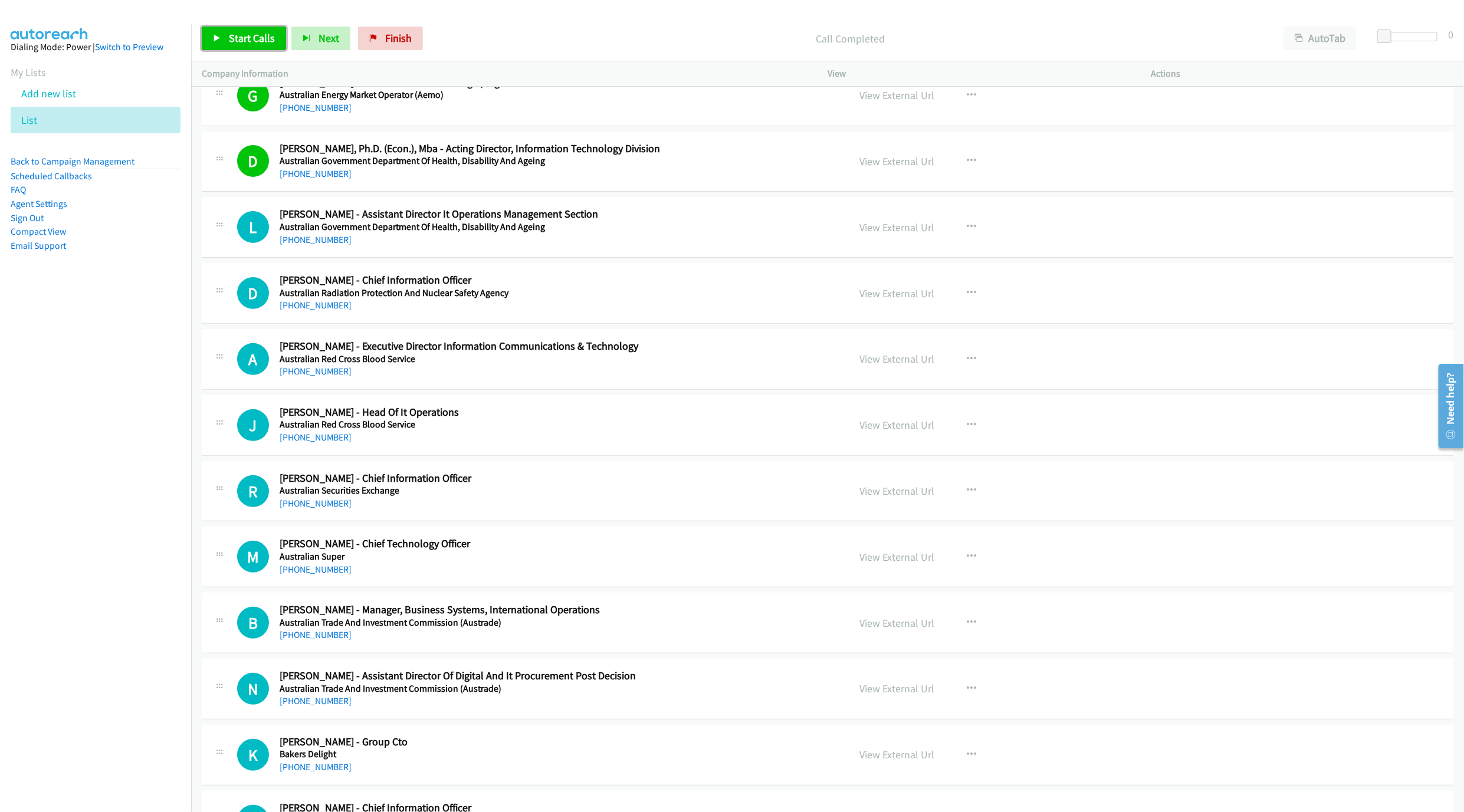
click at [248, 37] on span "Start Calls" at bounding box center [251, 38] width 46 height 13
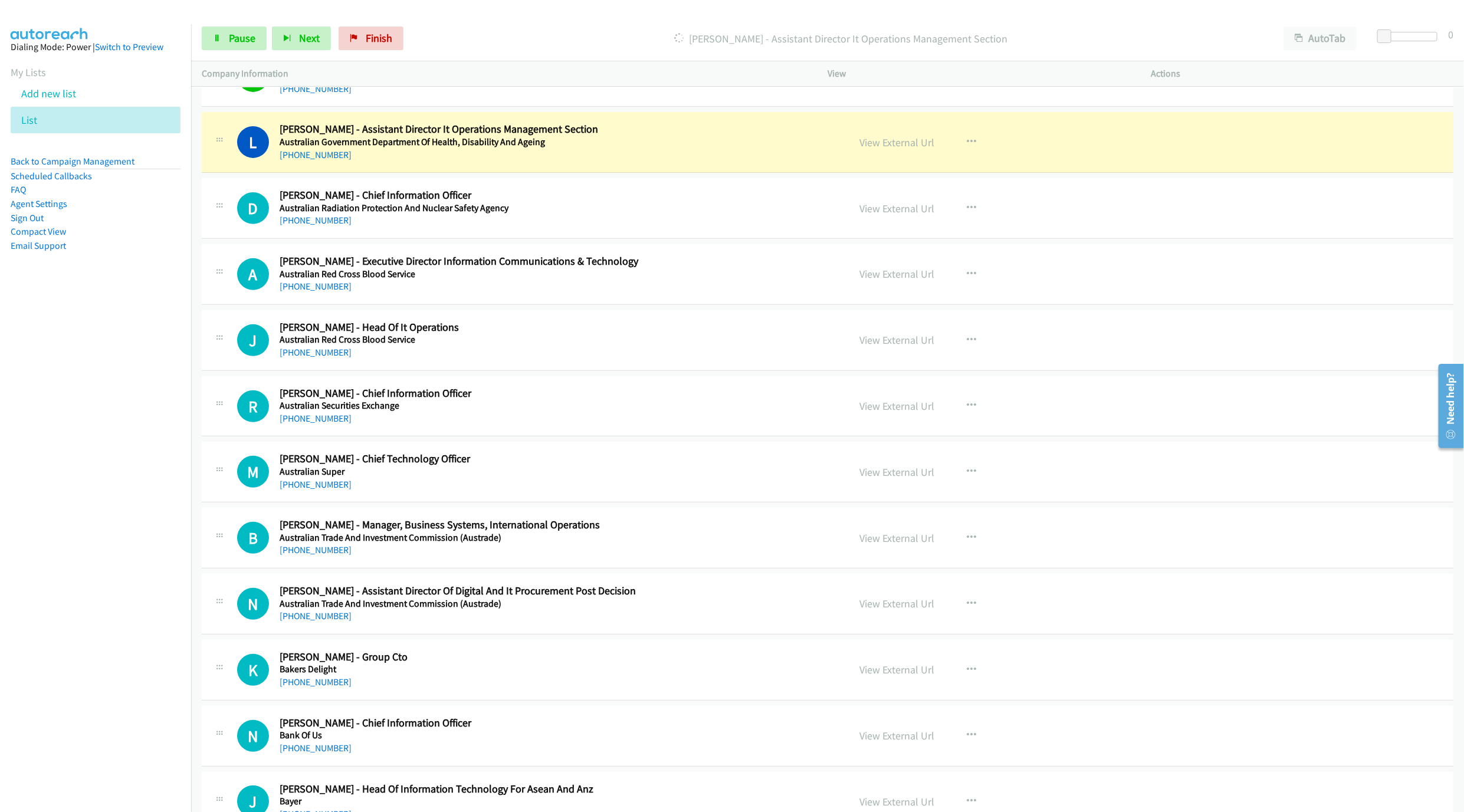
scroll to position [3183, 0]
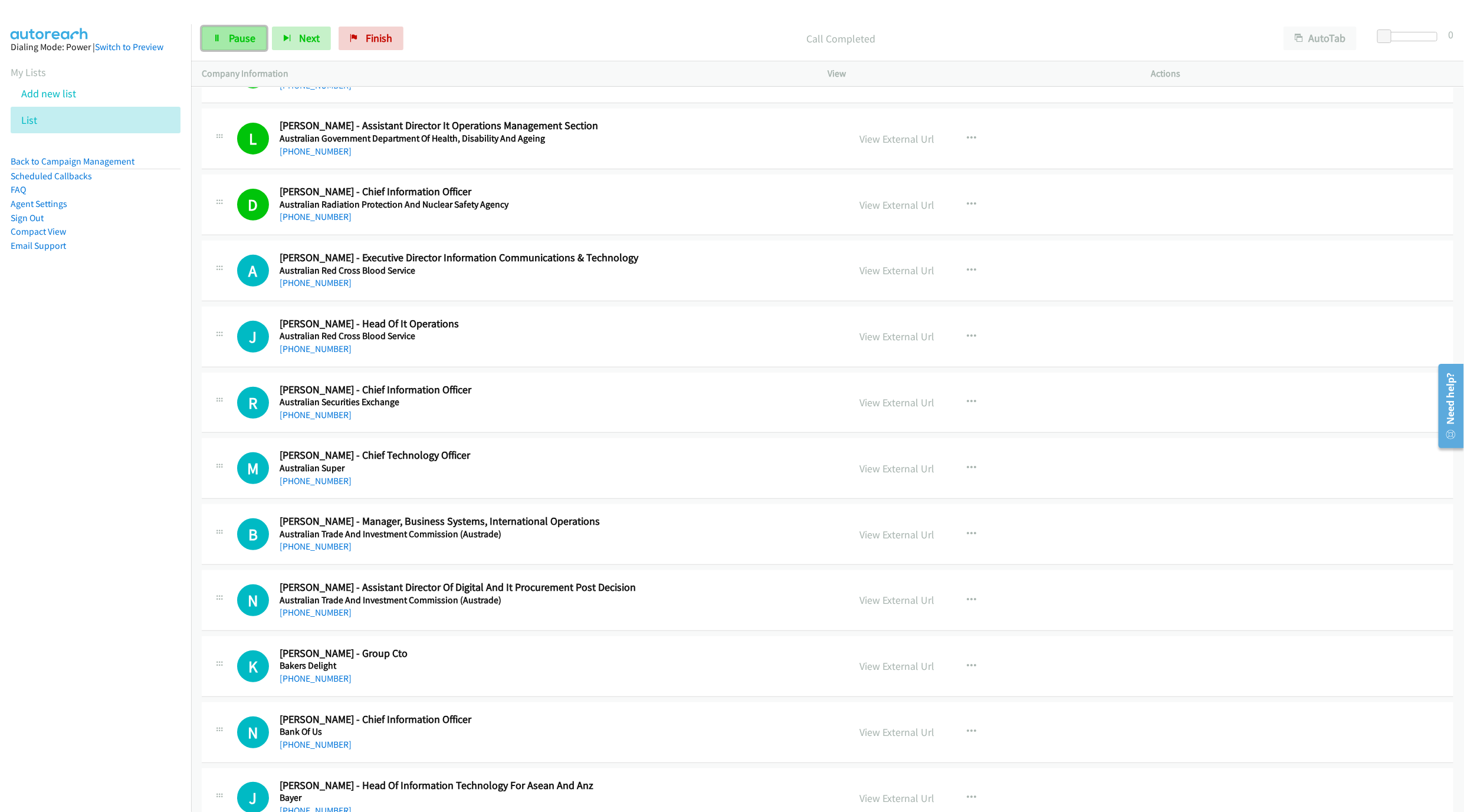
click at [256, 48] on link "Pause" at bounding box center [234, 38] width 65 height 23
